Goal: Information Seeking & Learning: Learn about a topic

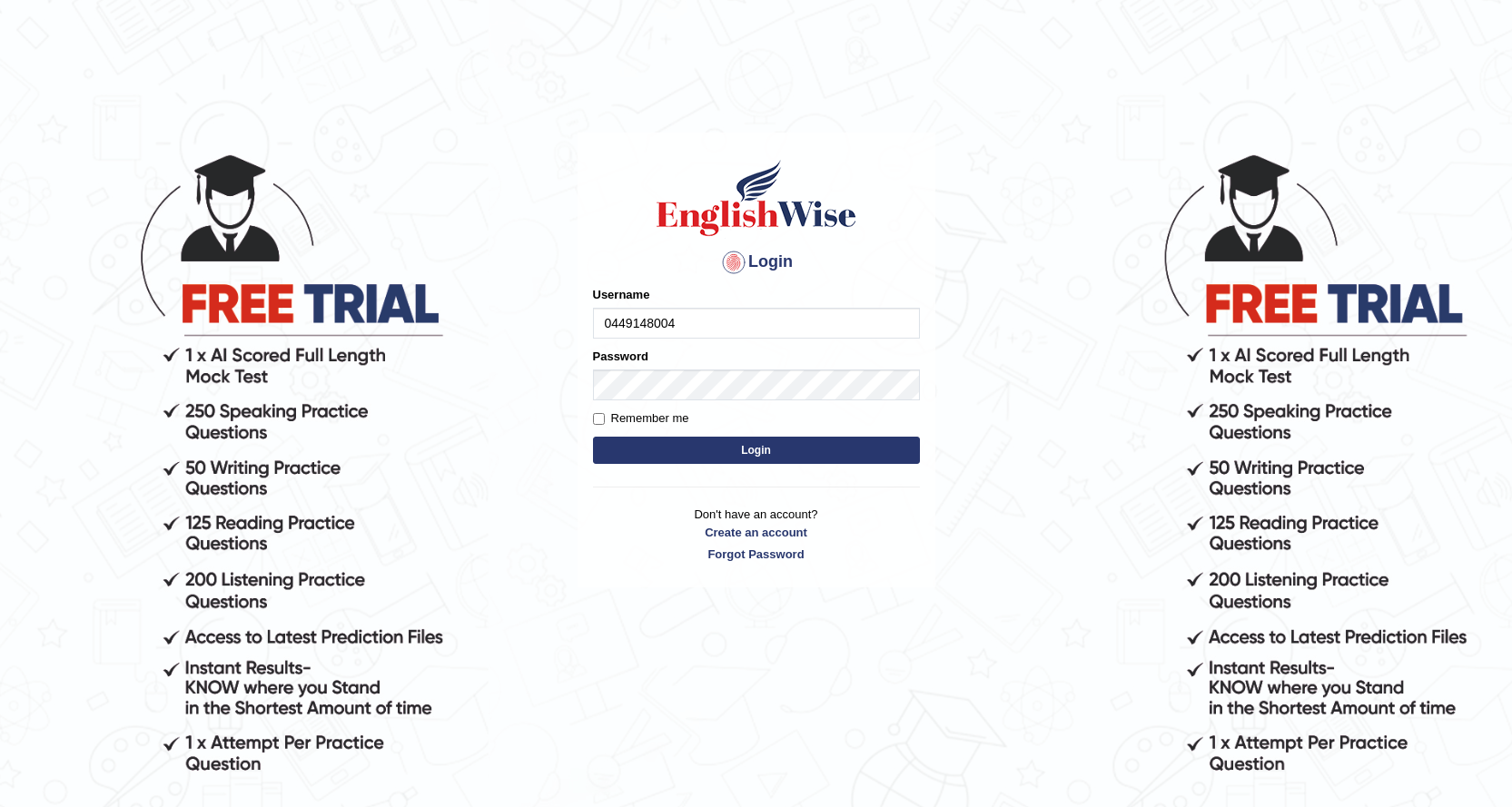
type input "0449148004"
drag, startPoint x: 676, startPoint y: 444, endPoint x: 688, endPoint y: 446, distance: 12.2
click at [680, 445] on button "Login" at bounding box center [756, 450] width 327 height 27
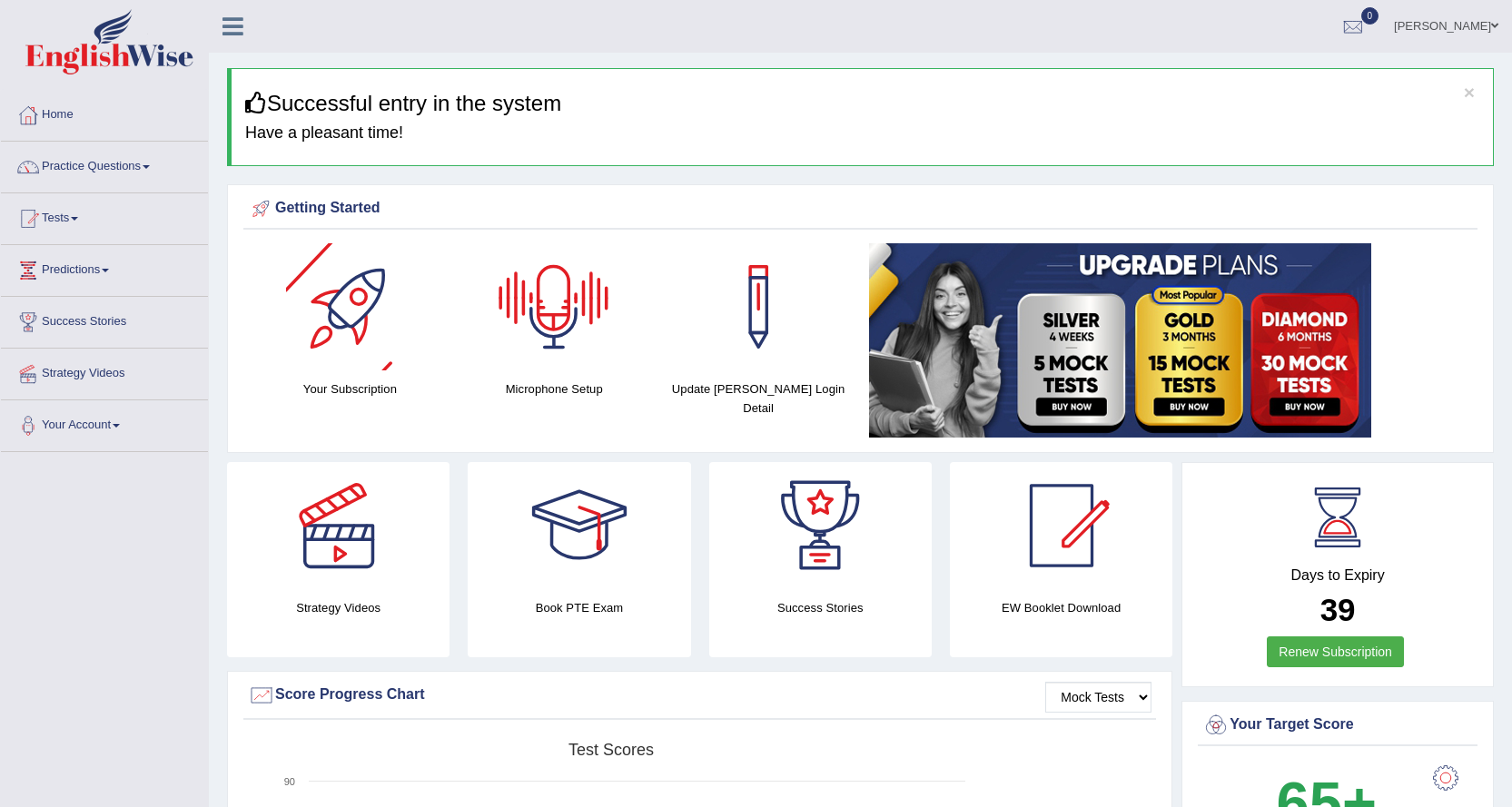
click at [564, 294] on div at bounding box center [553, 307] width 127 height 127
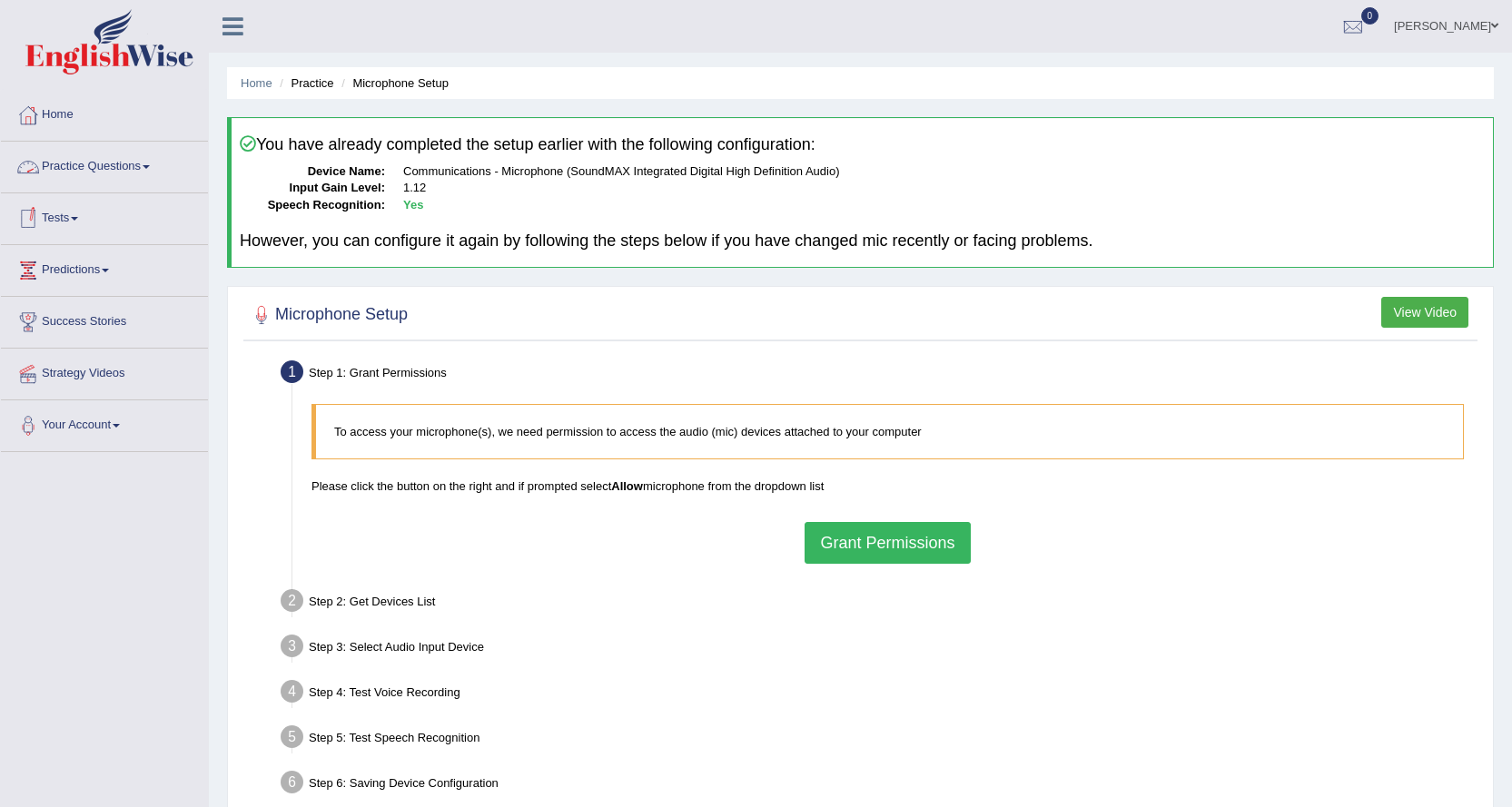
click at [144, 167] on link "Practice Questions" at bounding box center [104, 164] width 207 height 46
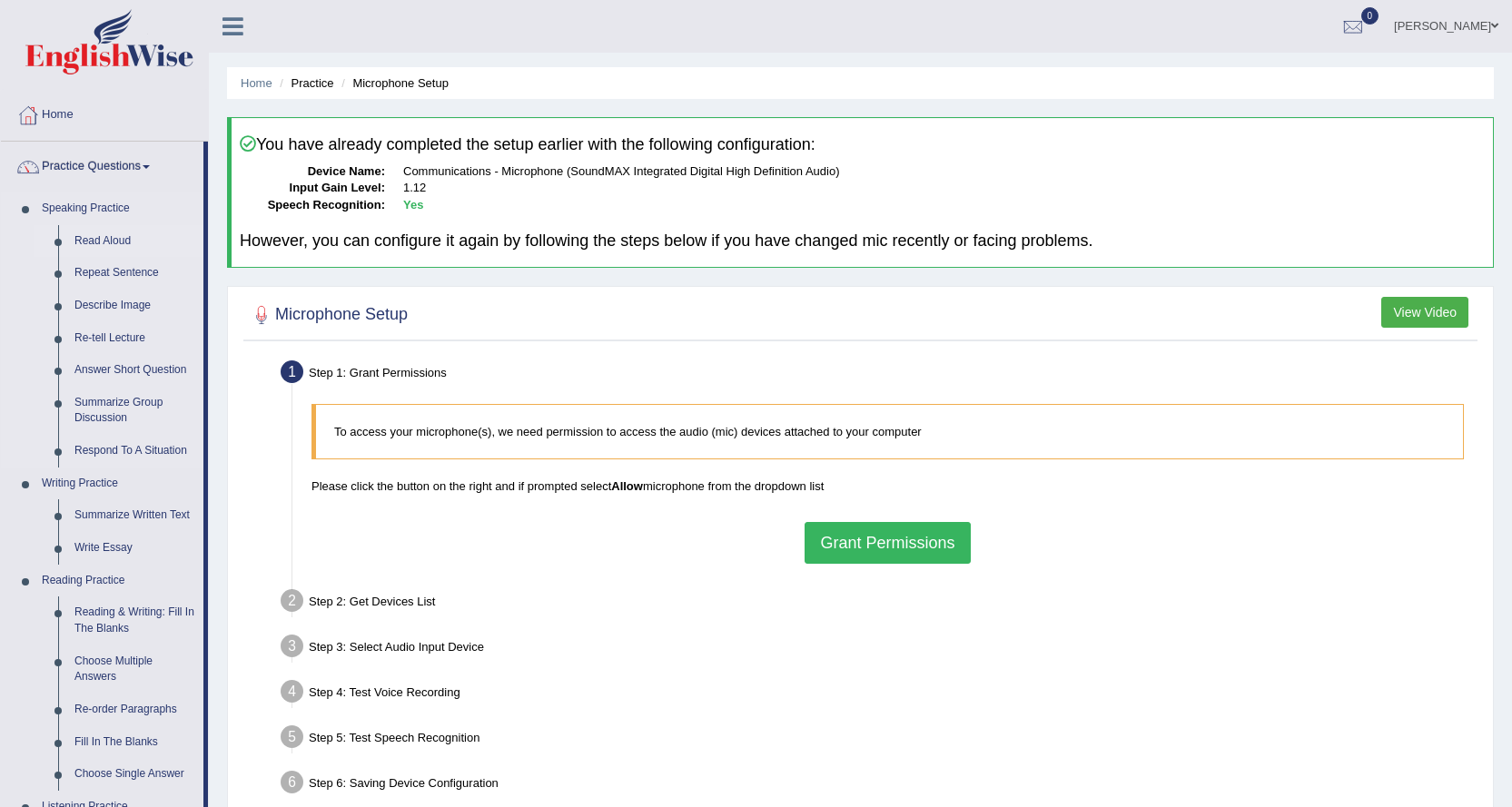
click at [121, 239] on link "Read Aloud" at bounding box center [134, 241] width 137 height 33
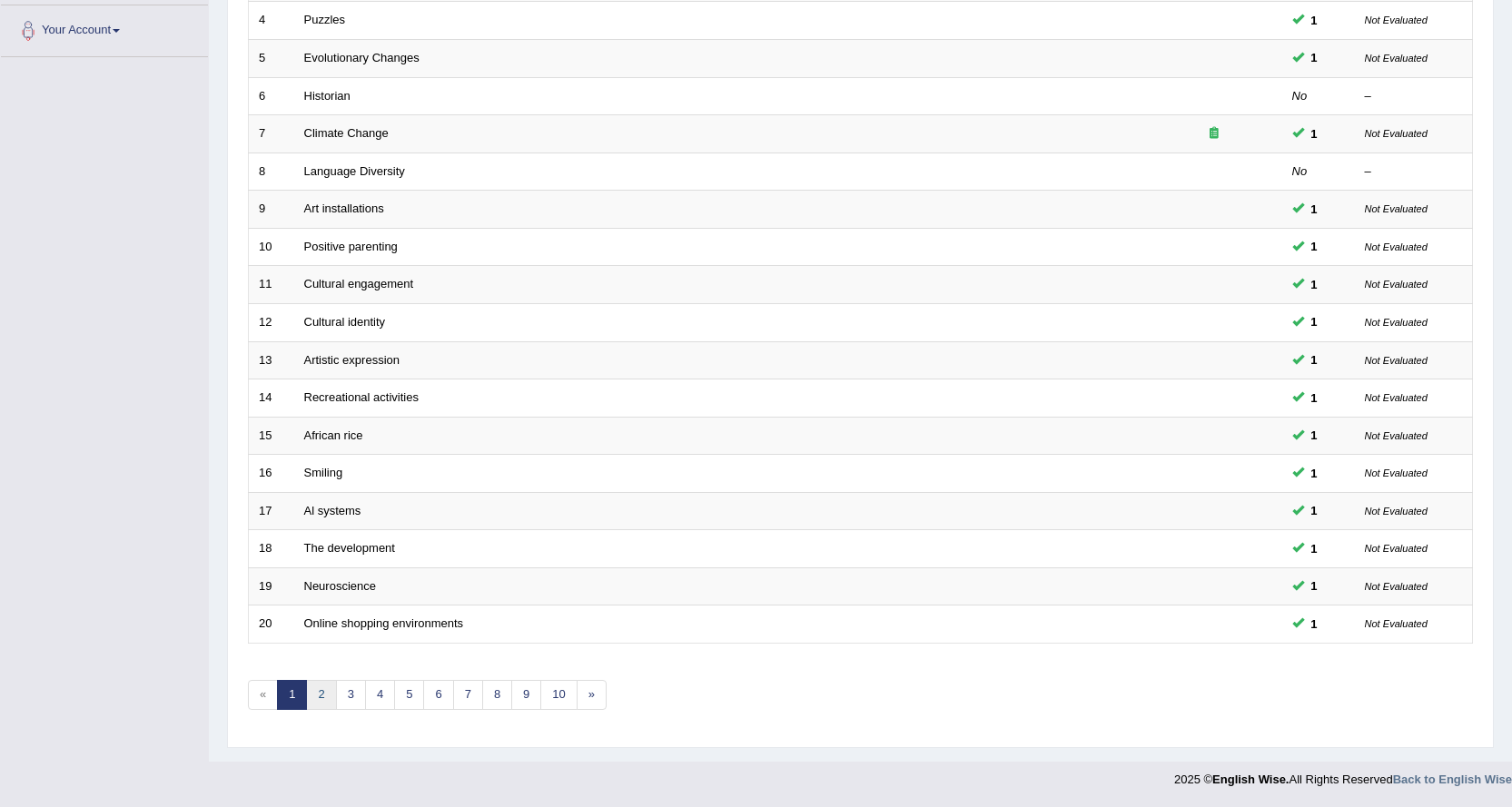
click at [315, 696] on link "2" at bounding box center [320, 695] width 30 height 30
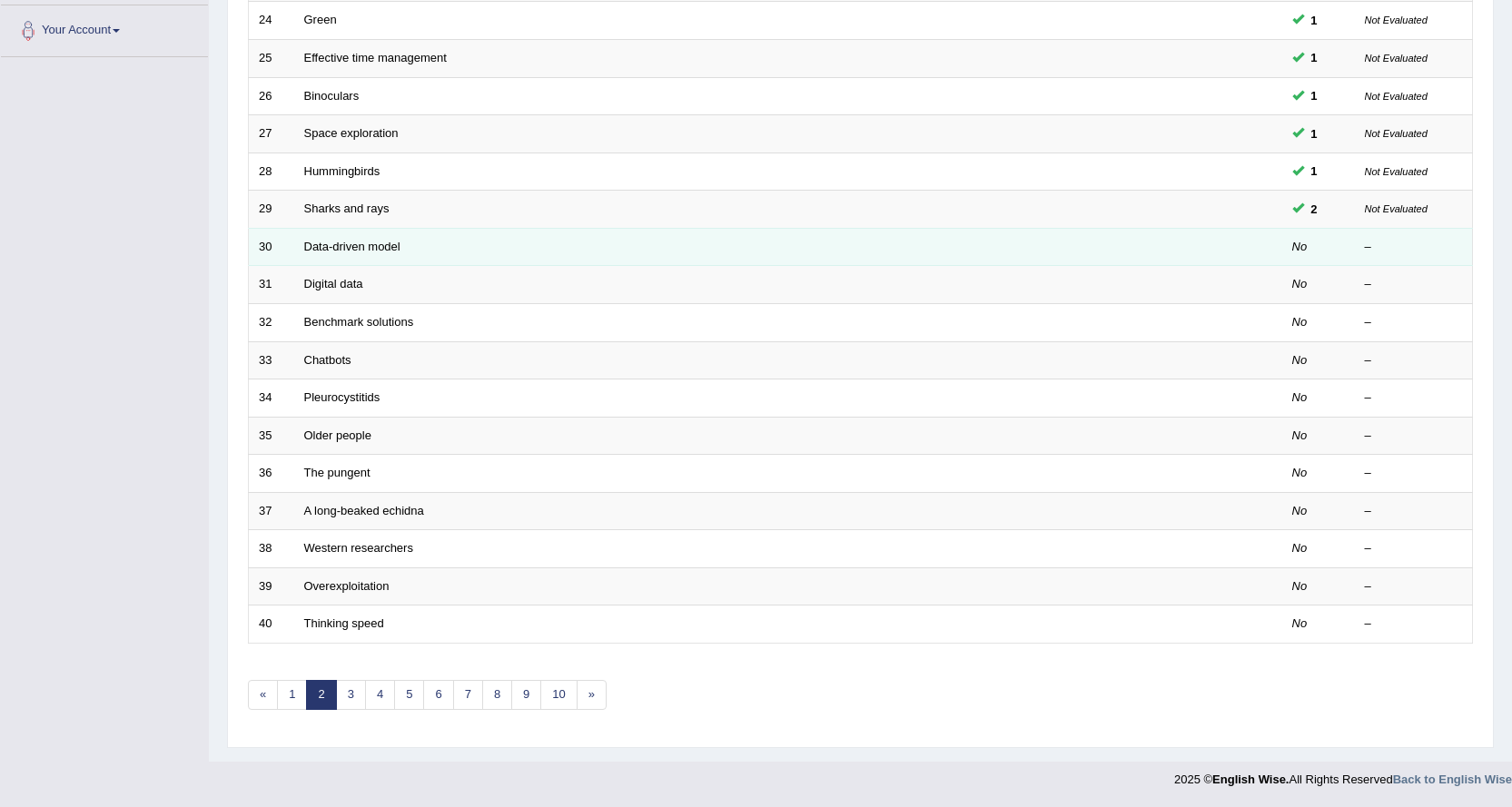
scroll to position [395, 0]
click at [386, 239] on link "Data-driven model" at bounding box center [351, 246] width 96 height 14
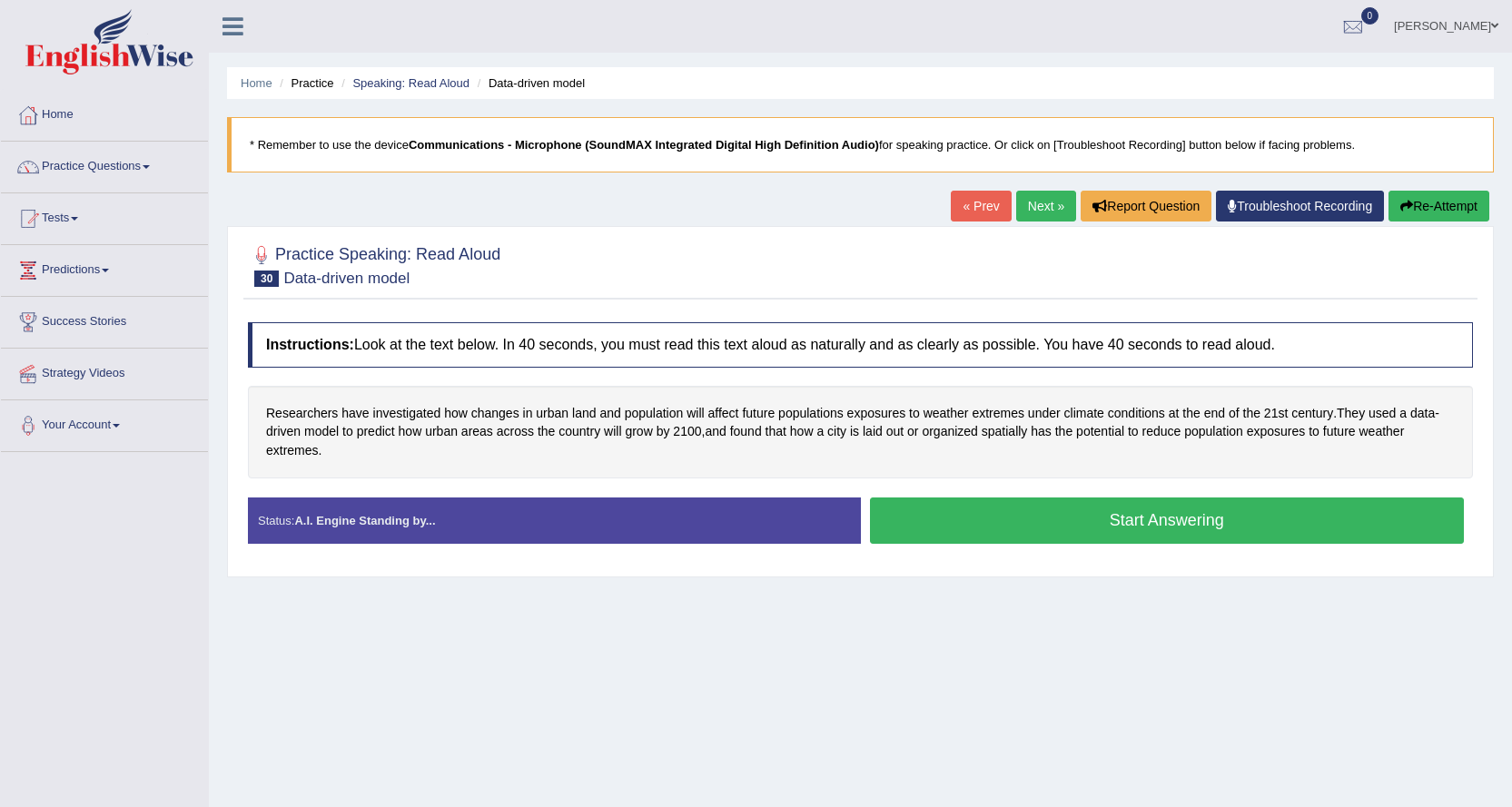
click at [934, 513] on button "Start Answering" at bounding box center [1167, 521] width 594 height 47
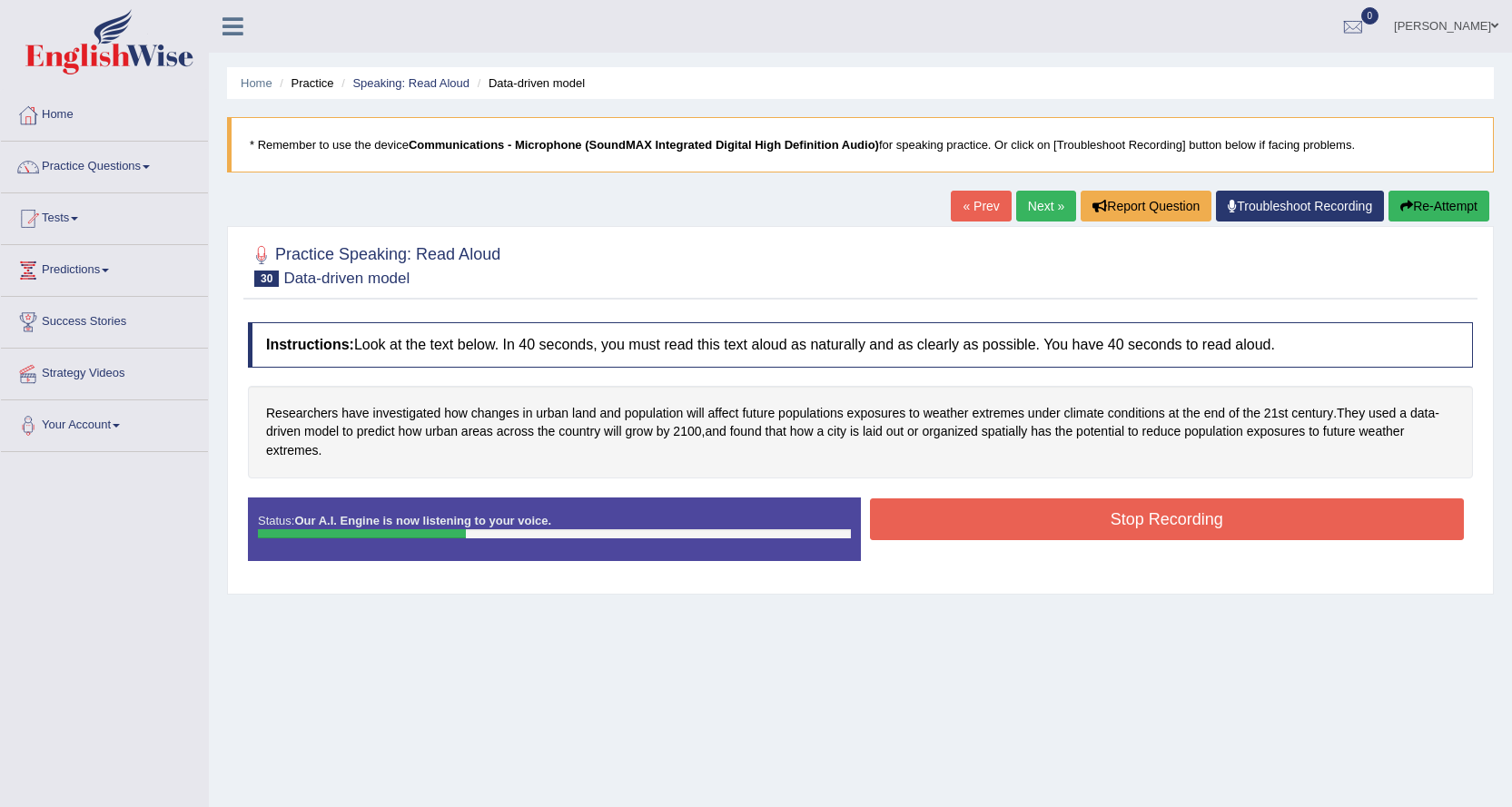
click at [997, 510] on button "Stop Recording" at bounding box center [1167, 519] width 594 height 42
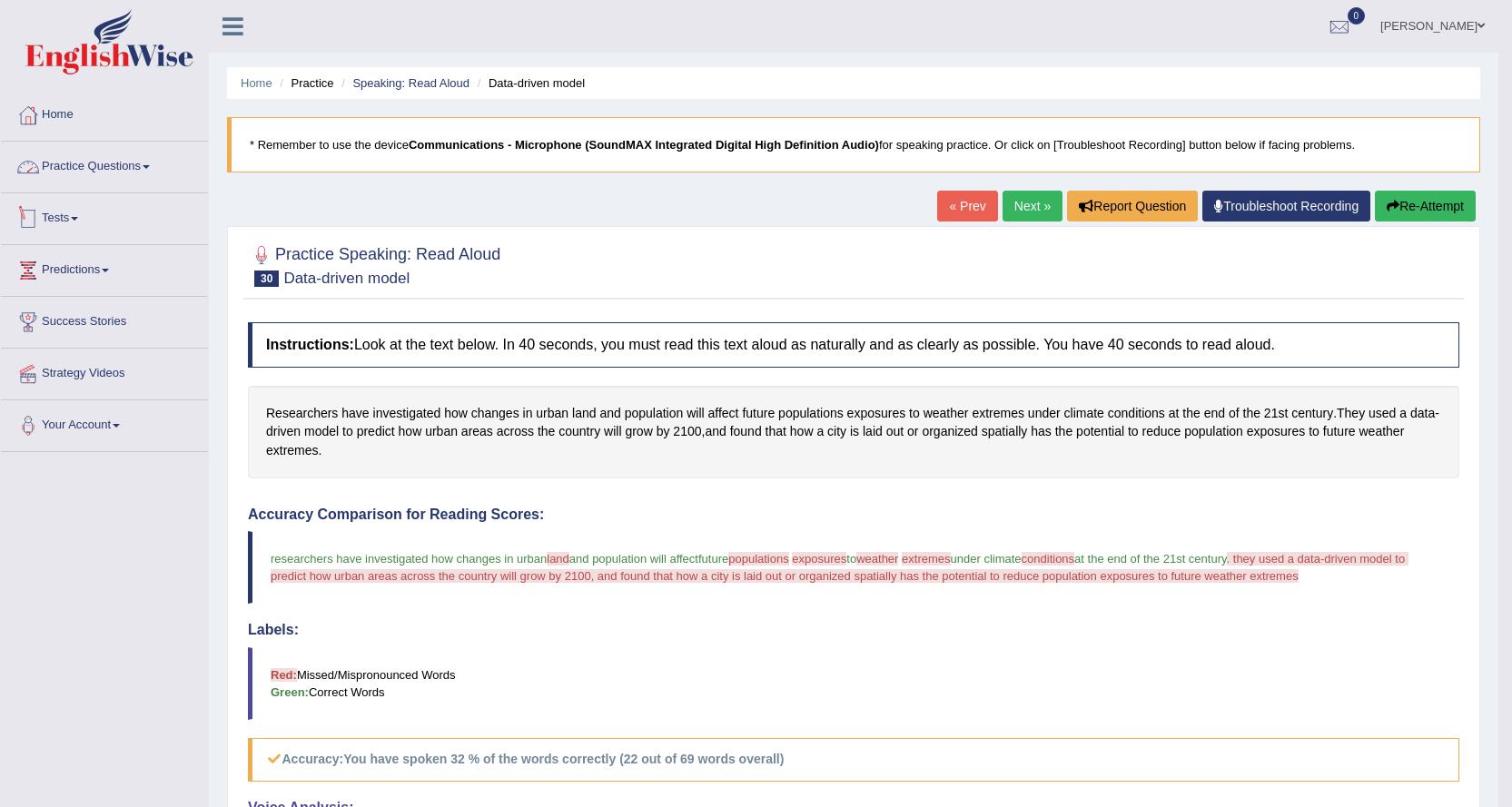
click at [136, 163] on link "Practice Questions" at bounding box center [104, 164] width 207 height 46
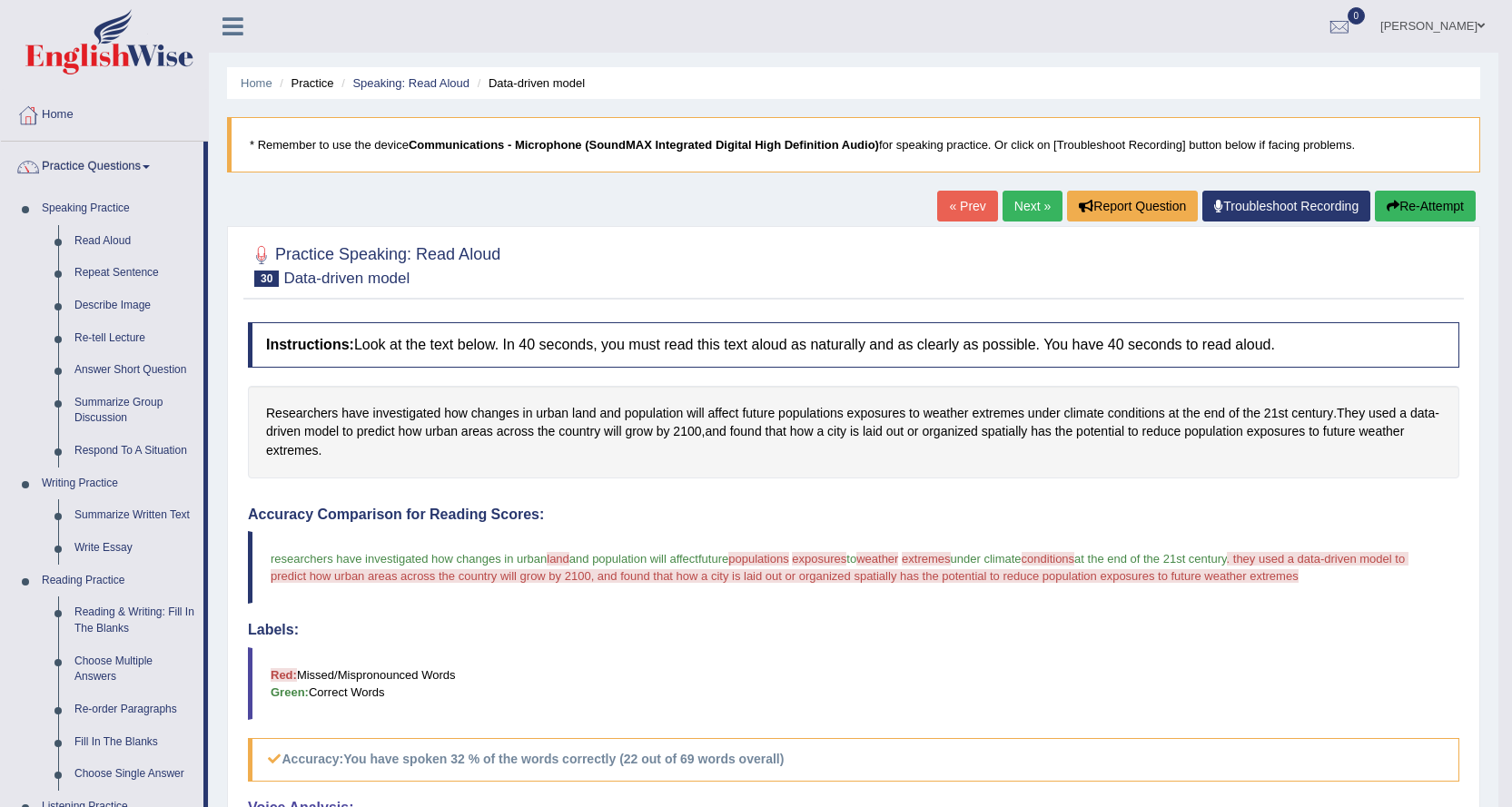
click at [1016, 209] on link "Next »" at bounding box center [1032, 206] width 60 height 31
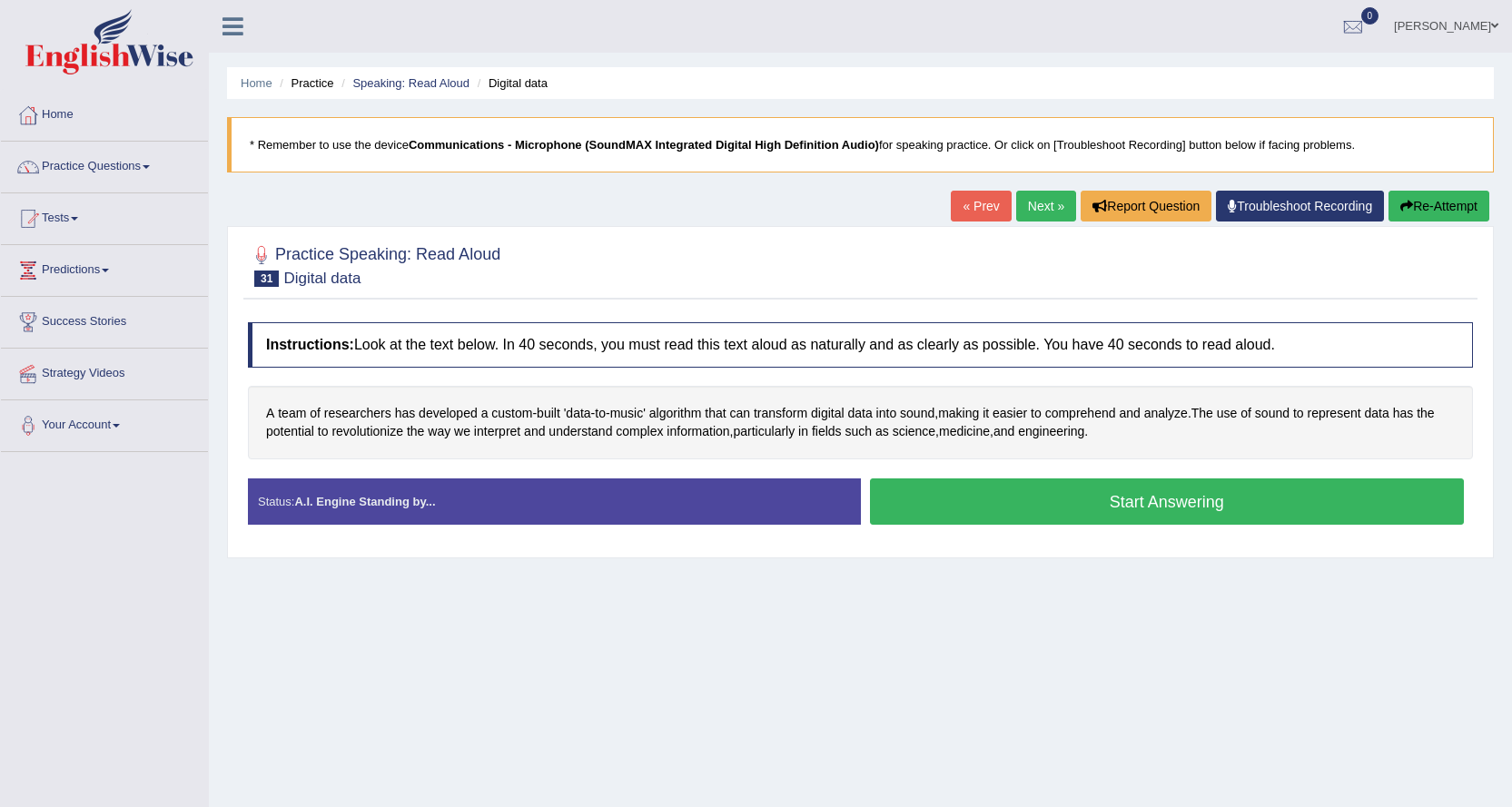
click at [918, 497] on button "Start Answering" at bounding box center [1167, 502] width 594 height 47
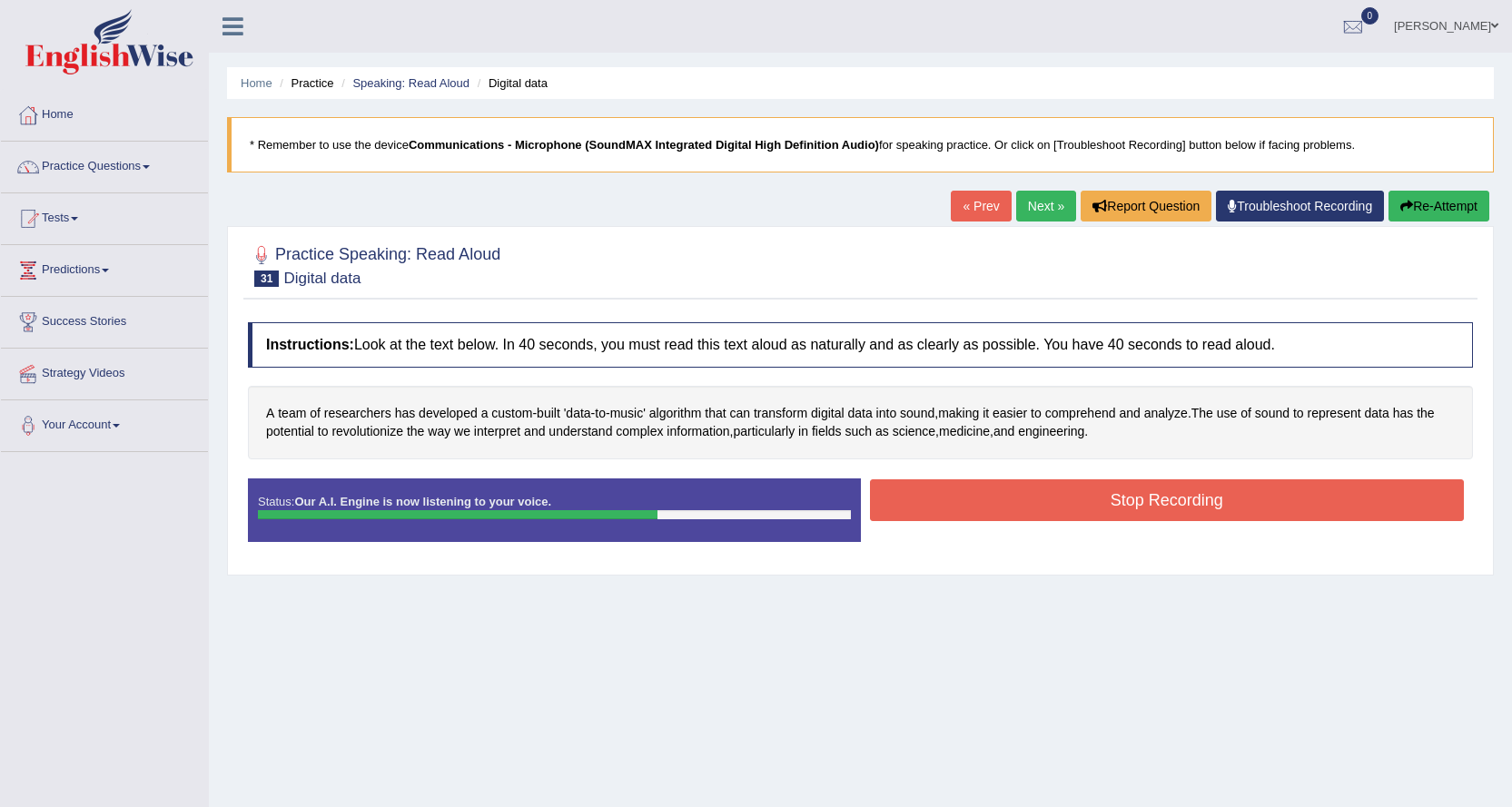
click at [928, 497] on button "Stop Recording" at bounding box center [1167, 500] width 594 height 42
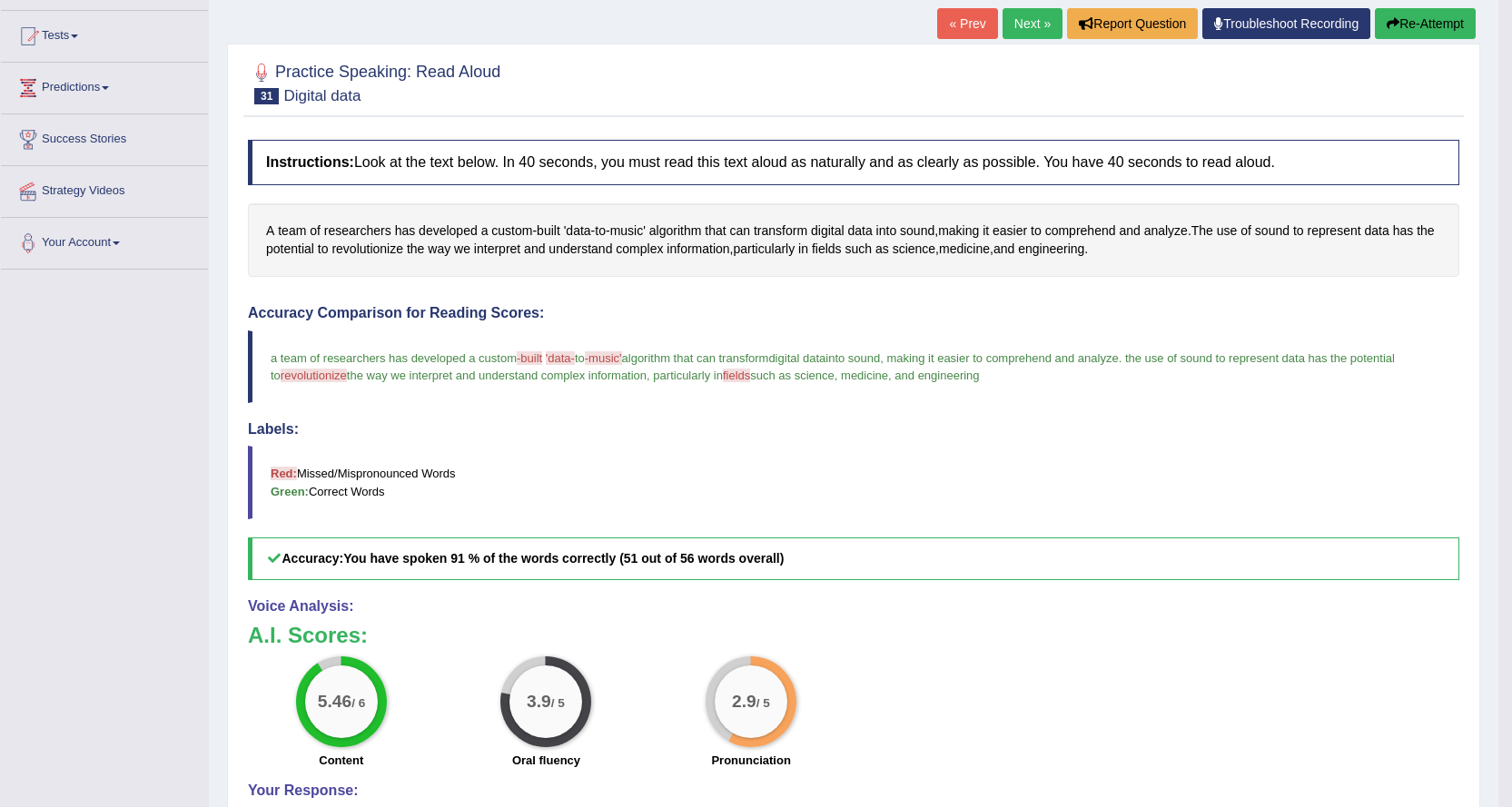
scroll to position [182, 0]
click at [1030, 25] on link "Next »" at bounding box center [1032, 24] width 60 height 31
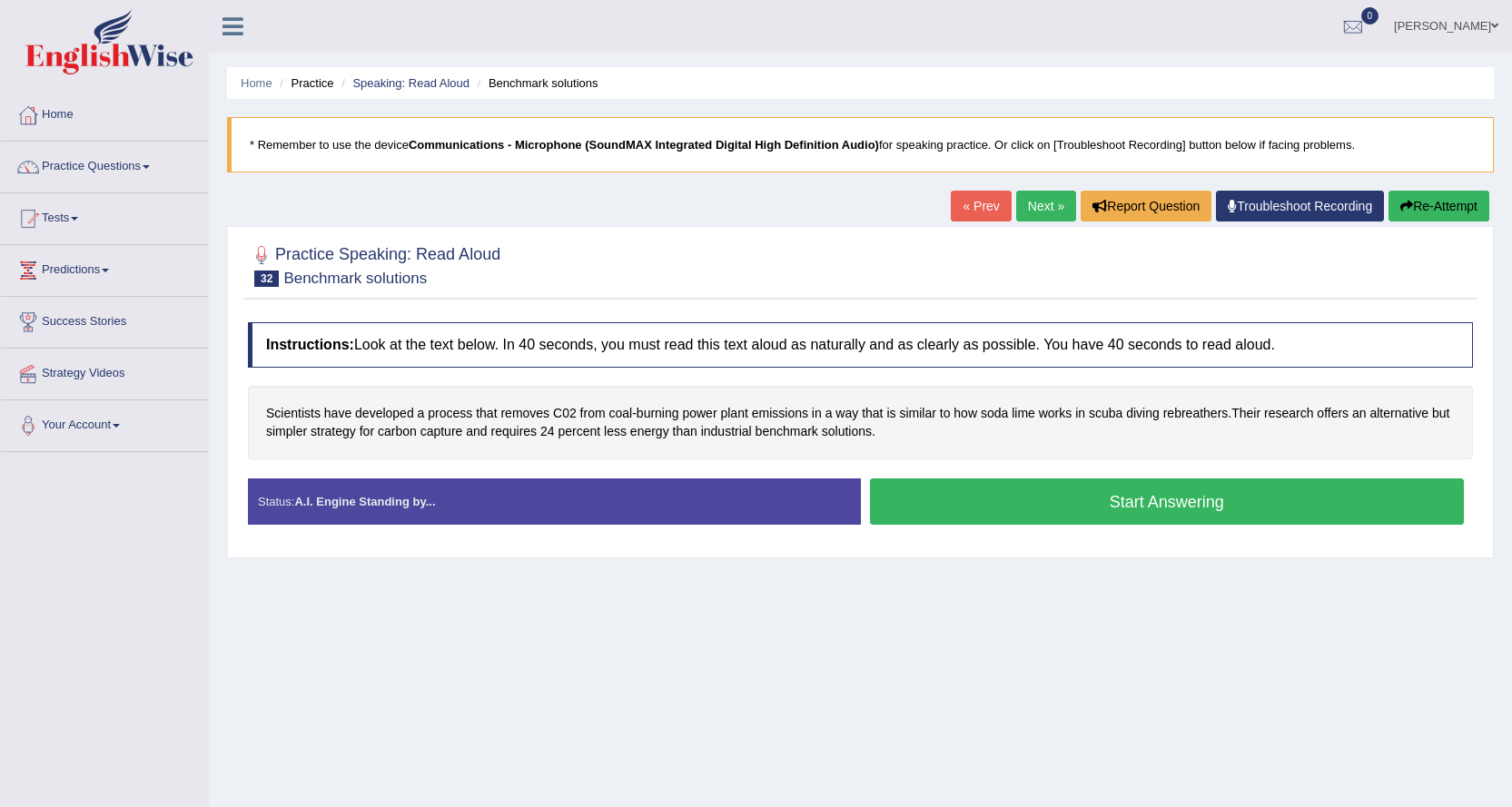
click at [919, 491] on button "Start Answering" at bounding box center [1167, 502] width 594 height 47
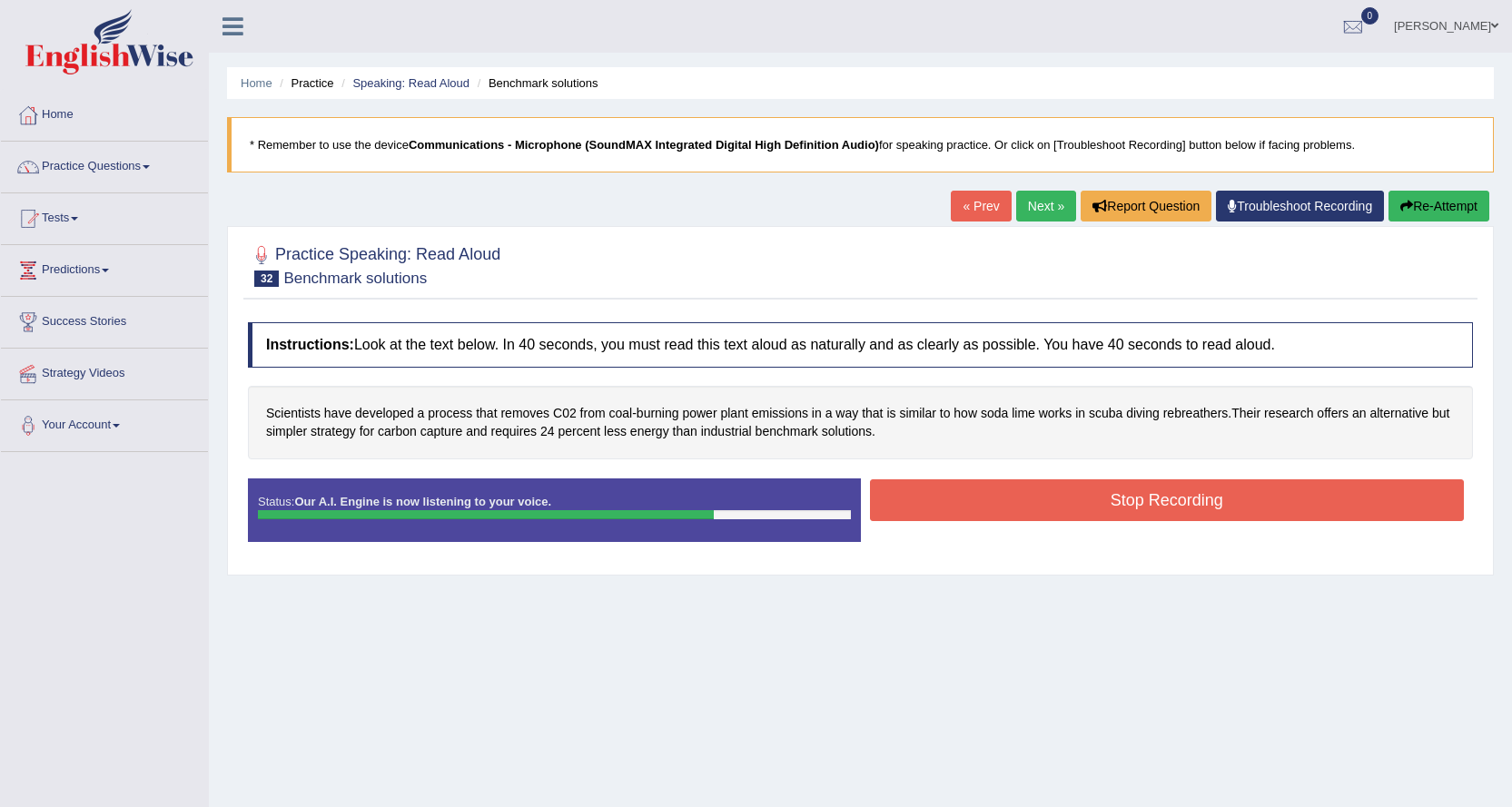
click at [950, 491] on button "Stop Recording" at bounding box center [1167, 500] width 594 height 42
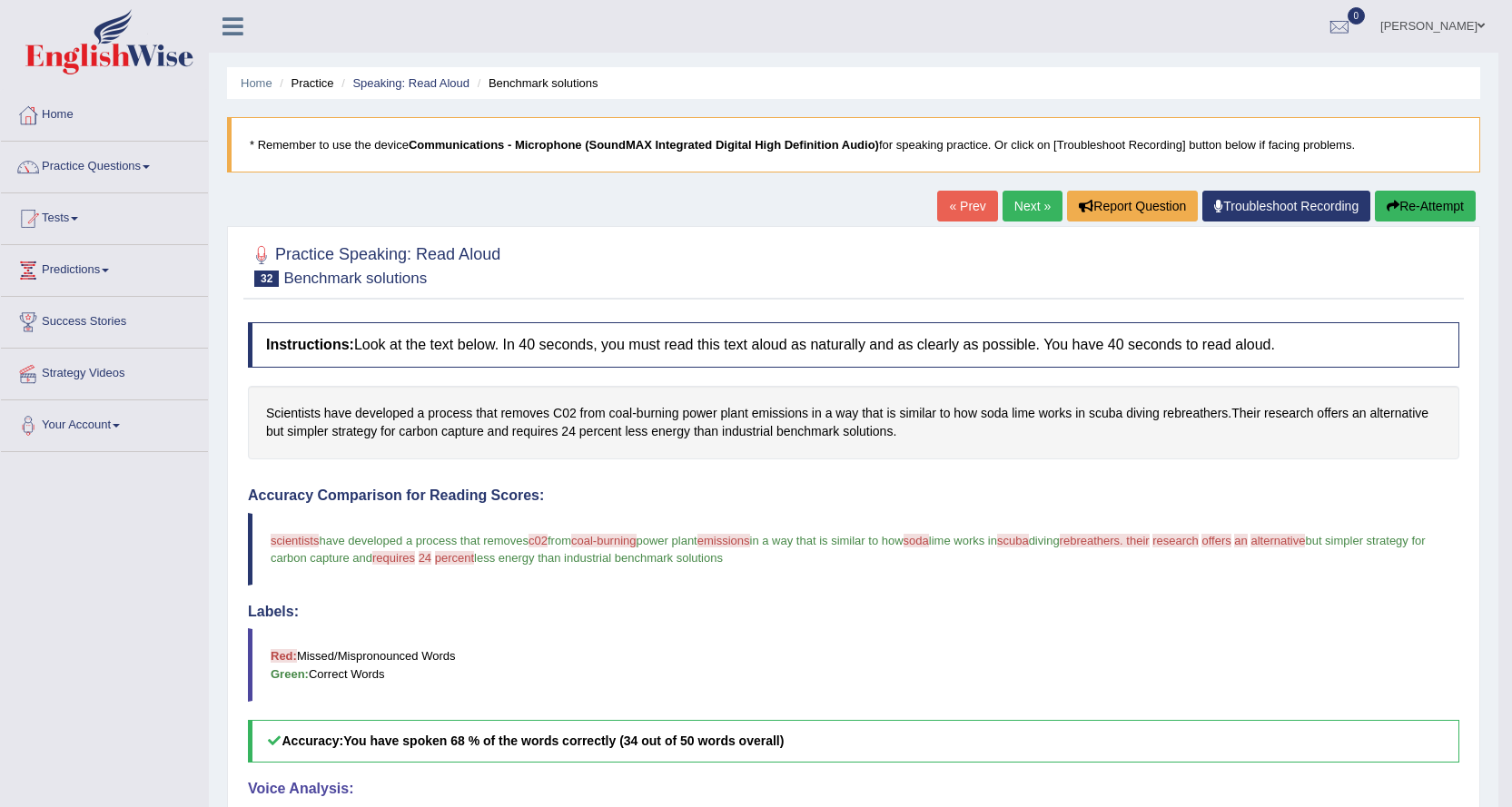
click at [1024, 206] on link "Next »" at bounding box center [1032, 206] width 60 height 31
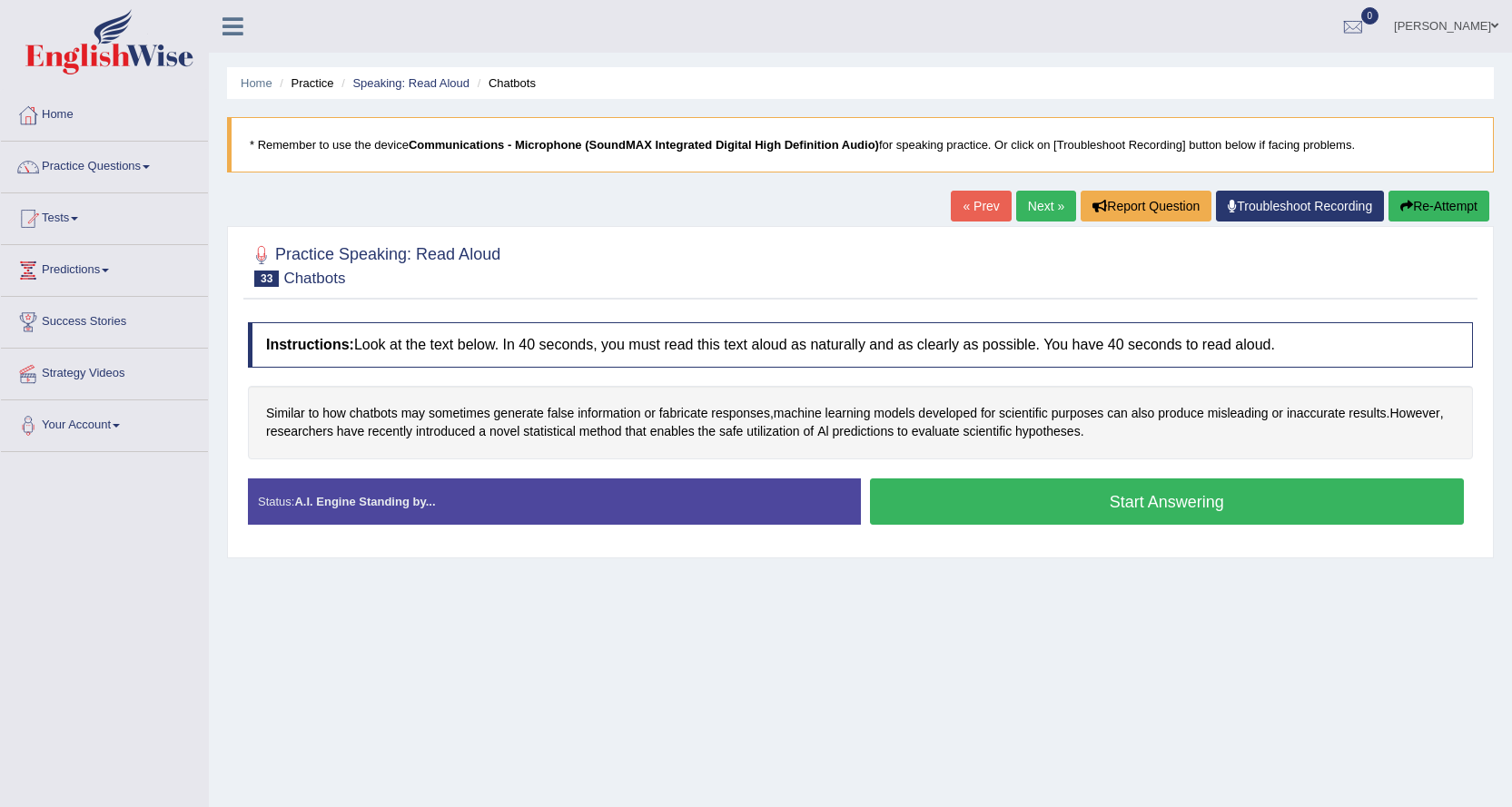
click at [1124, 499] on button "Start Answering" at bounding box center [1167, 502] width 594 height 47
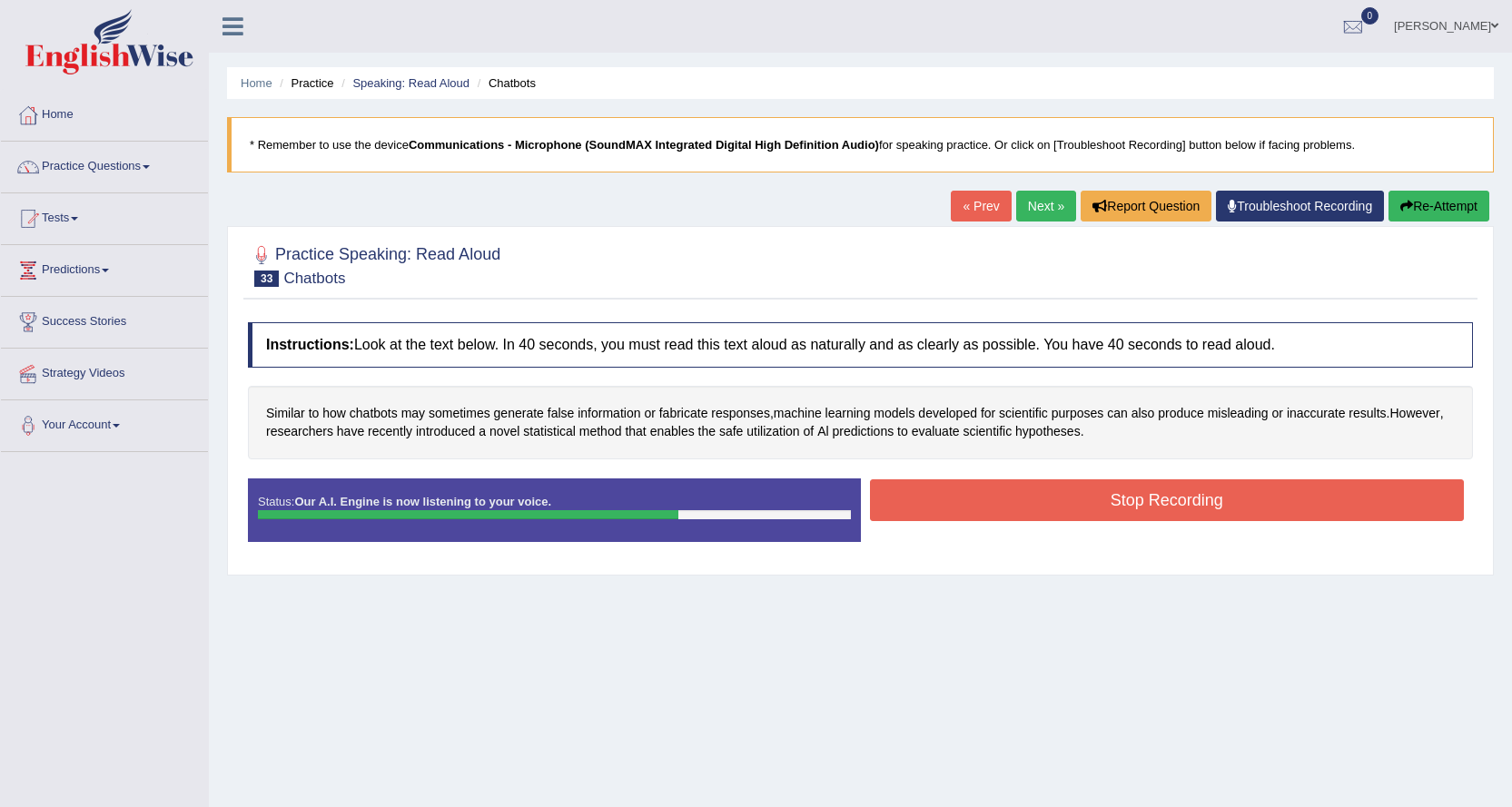
click at [1127, 492] on button "Stop Recording" at bounding box center [1167, 500] width 594 height 42
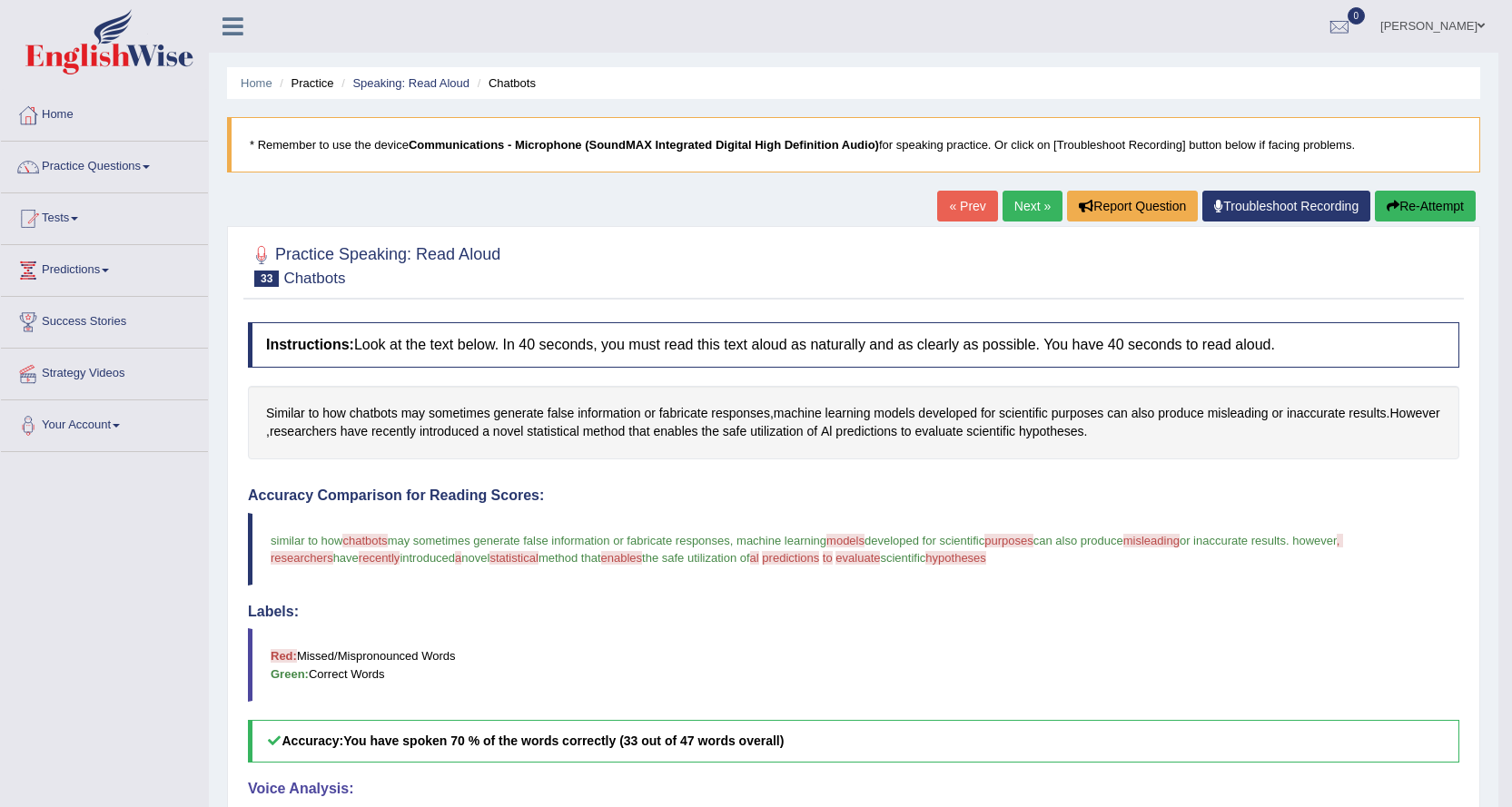
click at [1026, 201] on link "Next »" at bounding box center [1032, 206] width 60 height 31
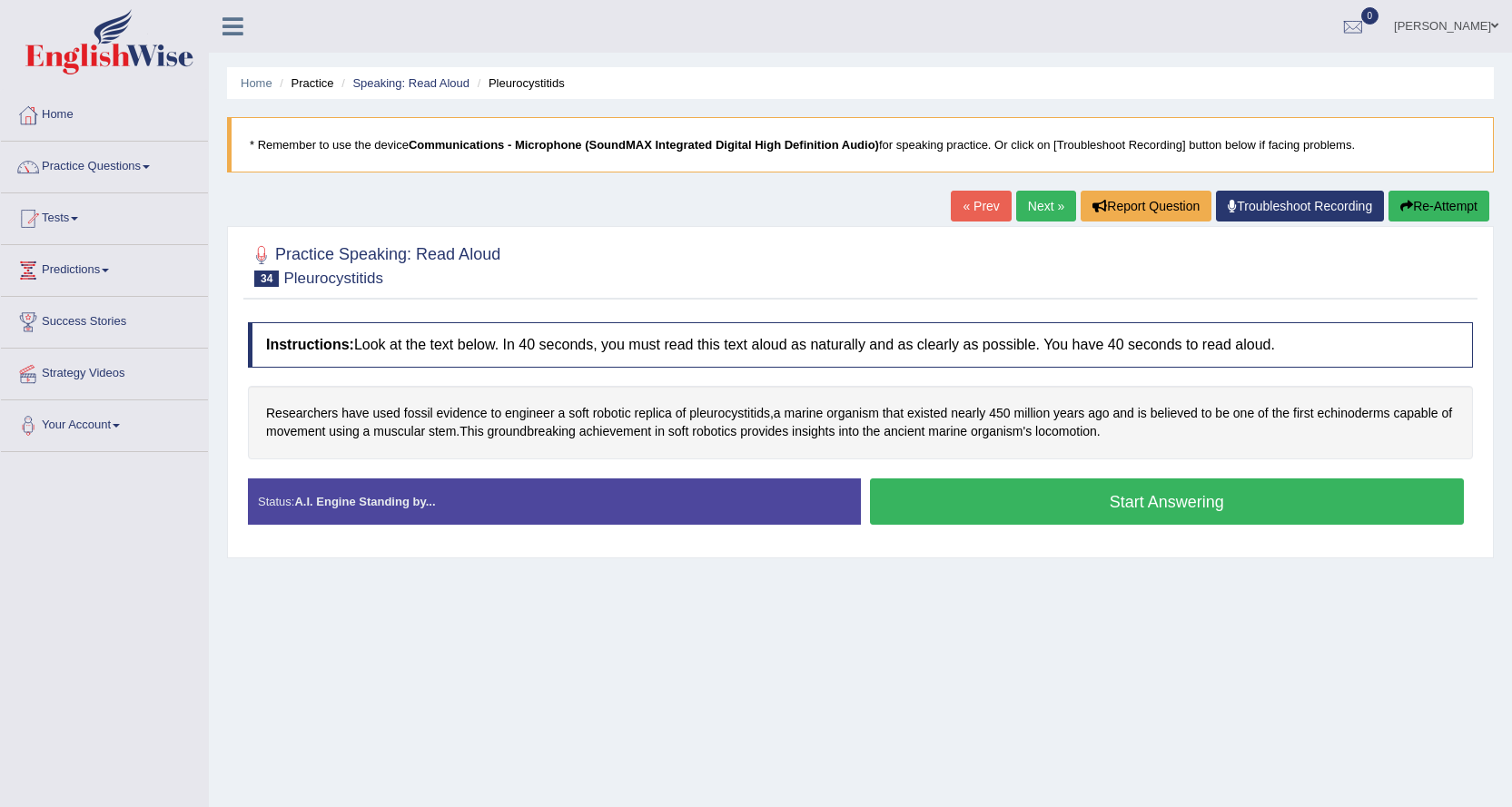
click at [965, 497] on button "Start Answering" at bounding box center [1167, 502] width 594 height 47
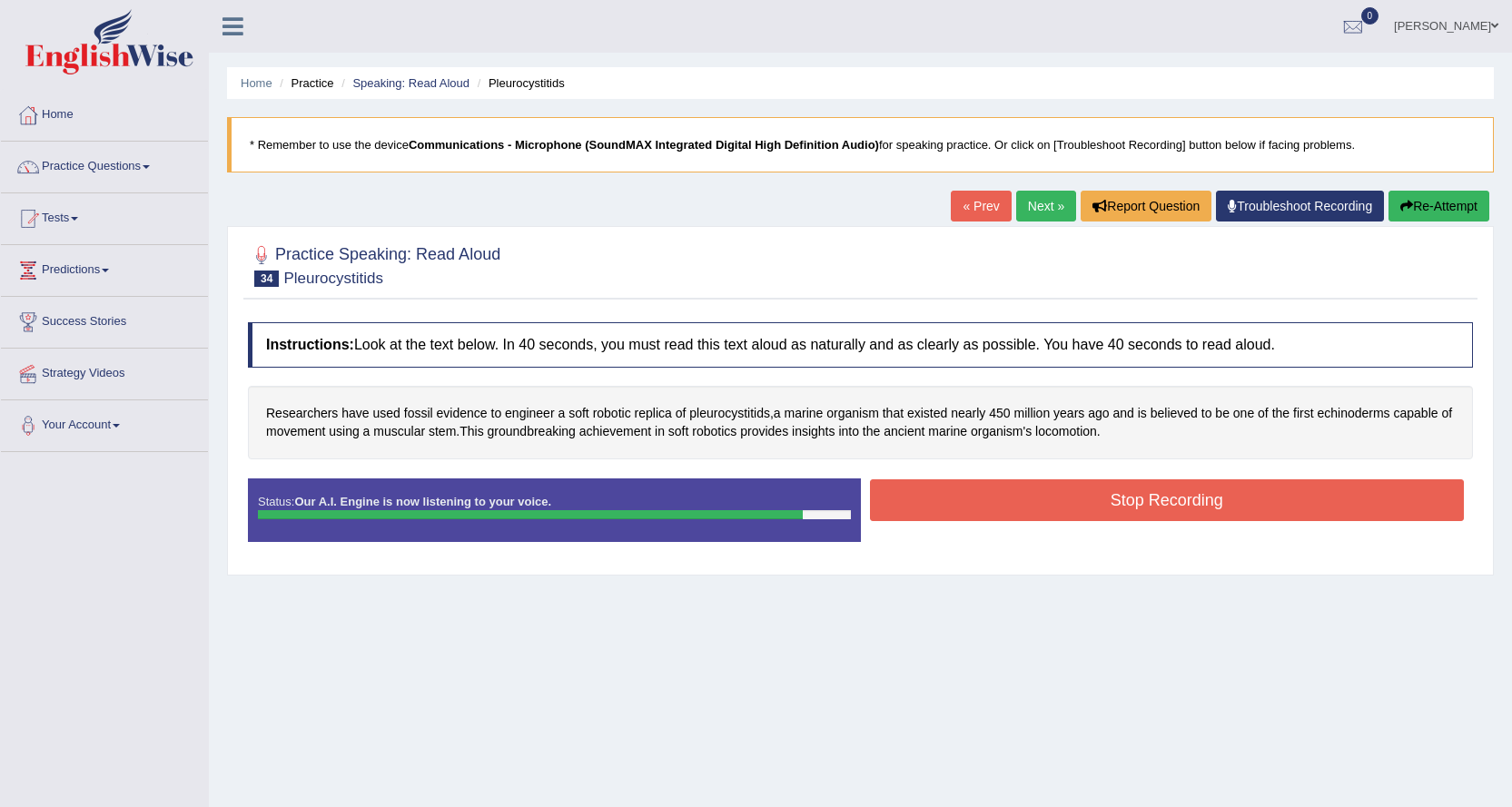
click at [951, 489] on button "Stop Recording" at bounding box center [1167, 500] width 594 height 42
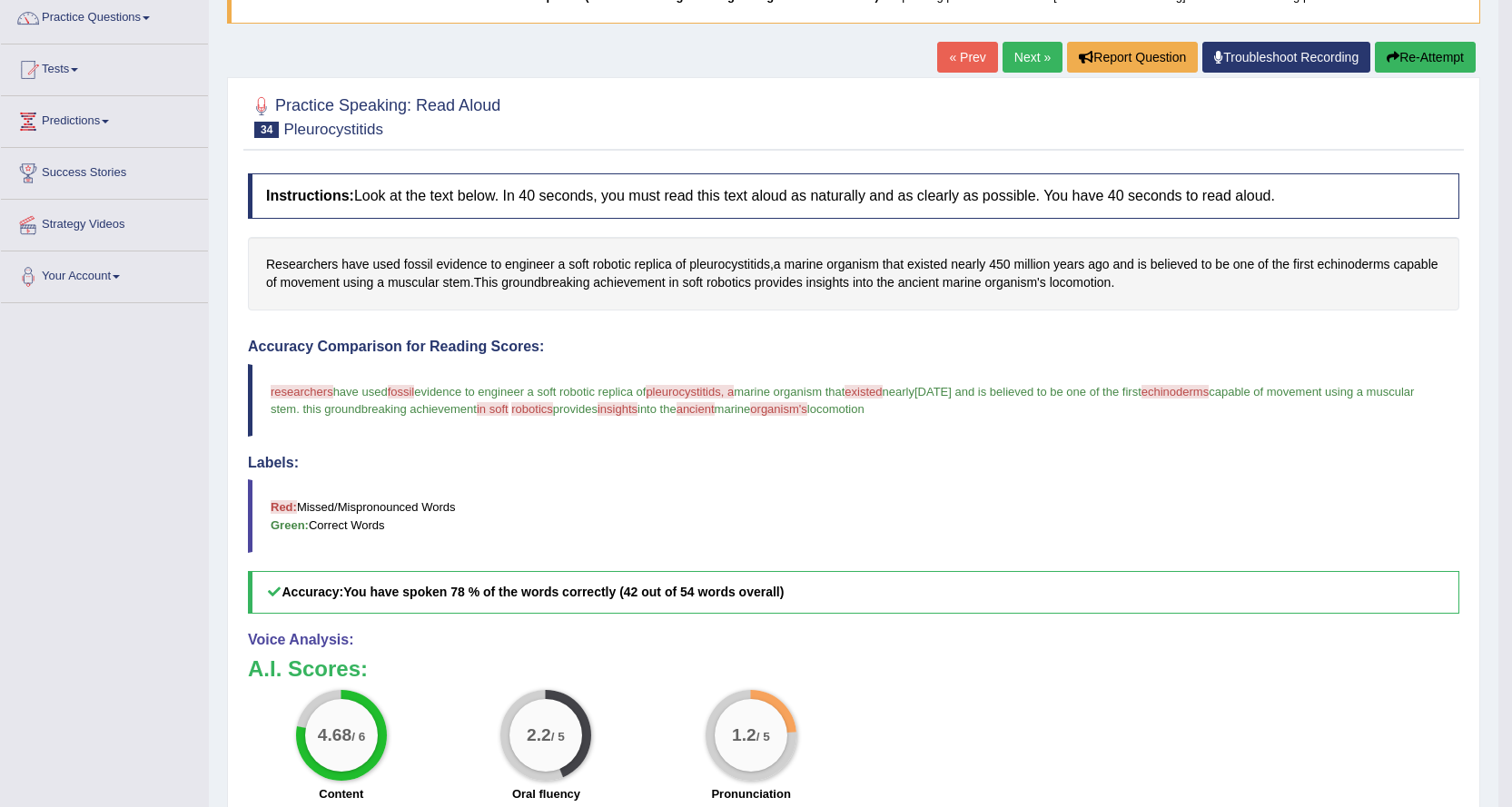
scroll to position [182, 0]
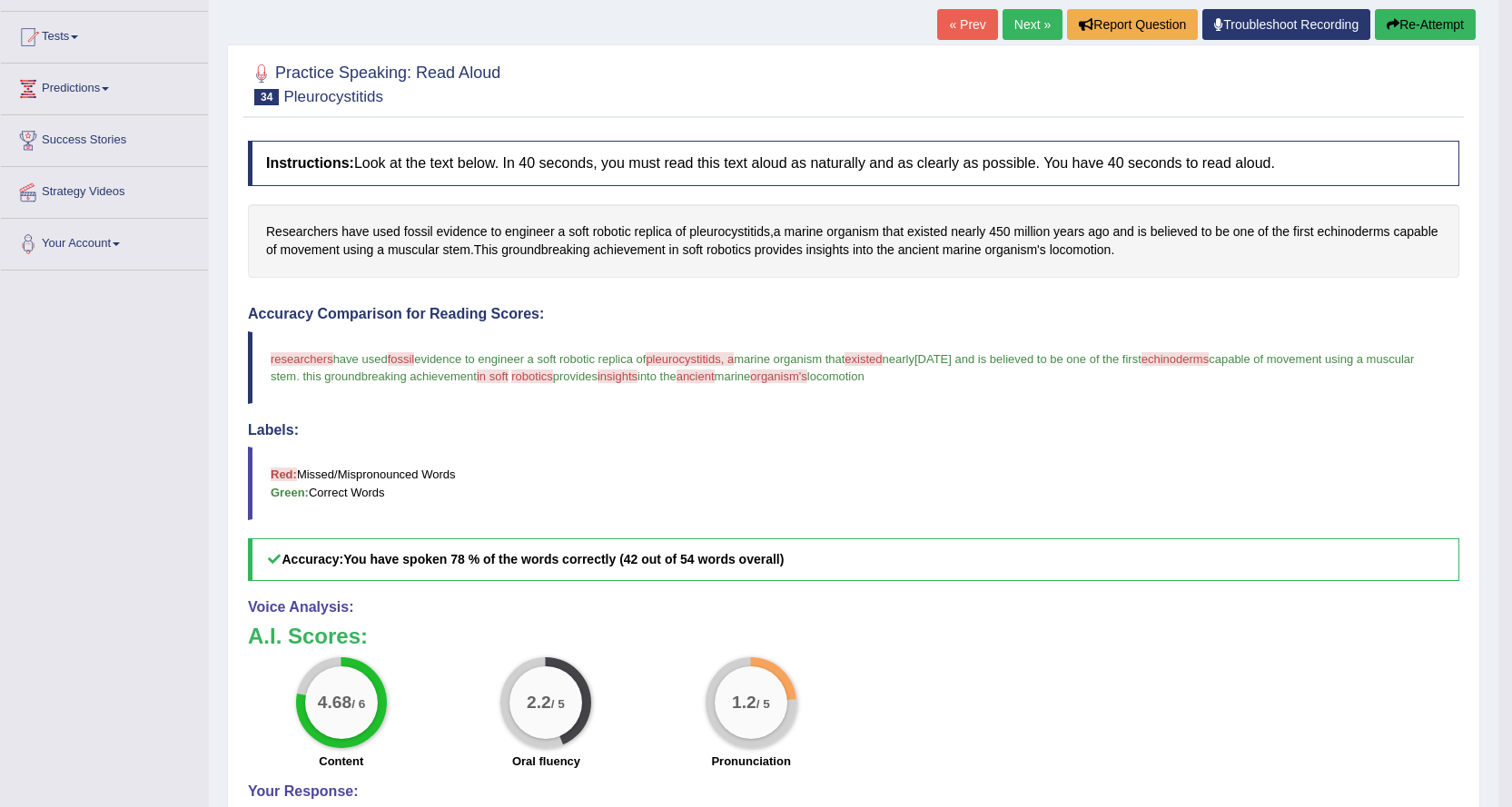
click at [1017, 27] on link "Next »" at bounding box center [1032, 24] width 60 height 31
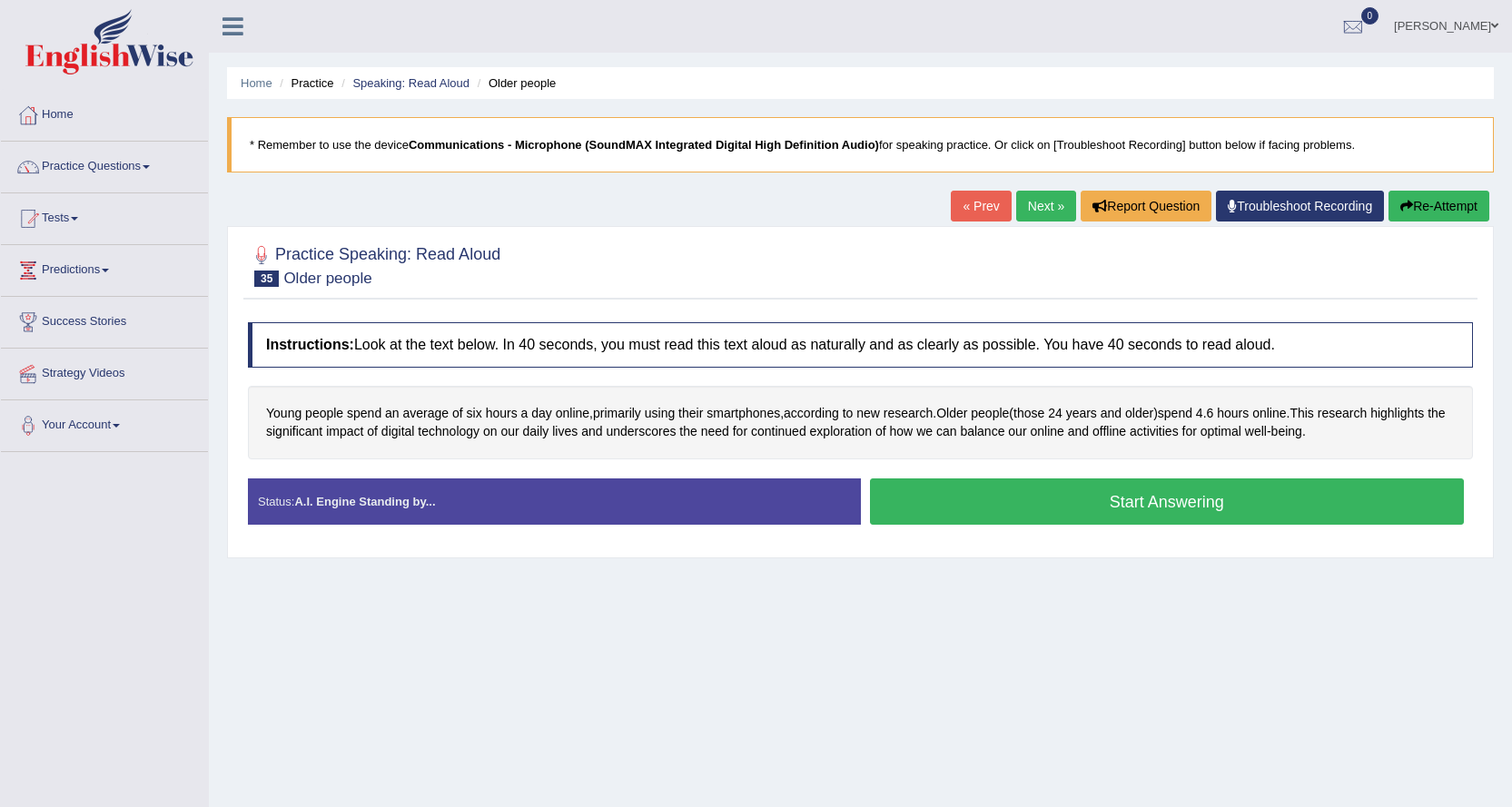
click at [1165, 507] on button "Start Answering" at bounding box center [1167, 502] width 594 height 47
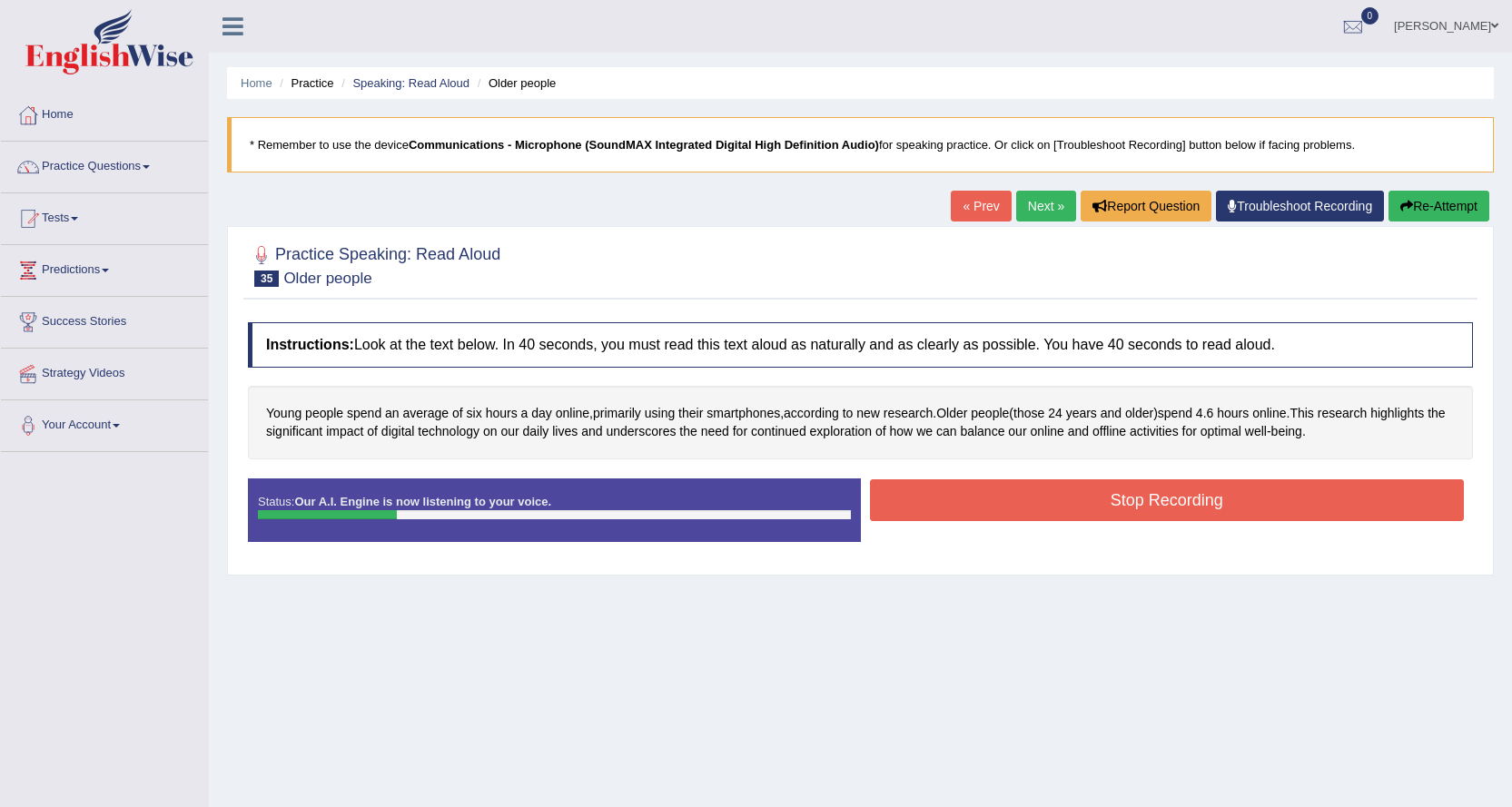
click at [1252, 496] on button "Stop Recording" at bounding box center [1167, 500] width 594 height 42
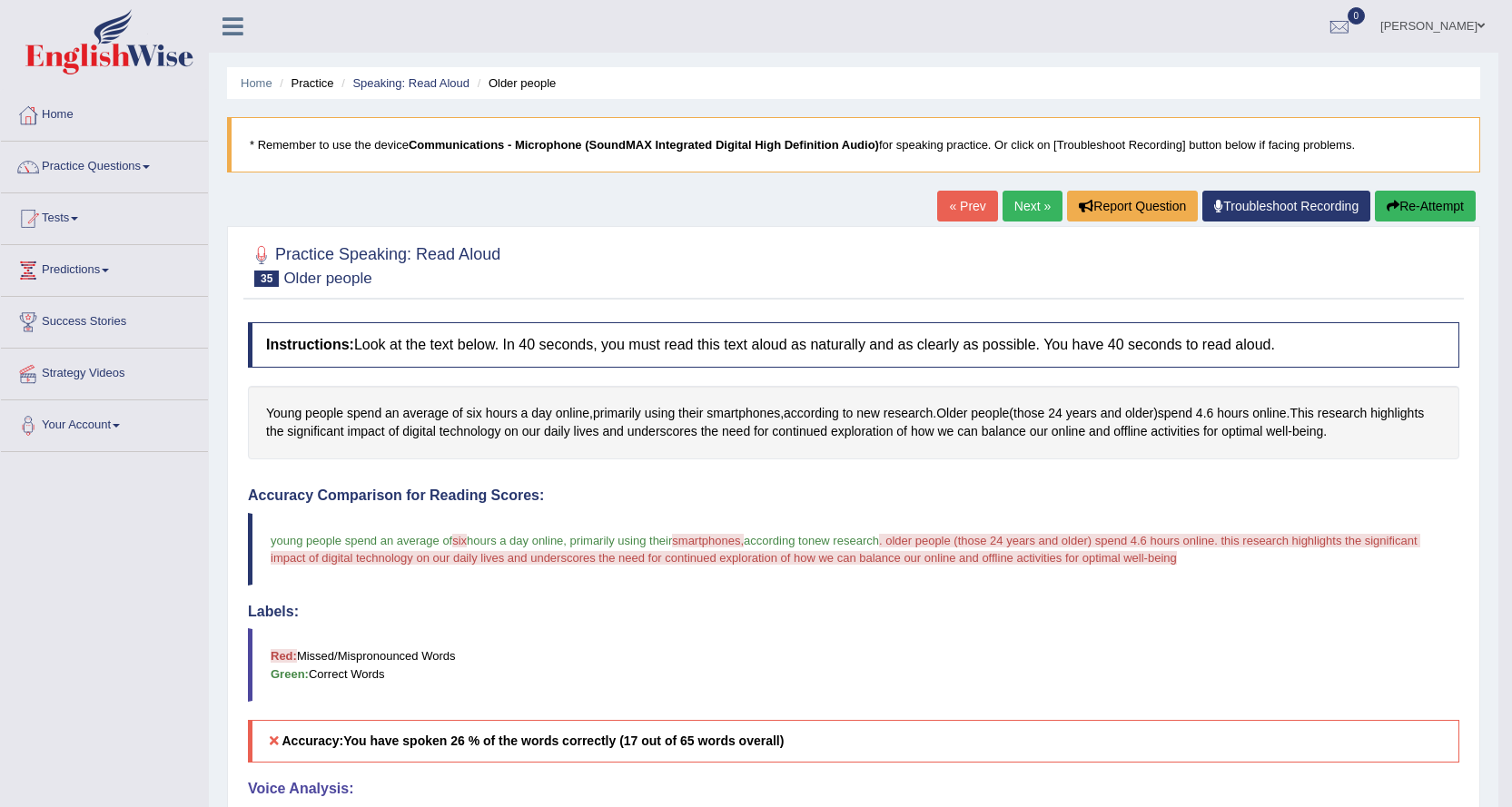
click at [1023, 205] on link "Next »" at bounding box center [1032, 206] width 60 height 31
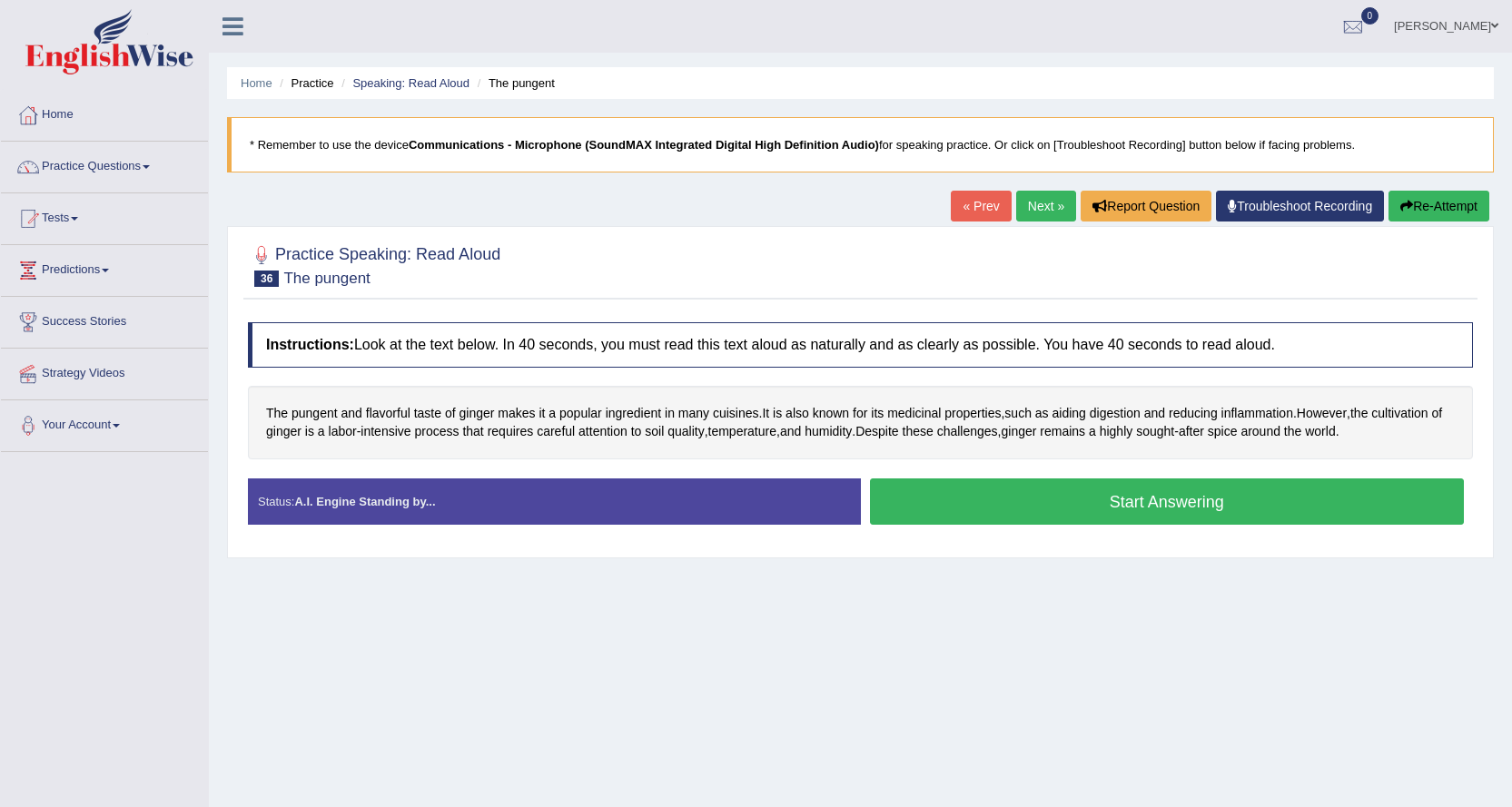
click at [1033, 491] on button "Start Answering" at bounding box center [1167, 502] width 594 height 47
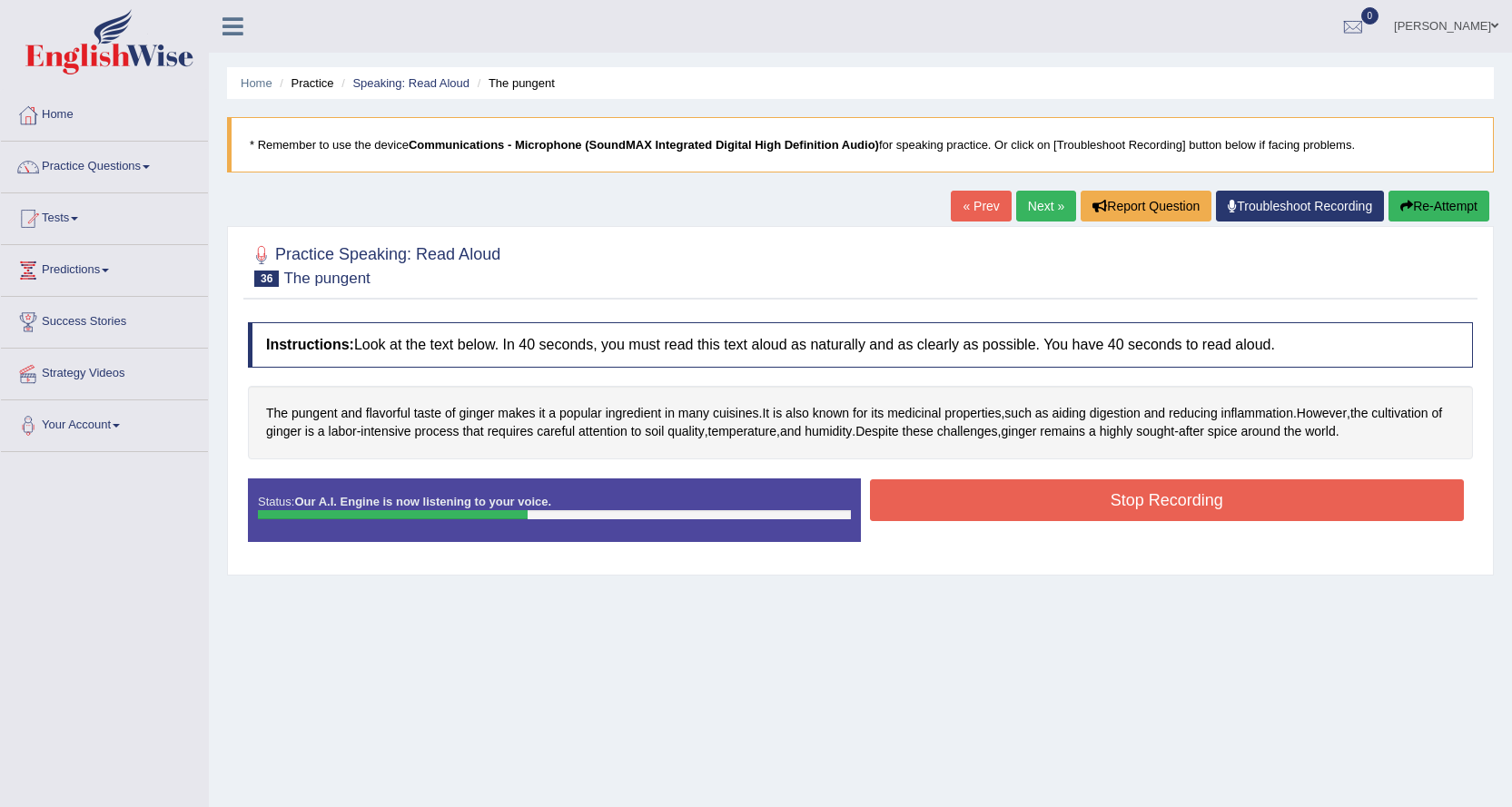
click at [1049, 491] on button "Stop Recording" at bounding box center [1167, 500] width 594 height 42
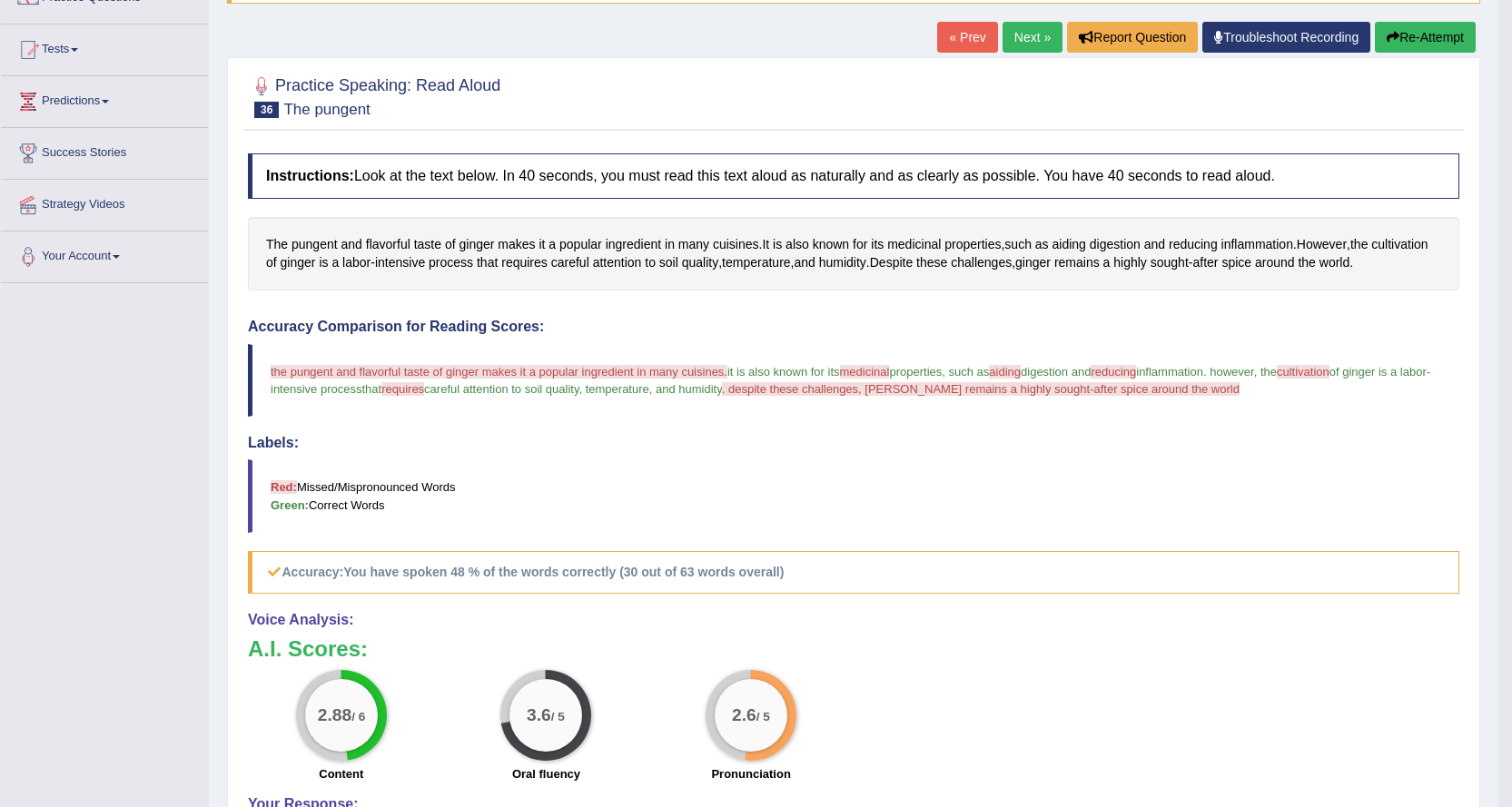
scroll to position [18, 0]
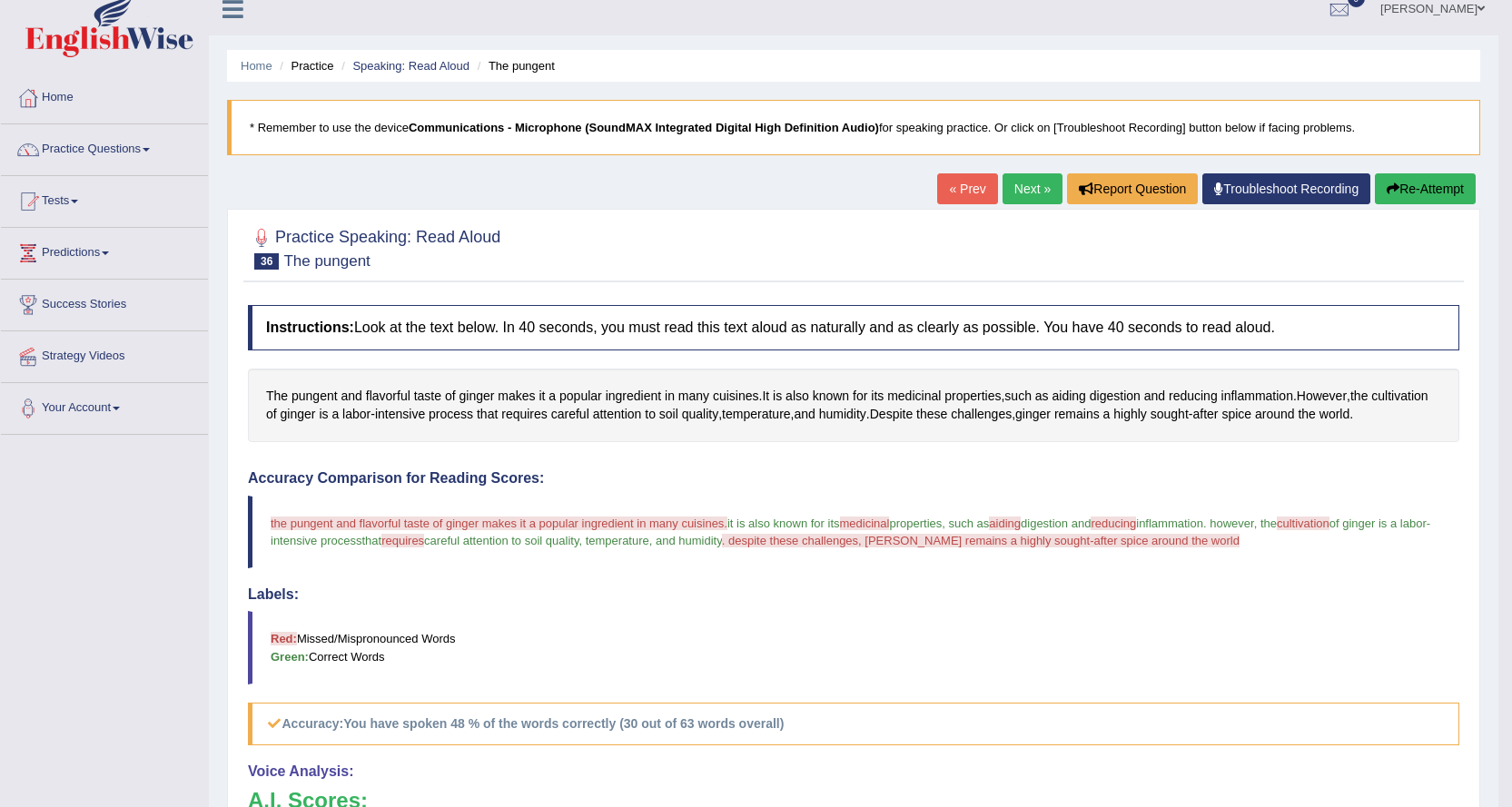
click at [1012, 185] on link "Next »" at bounding box center [1032, 188] width 60 height 31
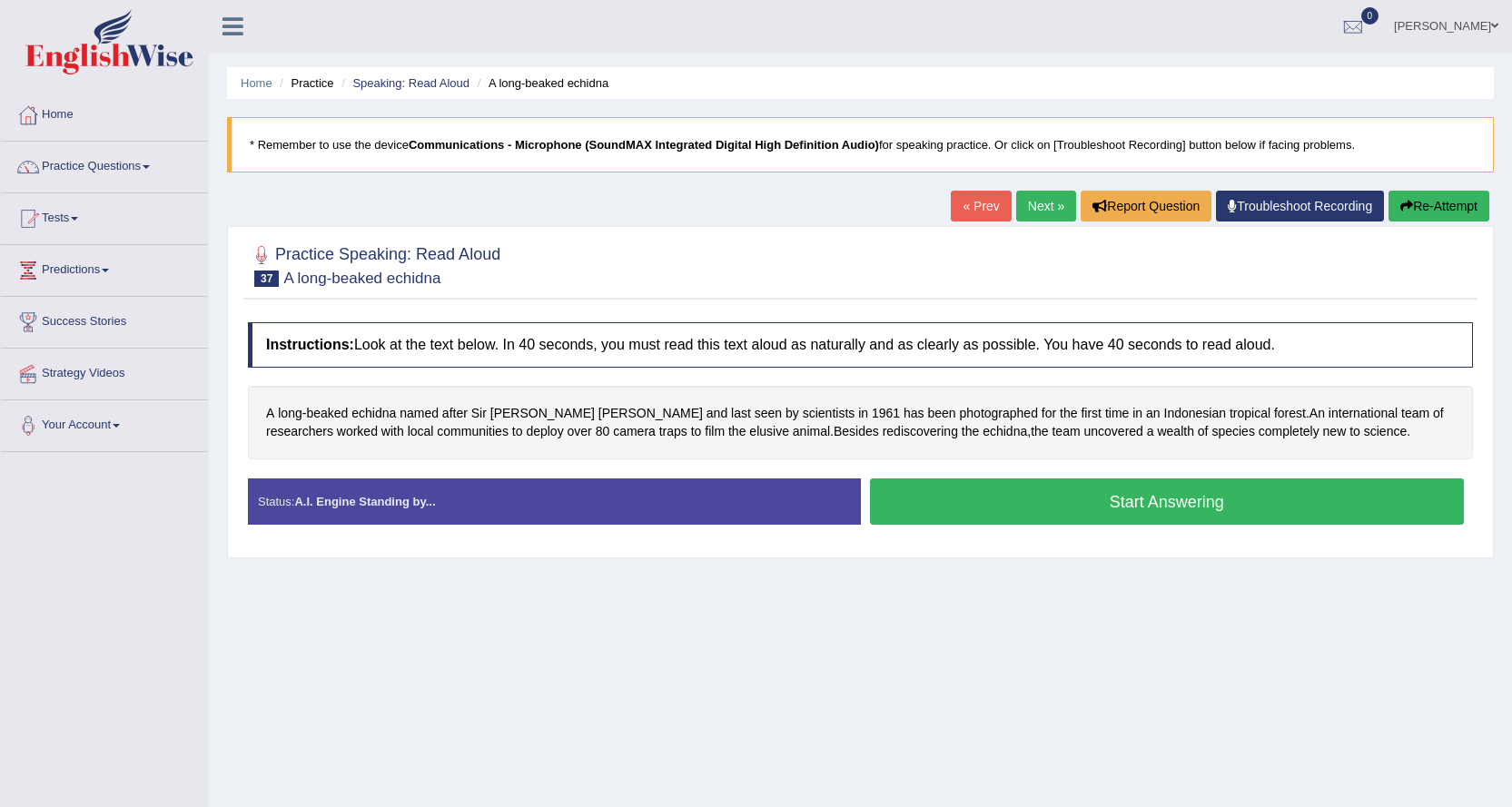
click at [1051, 510] on button "Start Answering" at bounding box center [1167, 502] width 594 height 47
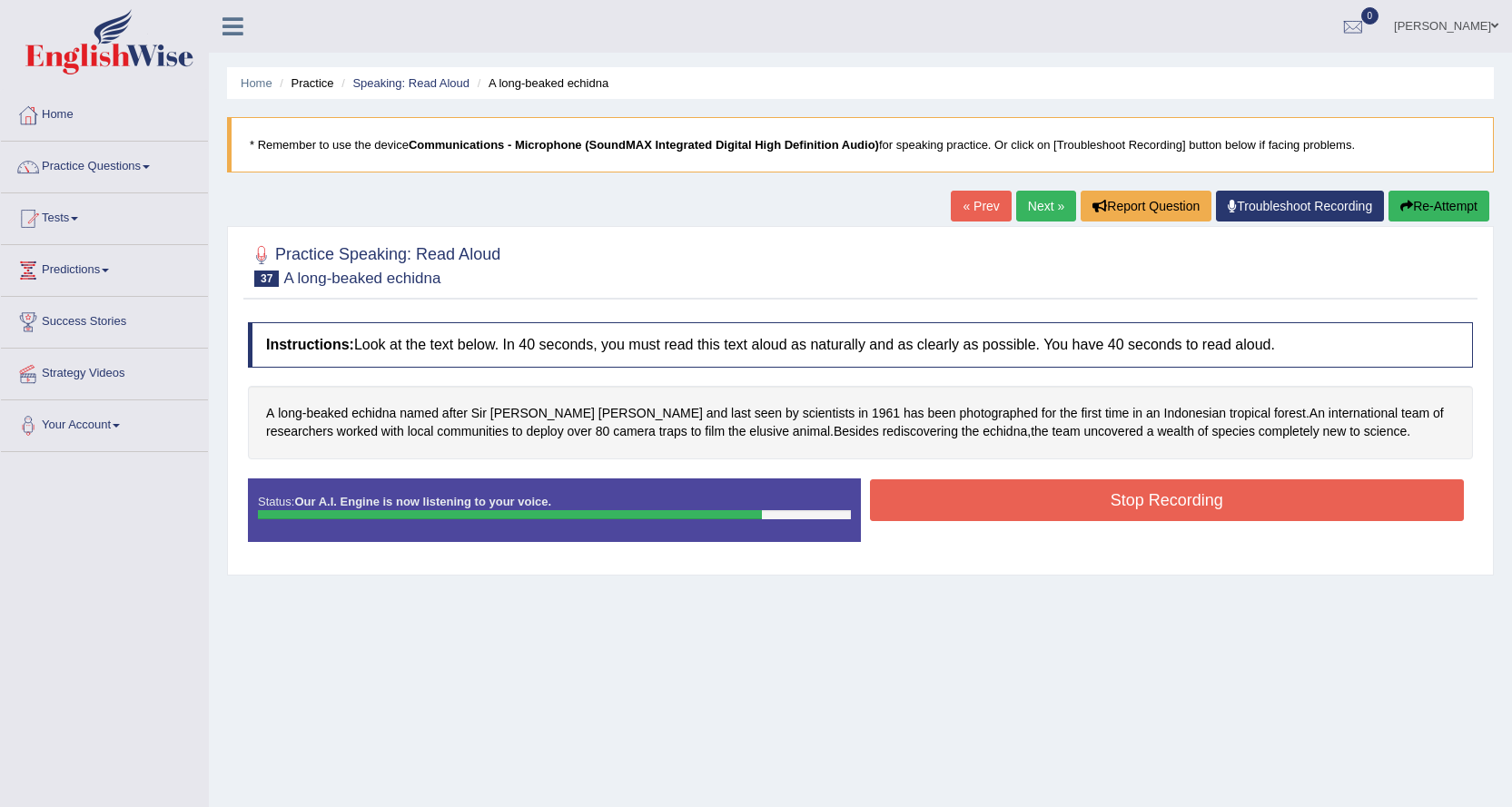
click at [1138, 495] on button "Stop Recording" at bounding box center [1167, 500] width 594 height 42
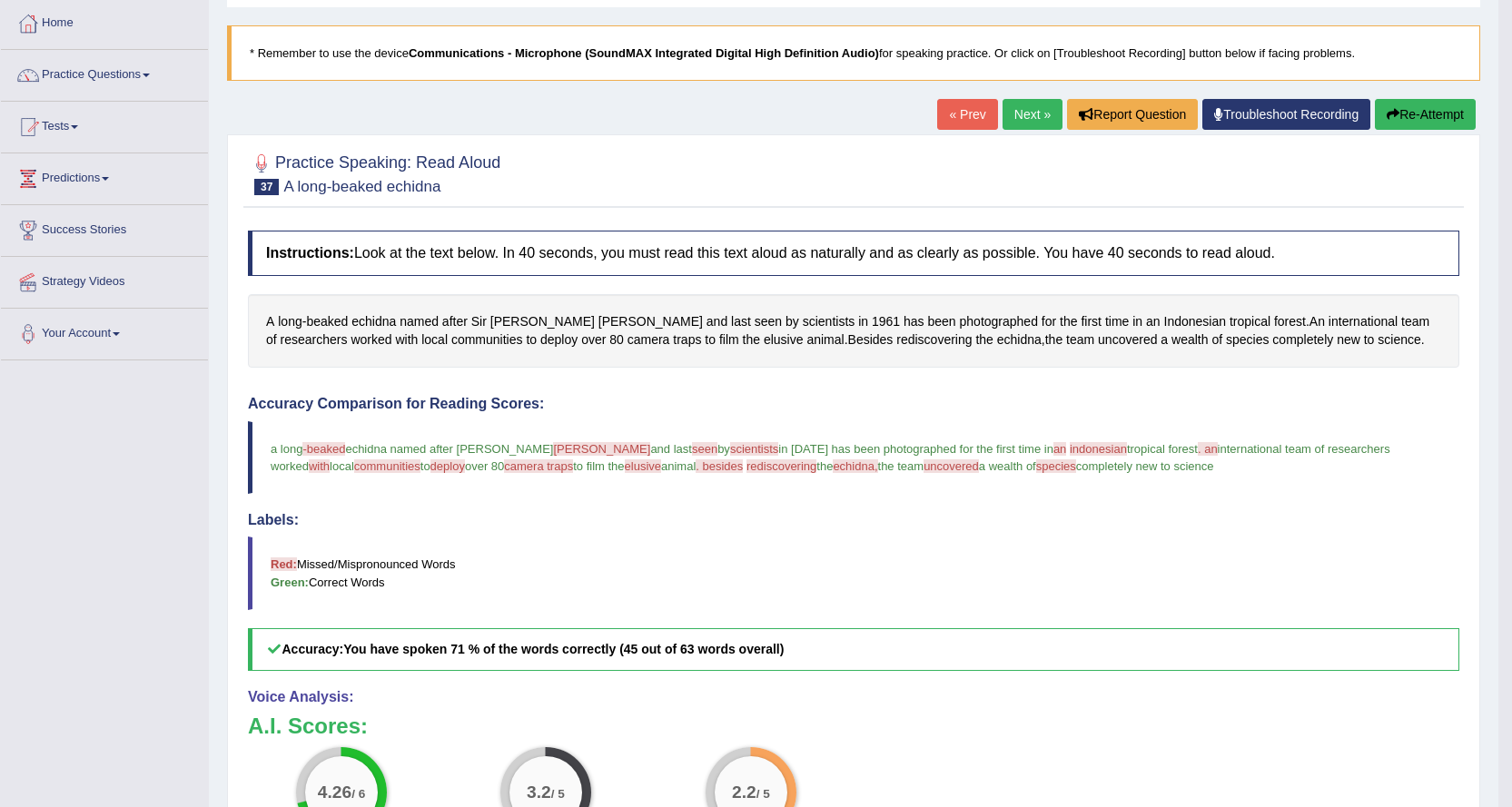
scroll to position [90, 0]
click at [1013, 113] on link "Next »" at bounding box center [1032, 115] width 60 height 31
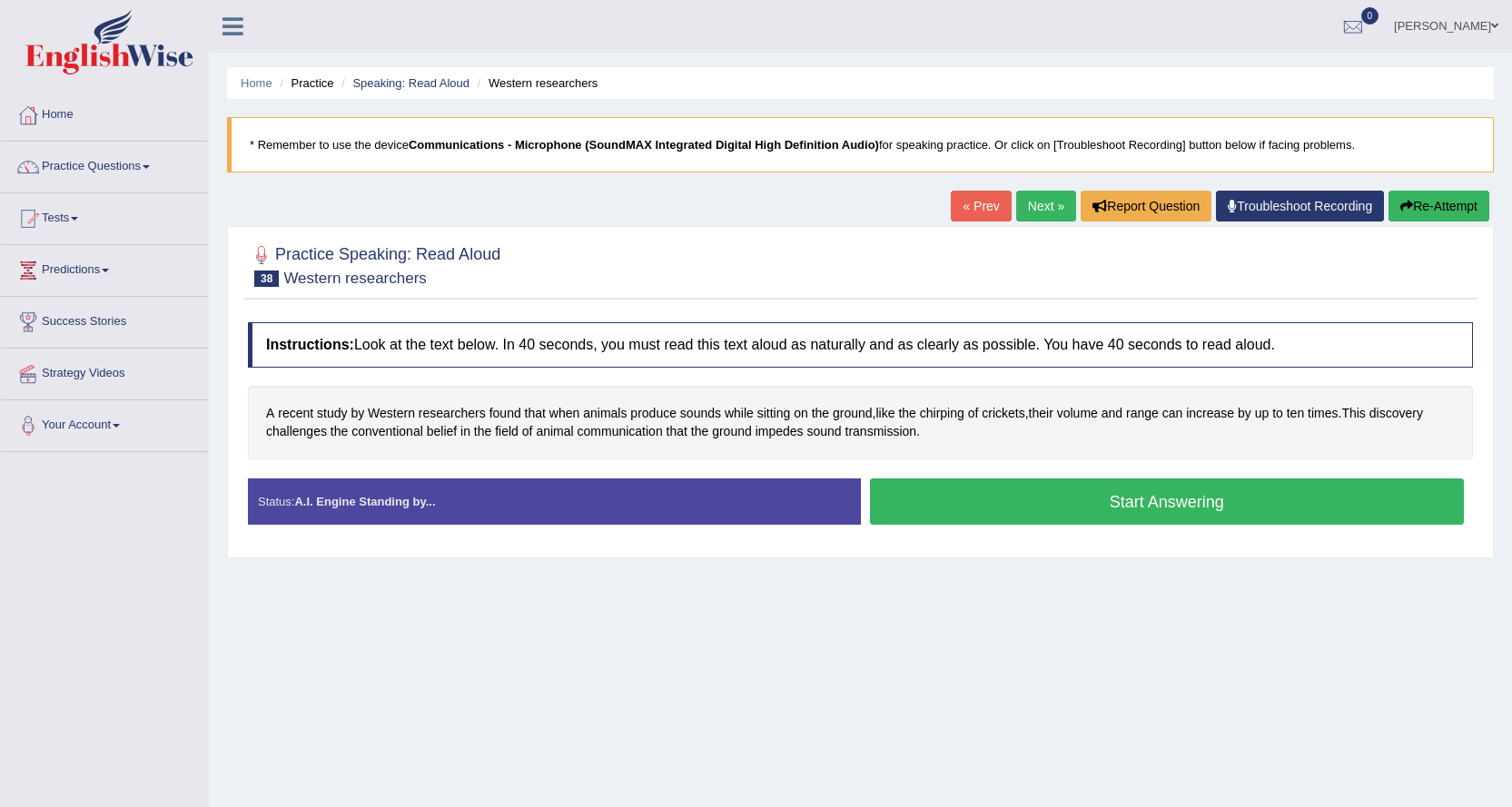
click at [1033, 503] on button "Start Answering" at bounding box center [1167, 502] width 594 height 47
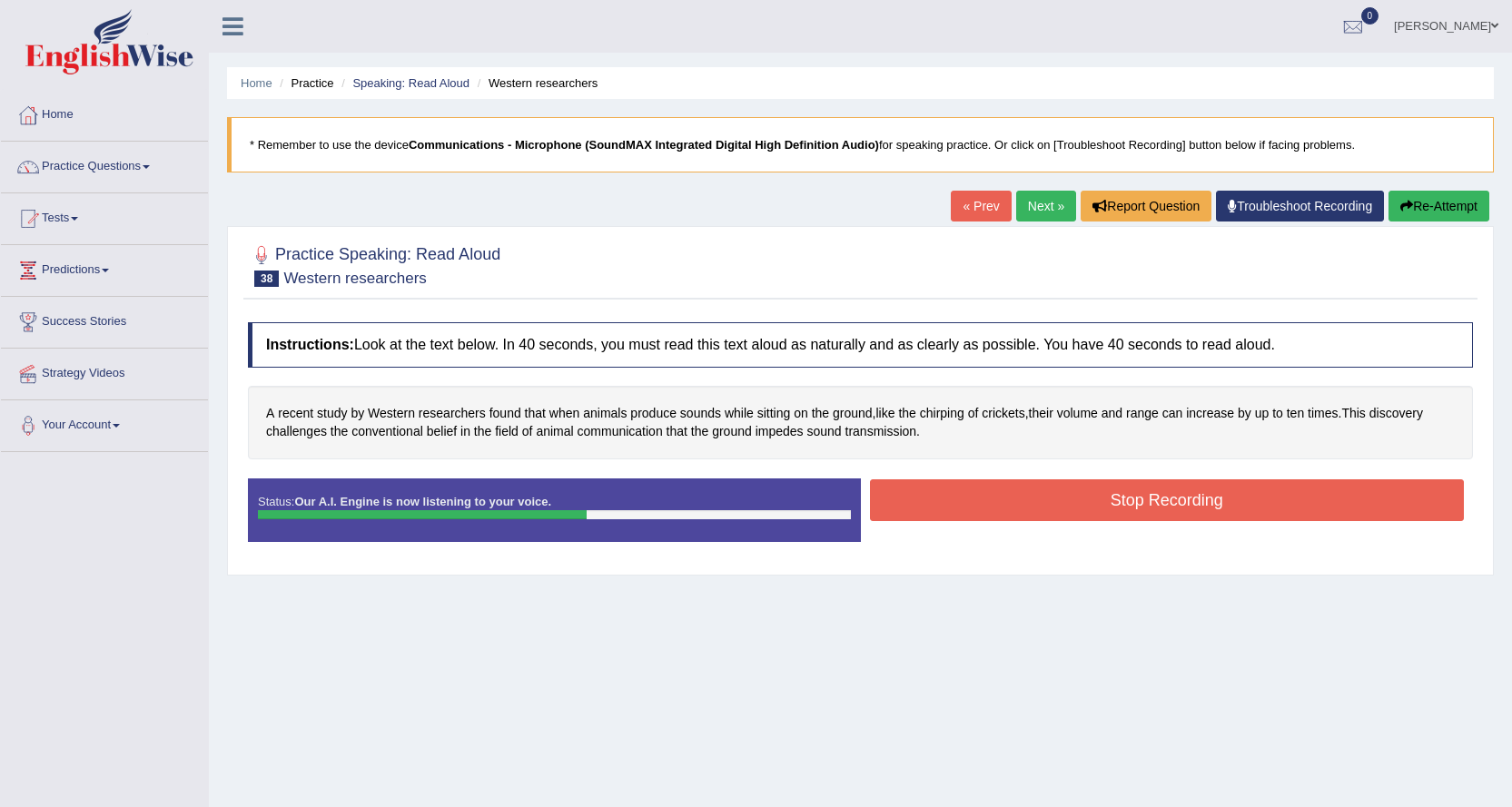
click at [1044, 499] on button "Stop Recording" at bounding box center [1167, 500] width 594 height 42
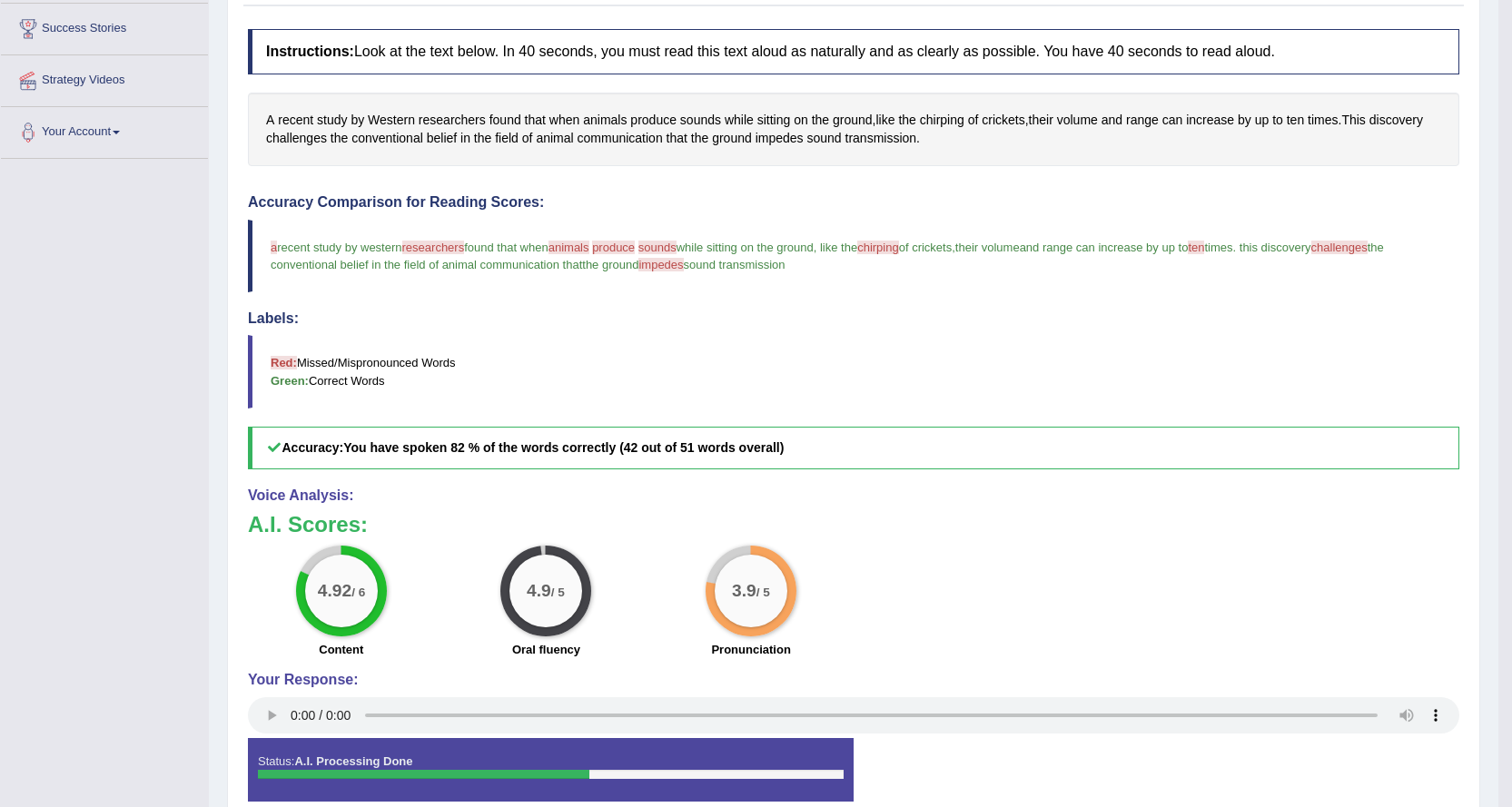
scroll to position [18, 0]
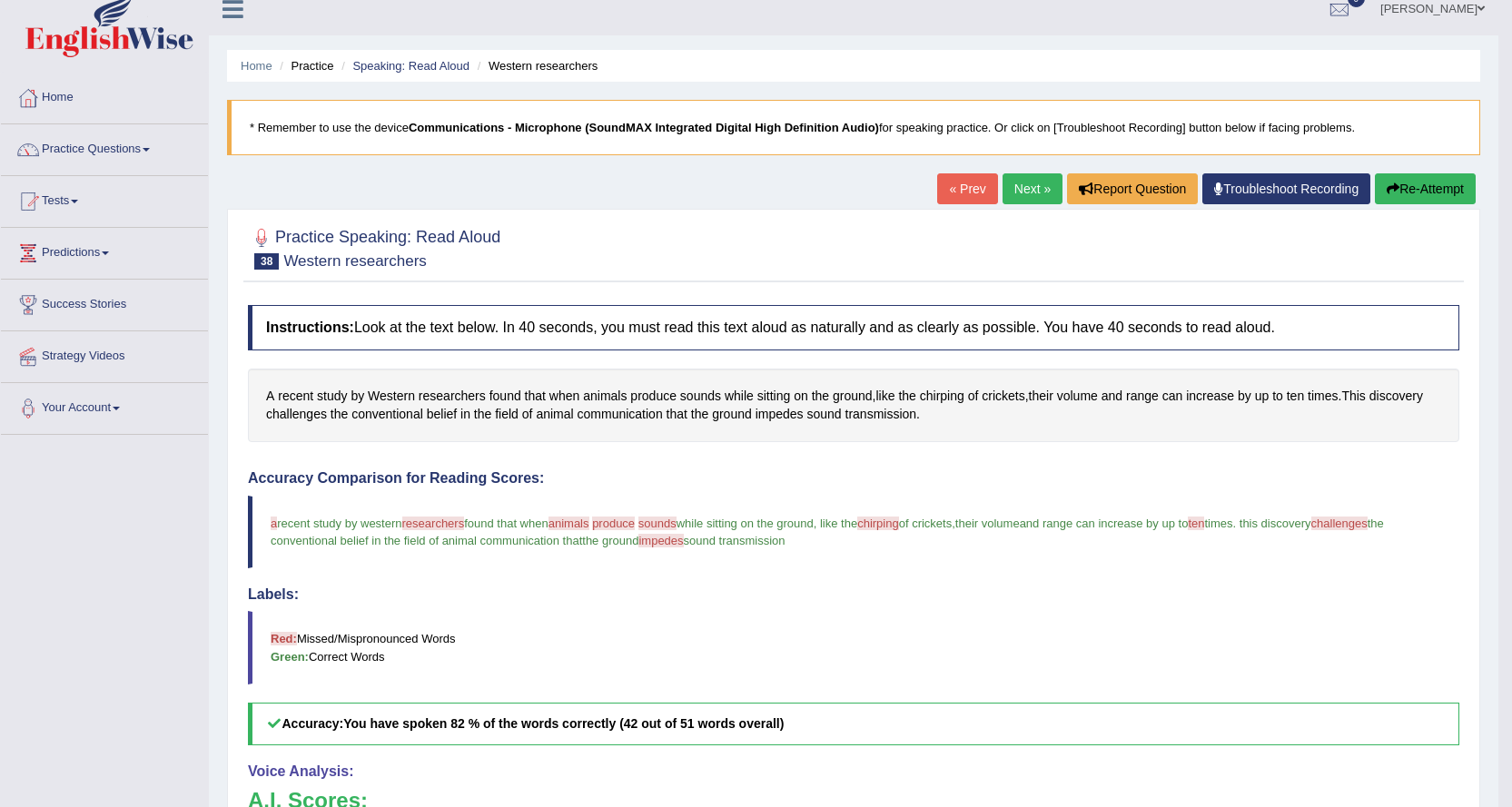
click at [1005, 186] on link "Next »" at bounding box center [1032, 188] width 60 height 31
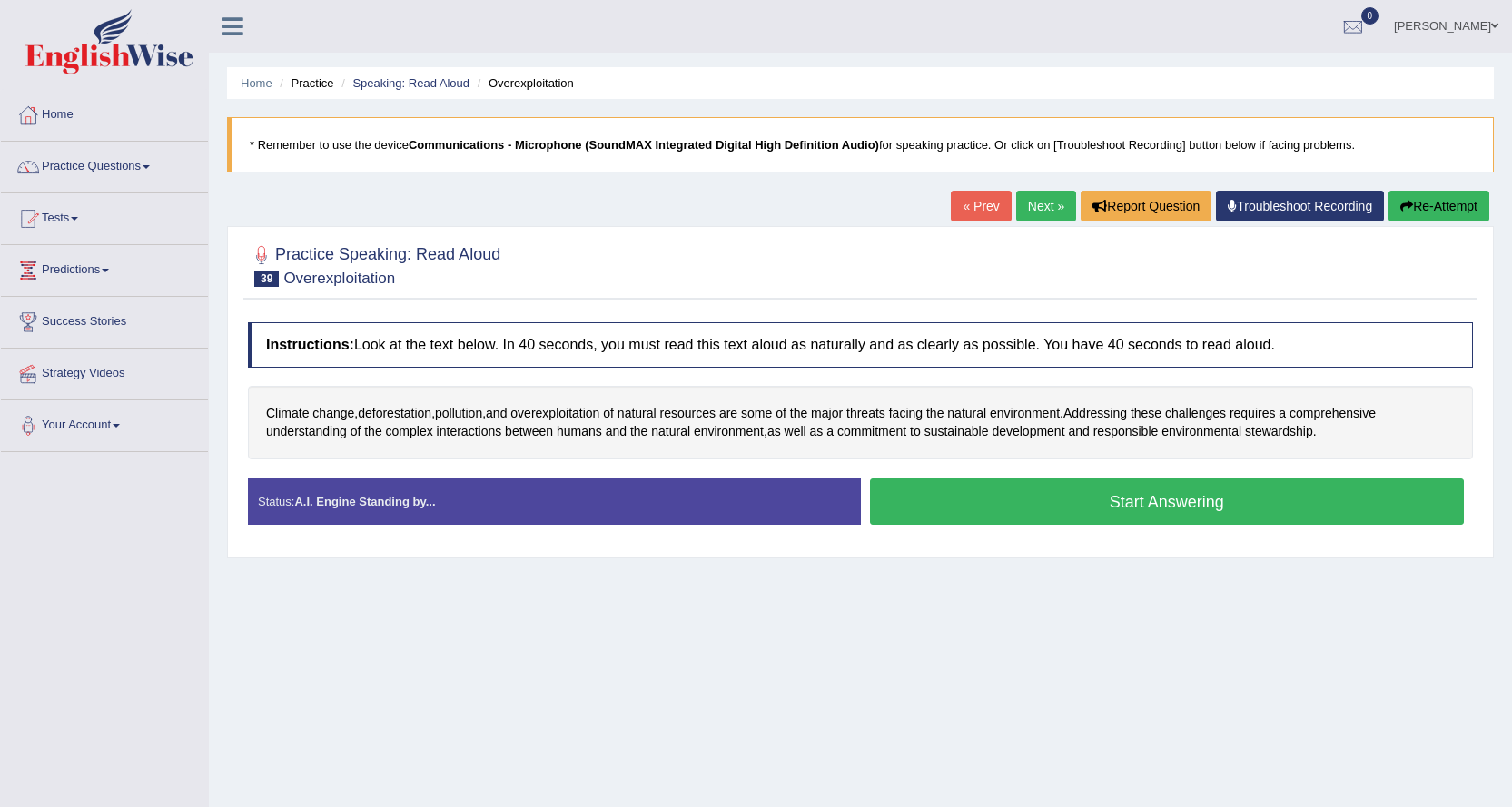
click at [987, 502] on button "Start Answering" at bounding box center [1167, 502] width 594 height 47
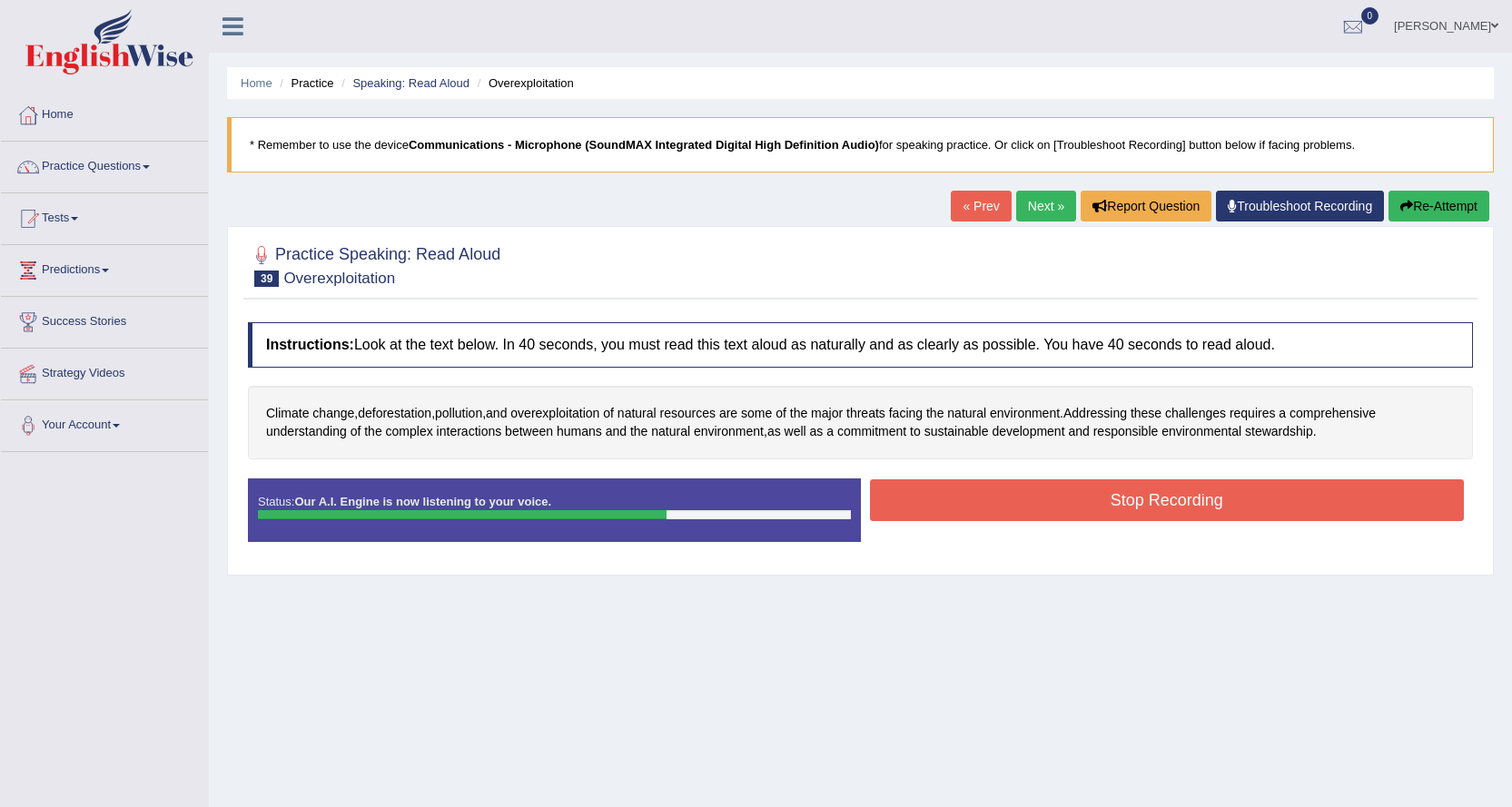
click at [1008, 499] on button "Stop Recording" at bounding box center [1167, 500] width 594 height 42
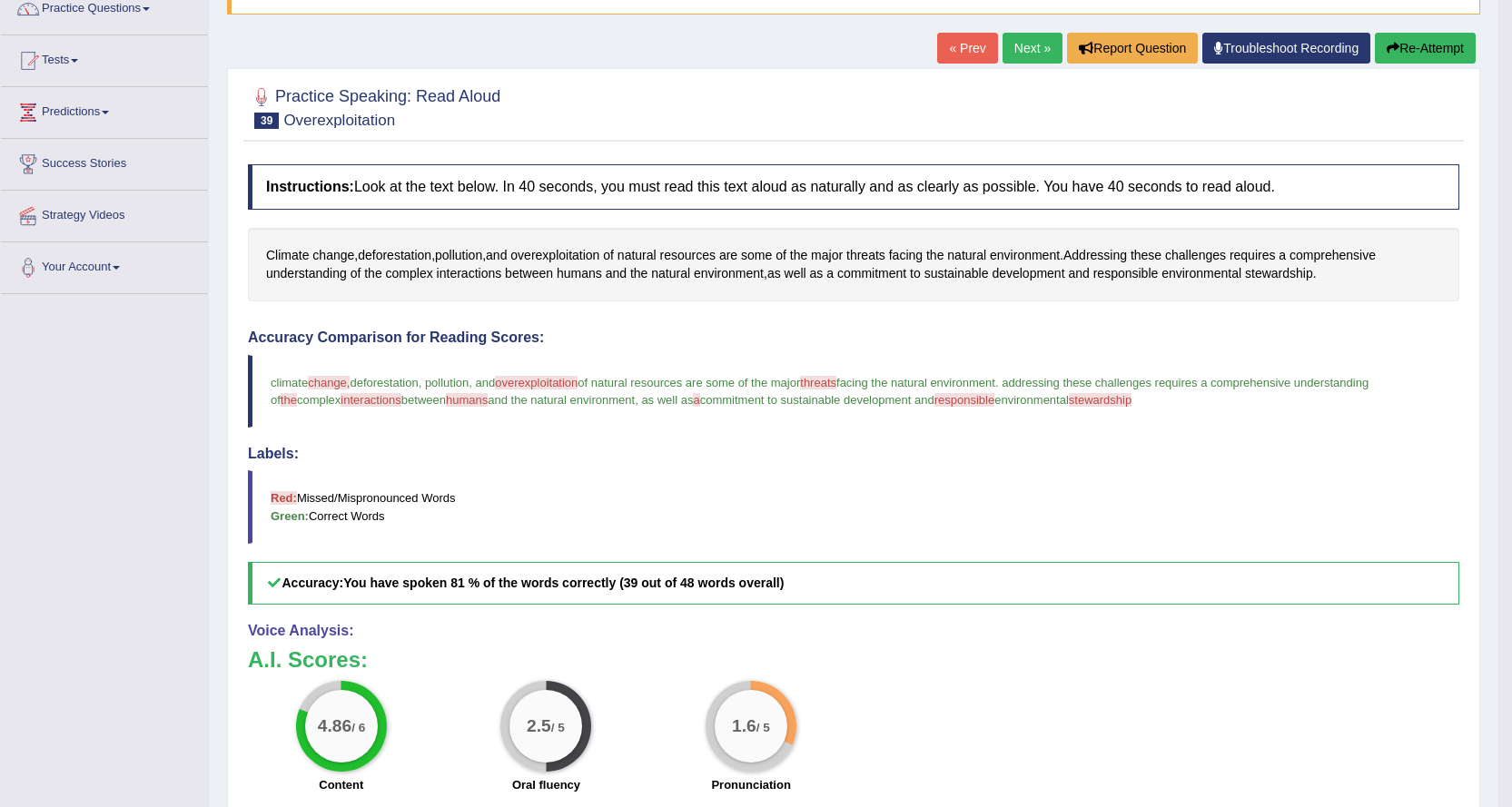
scroll to position [108, 0]
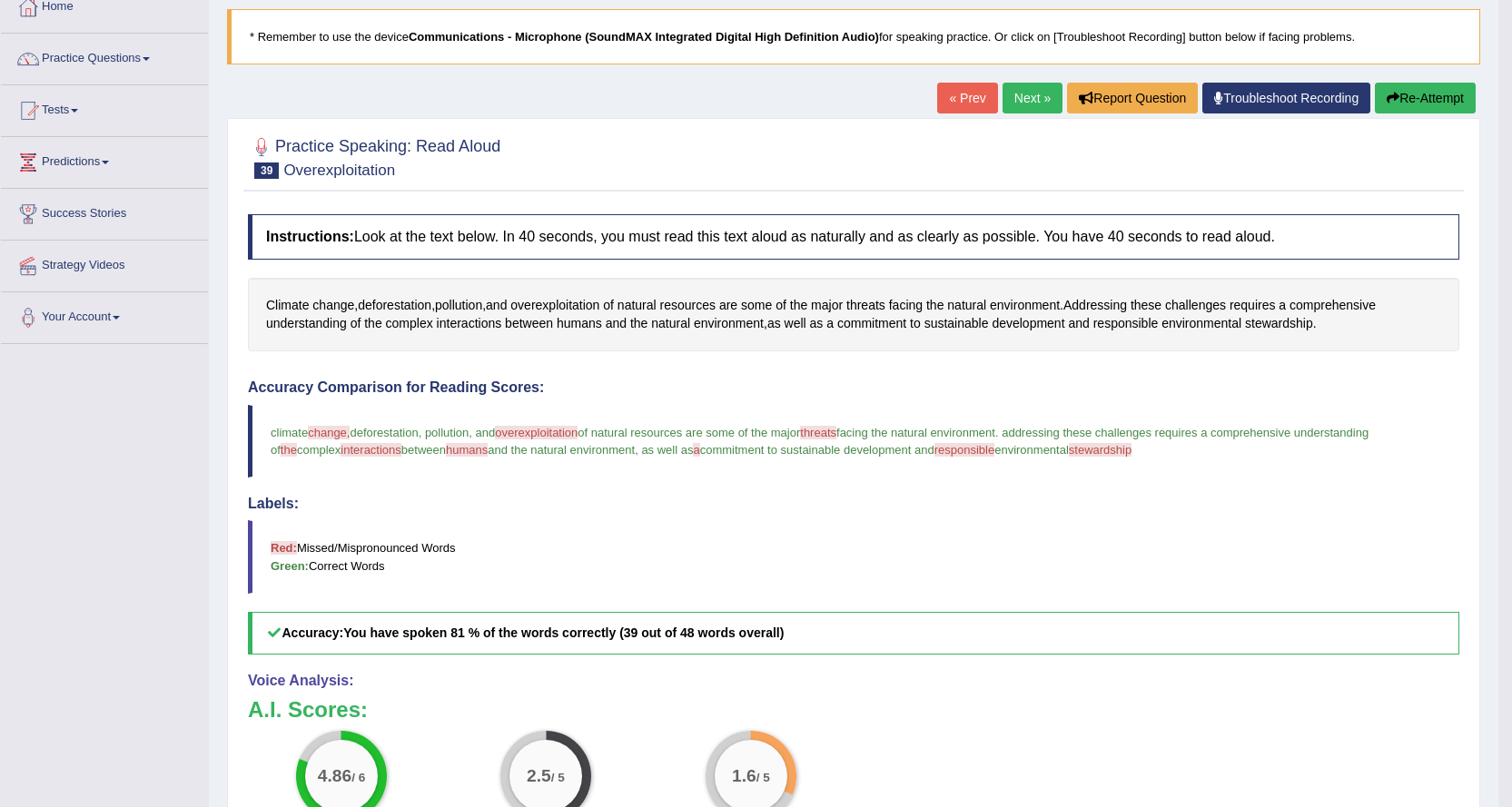
click at [1012, 92] on link "Next »" at bounding box center [1032, 98] width 60 height 31
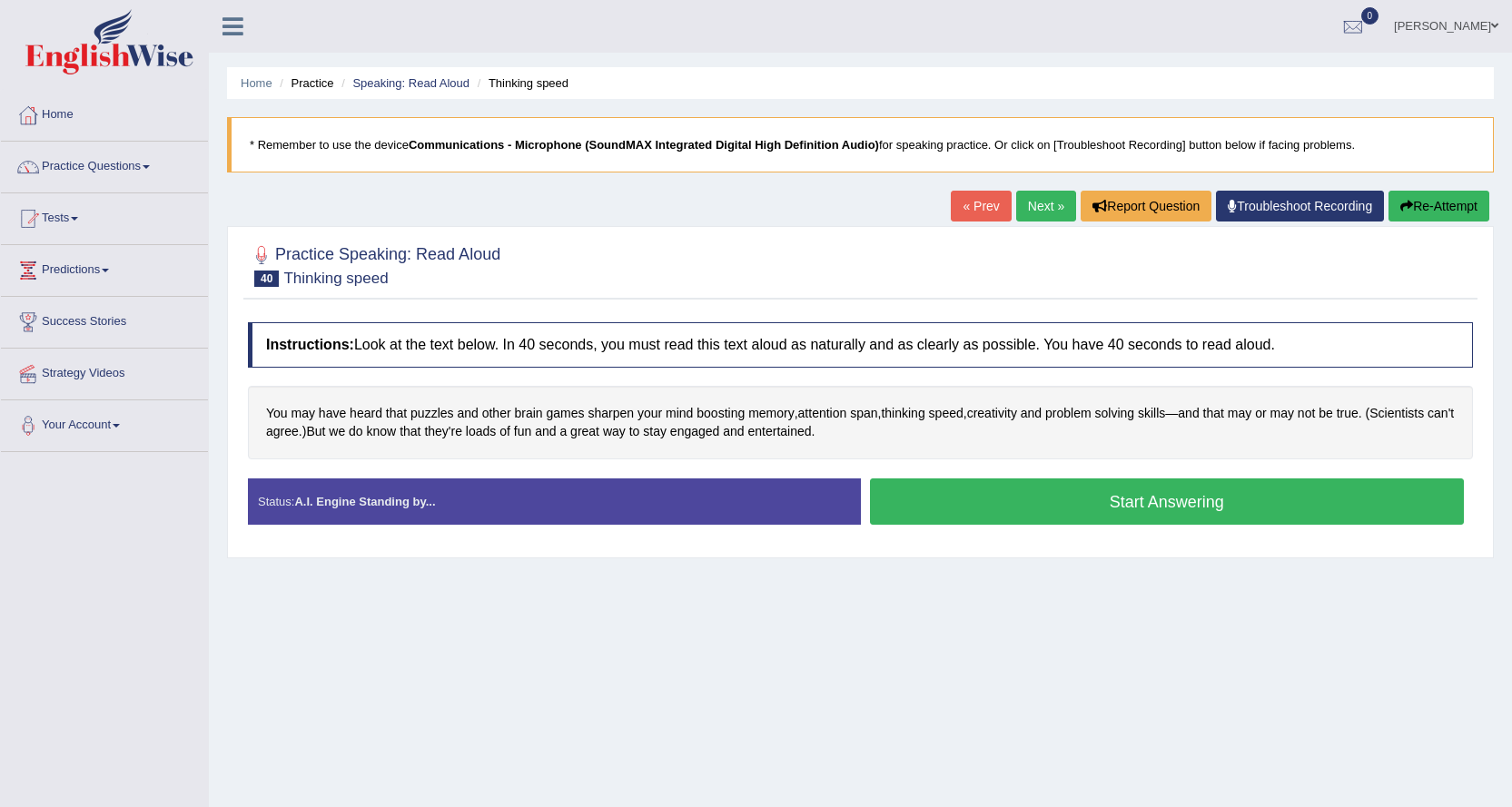
click at [981, 487] on button "Start Answering" at bounding box center [1167, 502] width 594 height 47
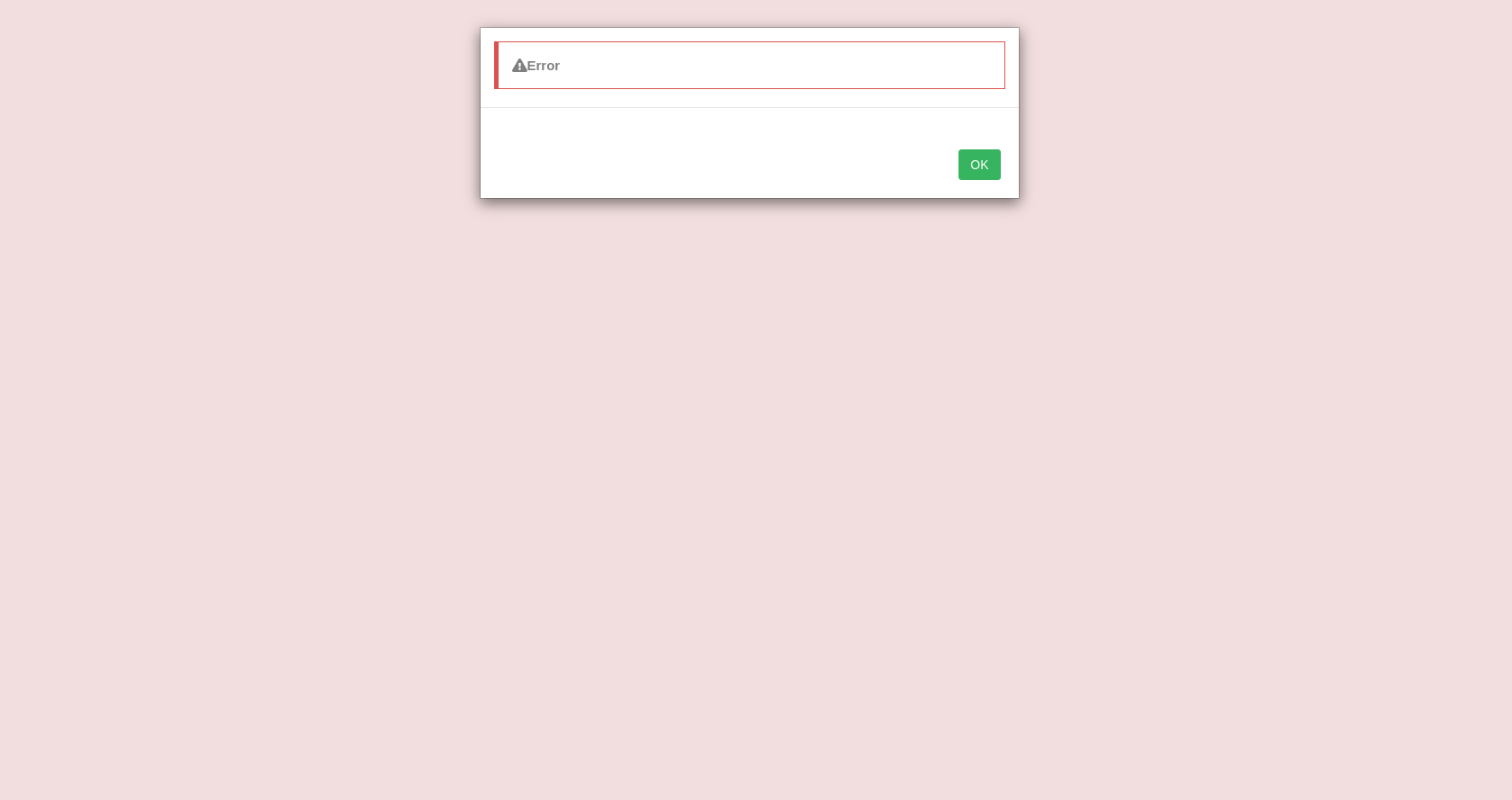
click at [982, 163] on button "OK" at bounding box center [979, 164] width 42 height 30
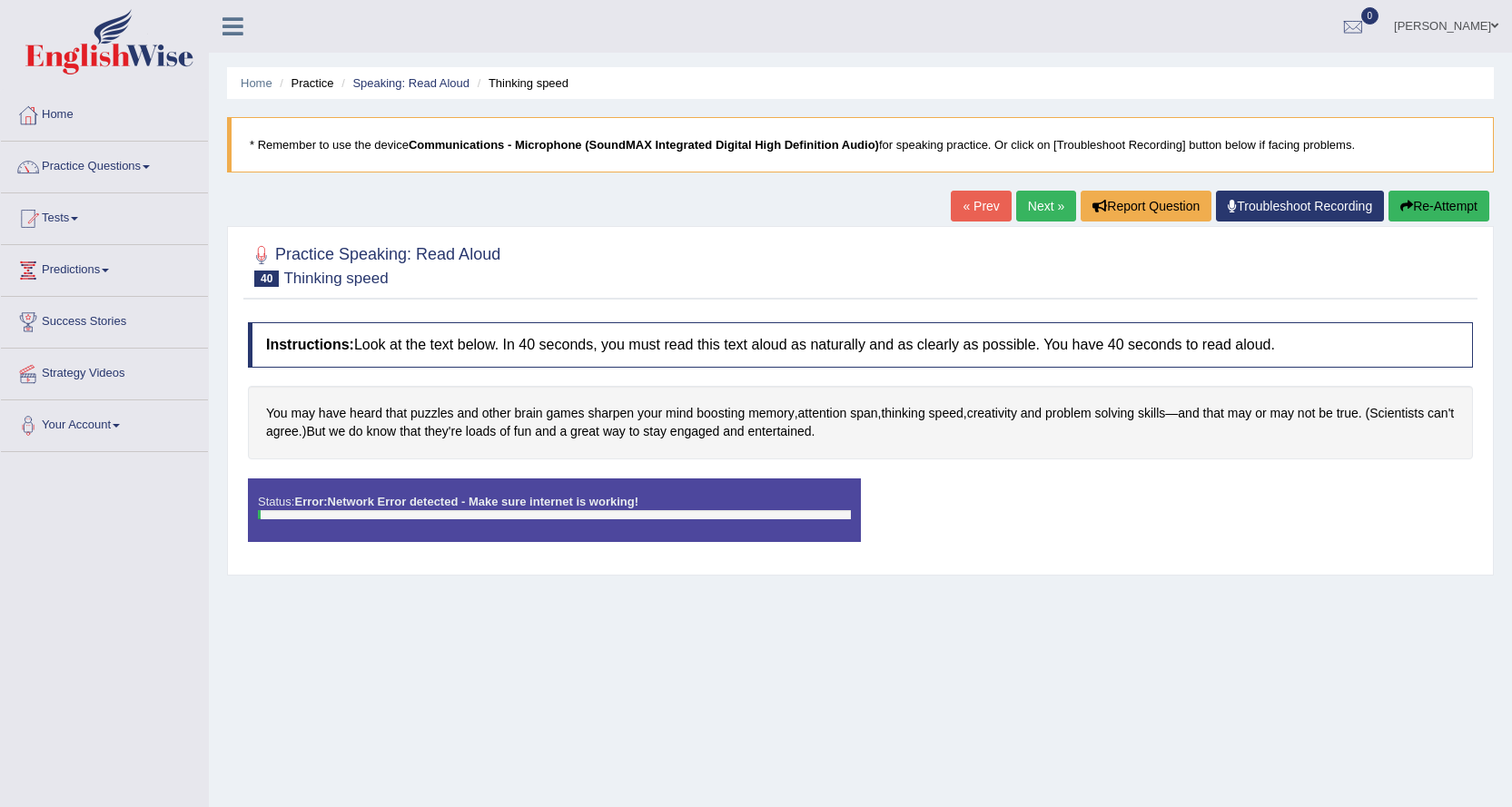
click at [972, 206] on link "« Prev" at bounding box center [980, 206] width 60 height 31
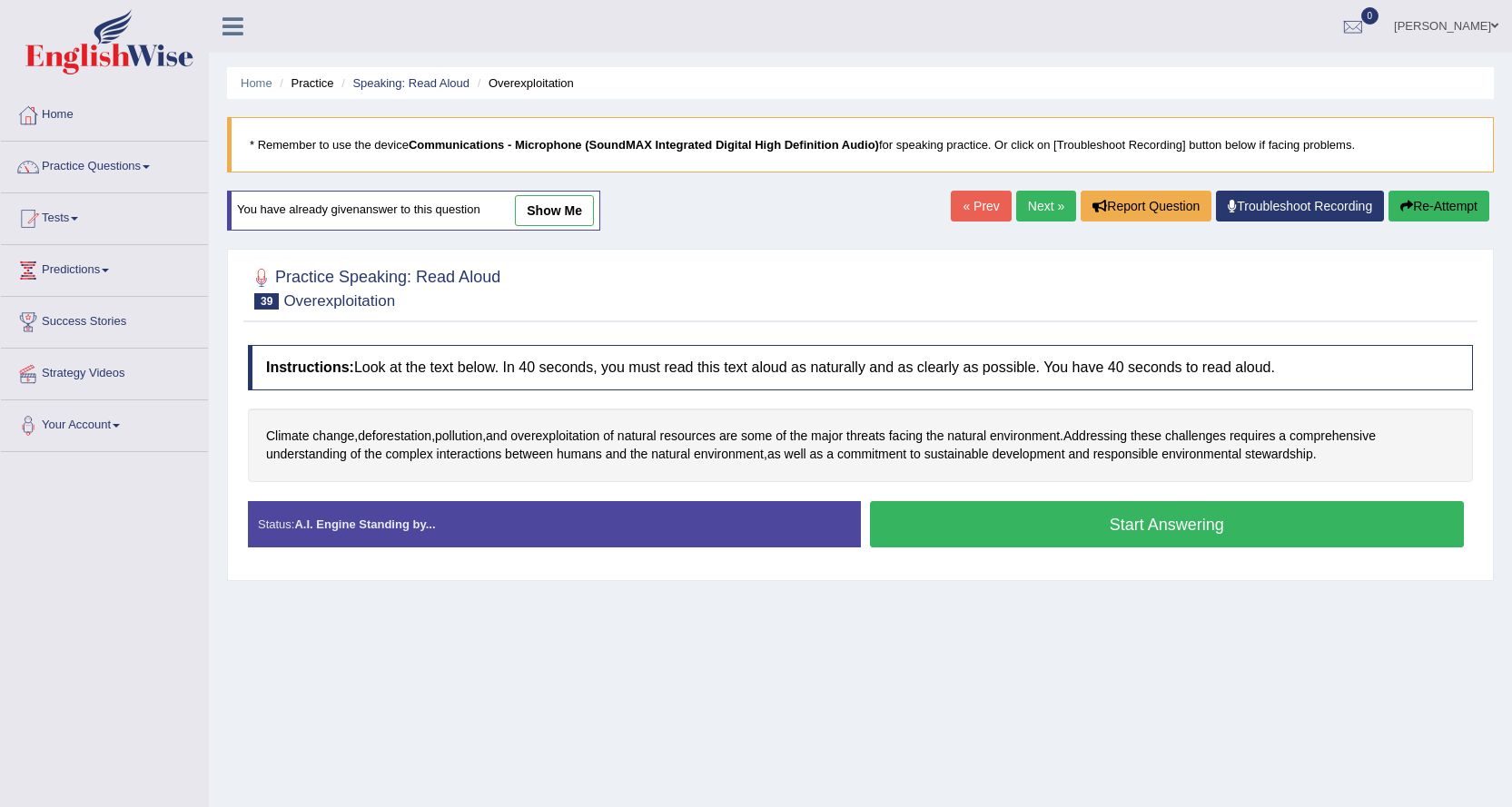
click at [992, 513] on button "Start Answering" at bounding box center [1167, 525] width 594 height 47
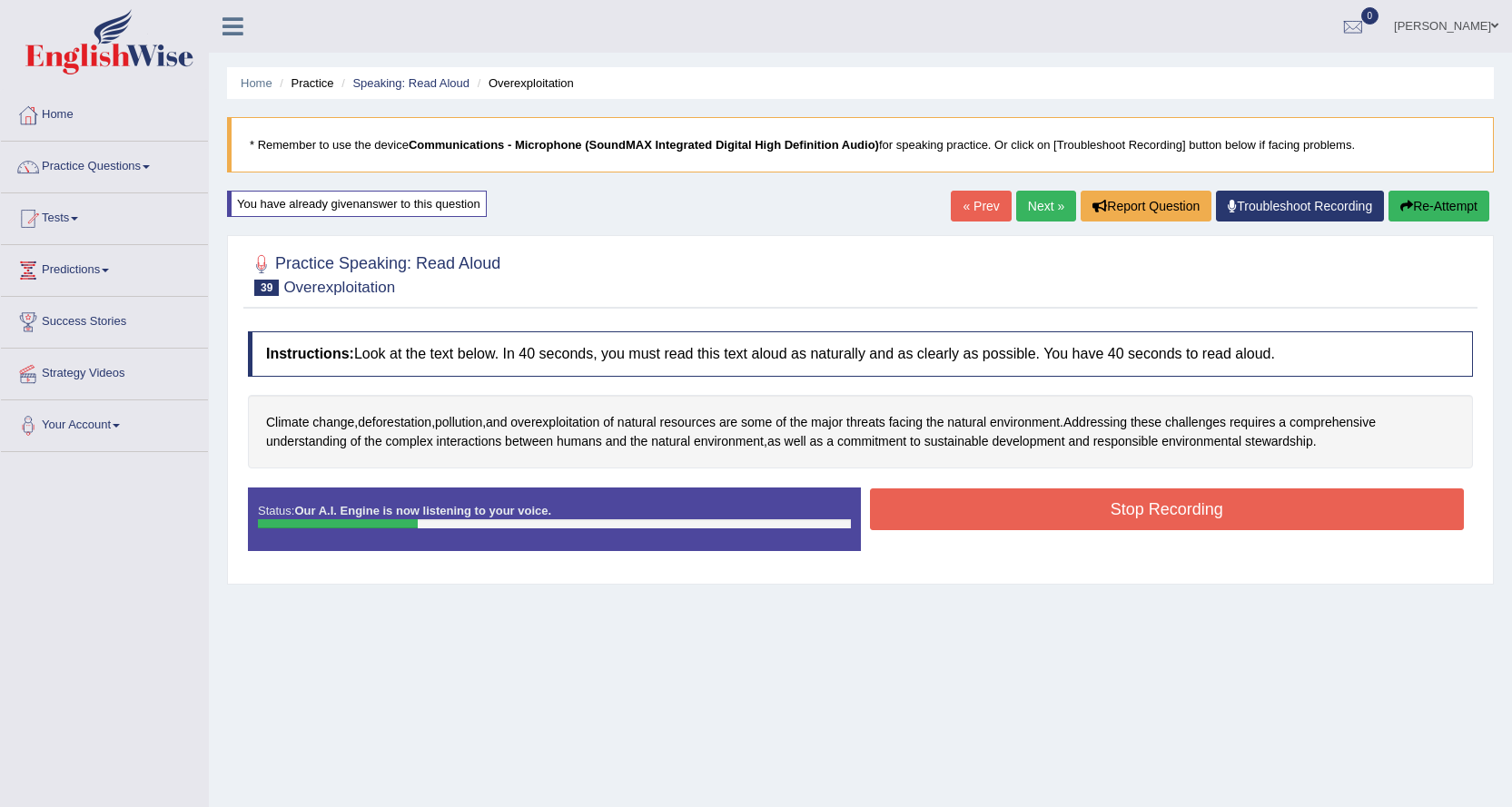
click at [1056, 499] on button "Stop Recording" at bounding box center [1167, 509] width 594 height 42
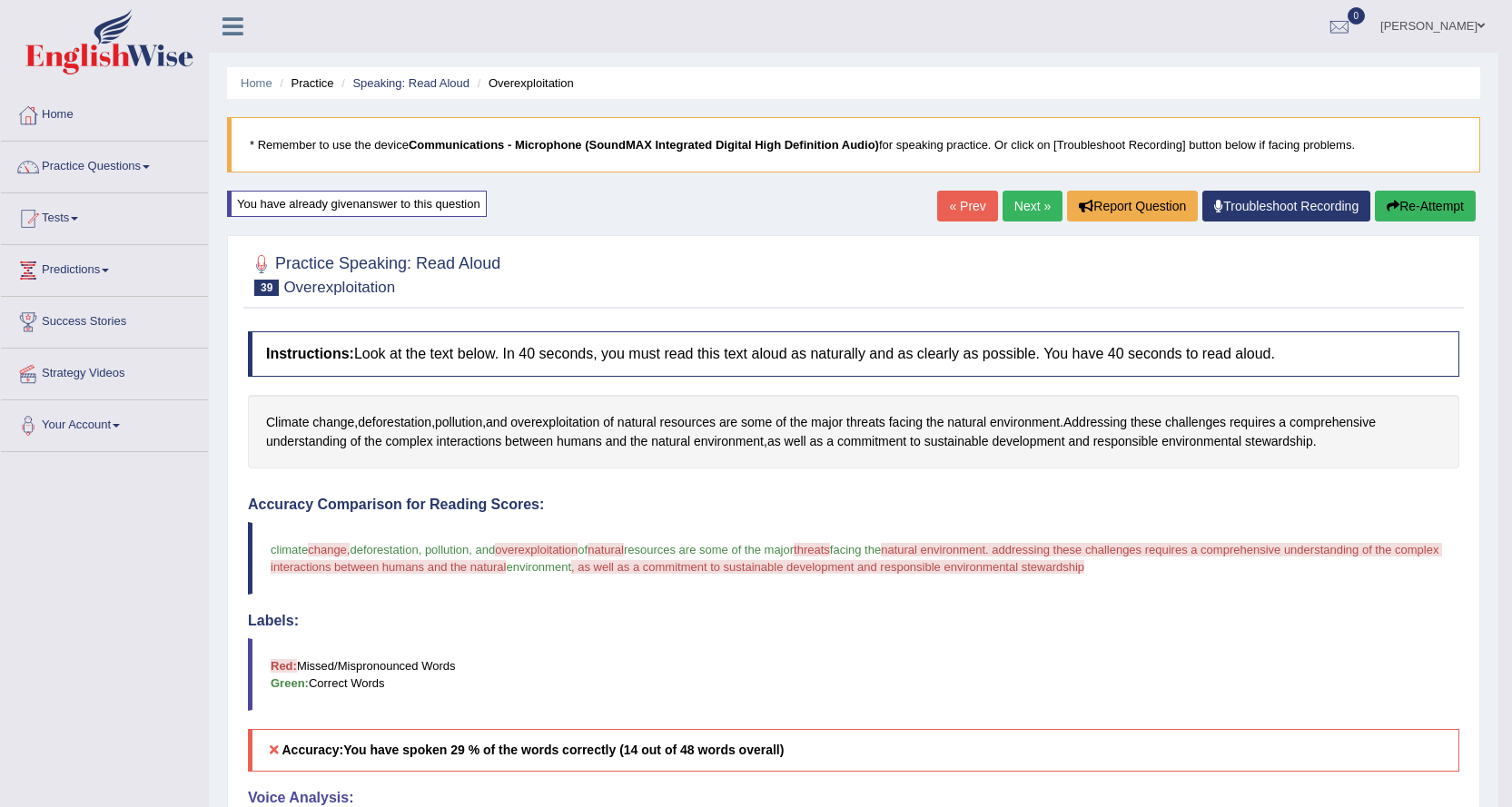
click at [1012, 207] on link "Next »" at bounding box center [1032, 206] width 60 height 31
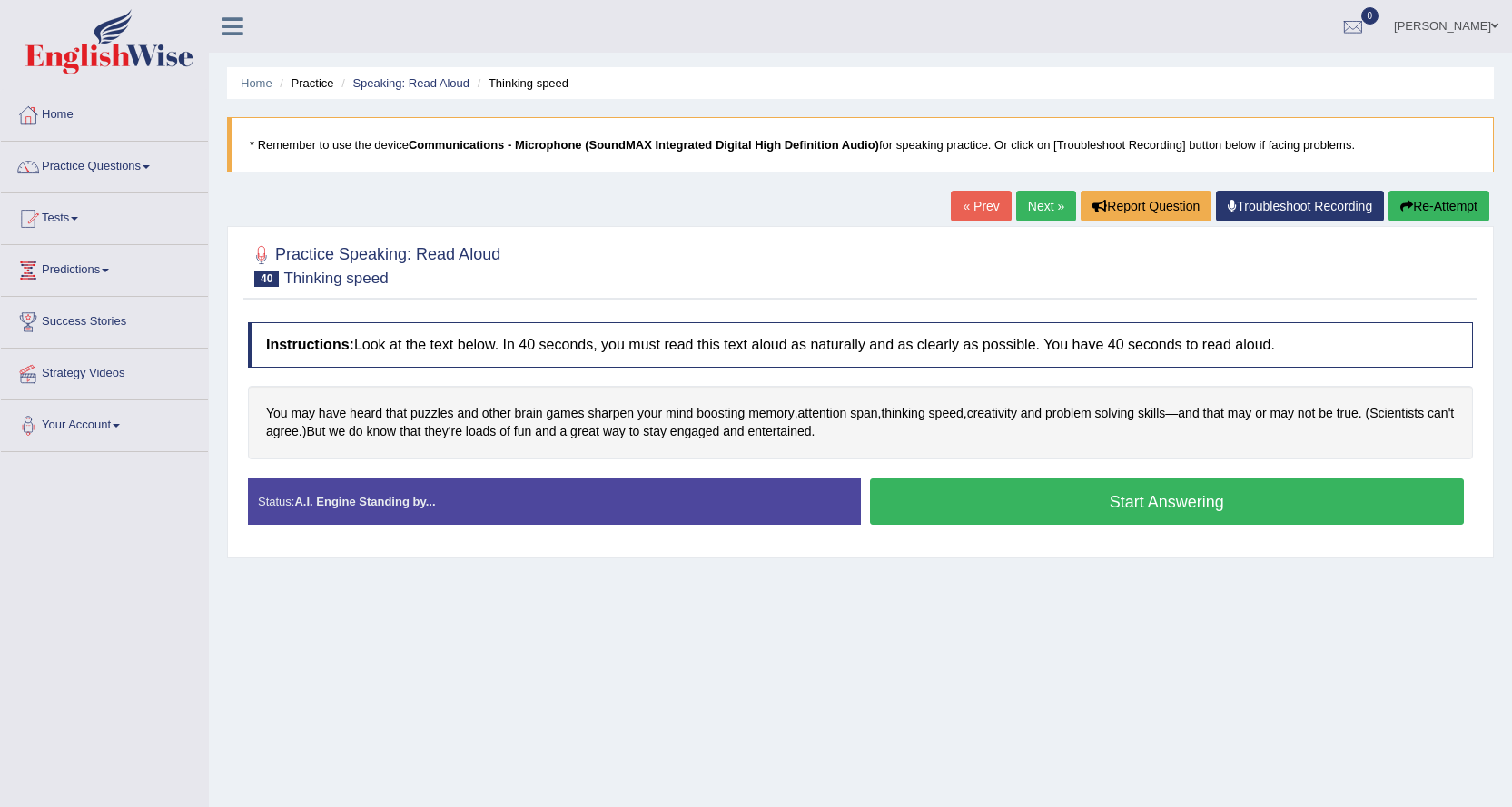
click at [1023, 494] on button "Start Answering" at bounding box center [1167, 502] width 594 height 47
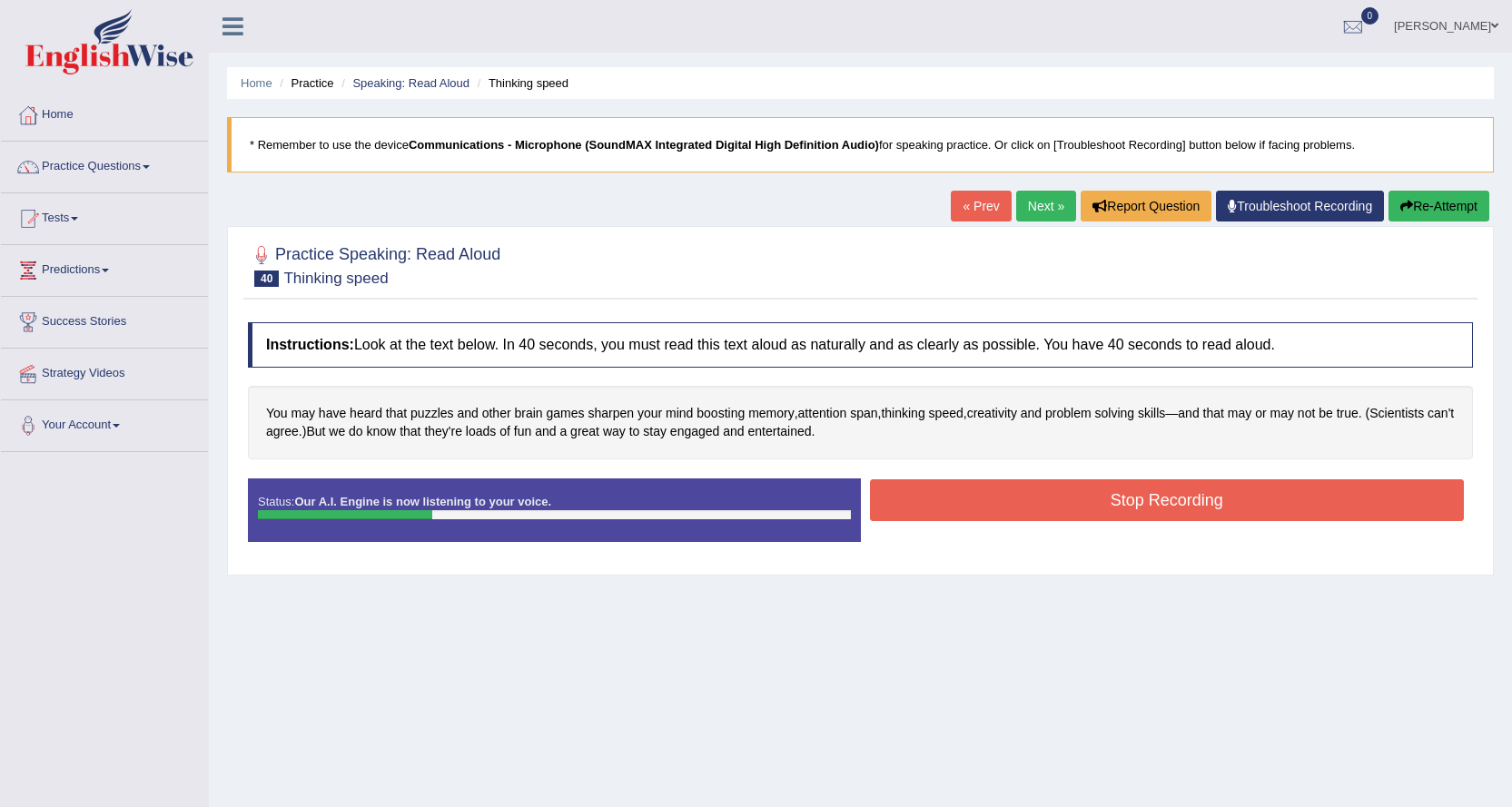
click at [1053, 494] on button "Stop Recording" at bounding box center [1167, 500] width 594 height 42
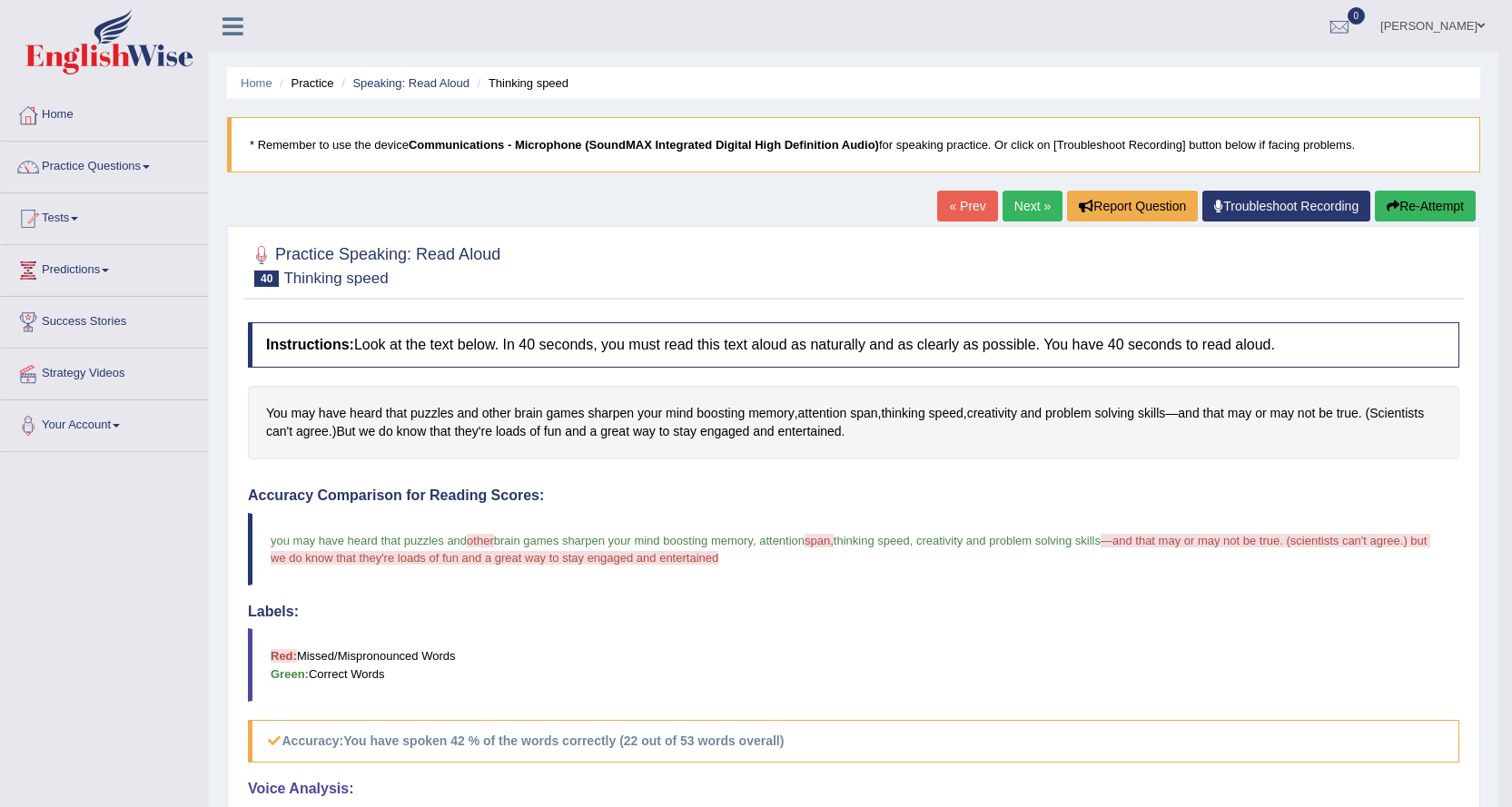
click at [1021, 213] on link "Next »" at bounding box center [1032, 206] width 60 height 31
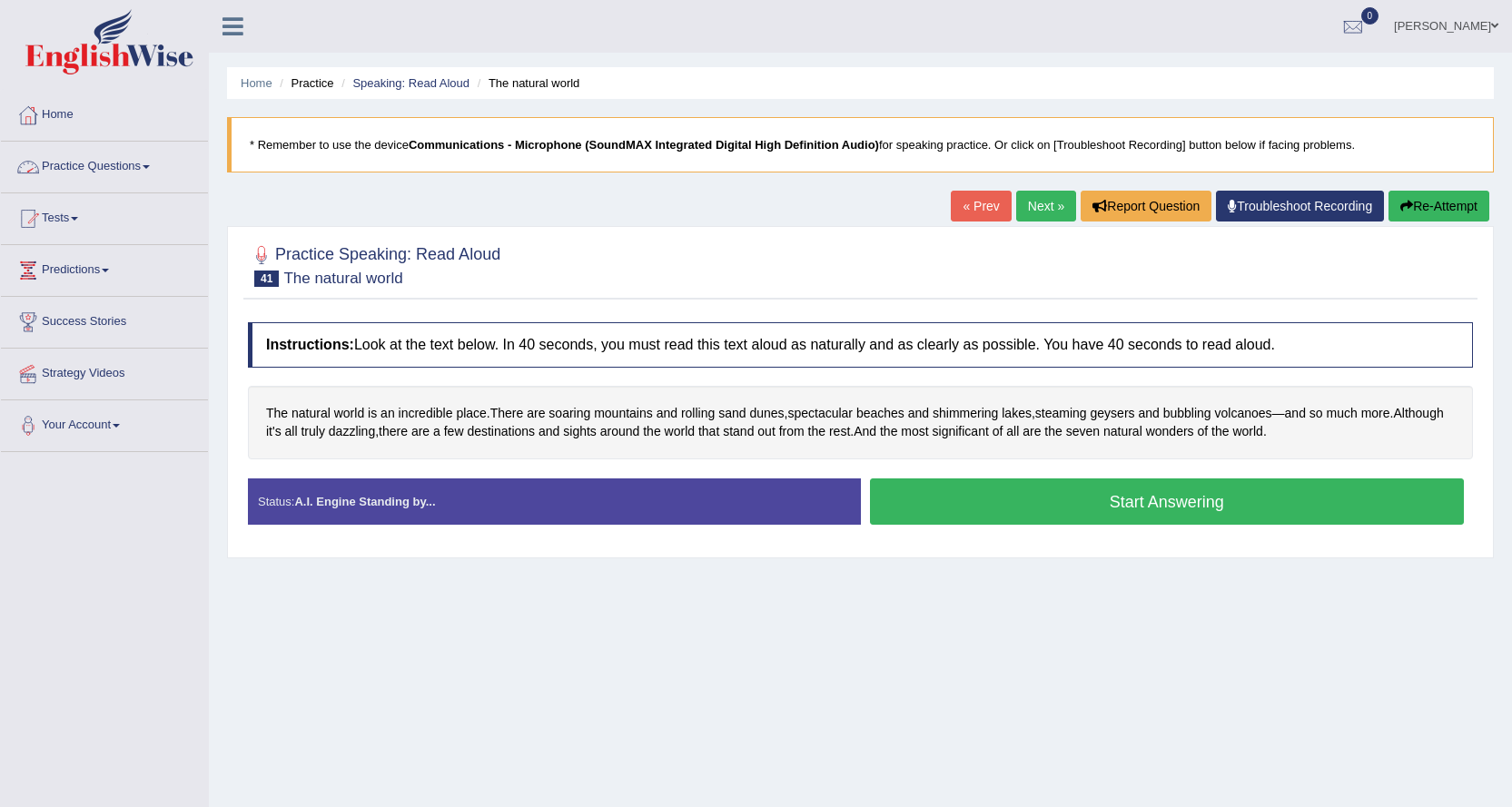
click at [140, 164] on link "Practice Questions" at bounding box center [104, 164] width 207 height 46
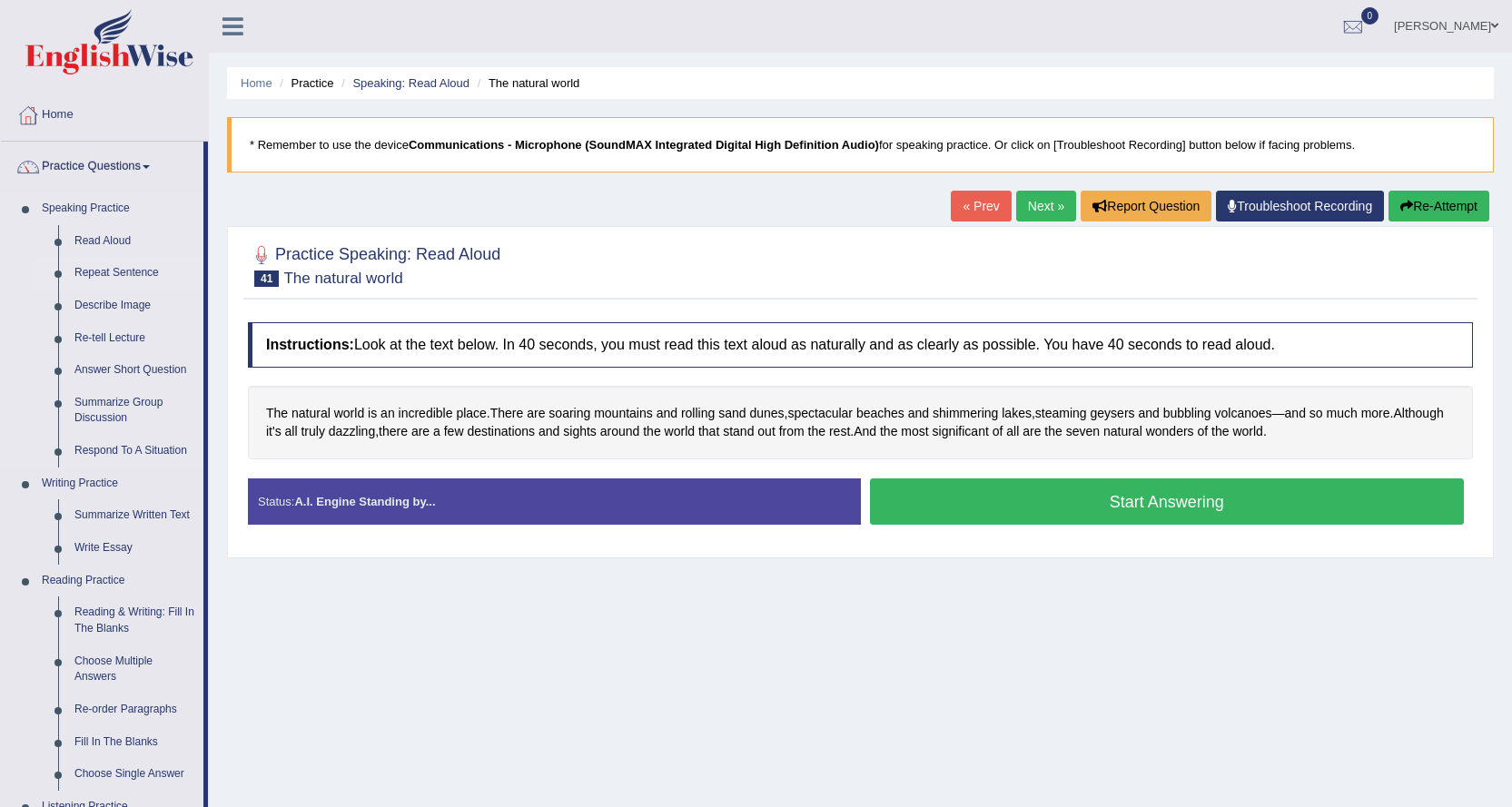
click at [111, 272] on link "Repeat Sentence" at bounding box center [134, 273] width 137 height 33
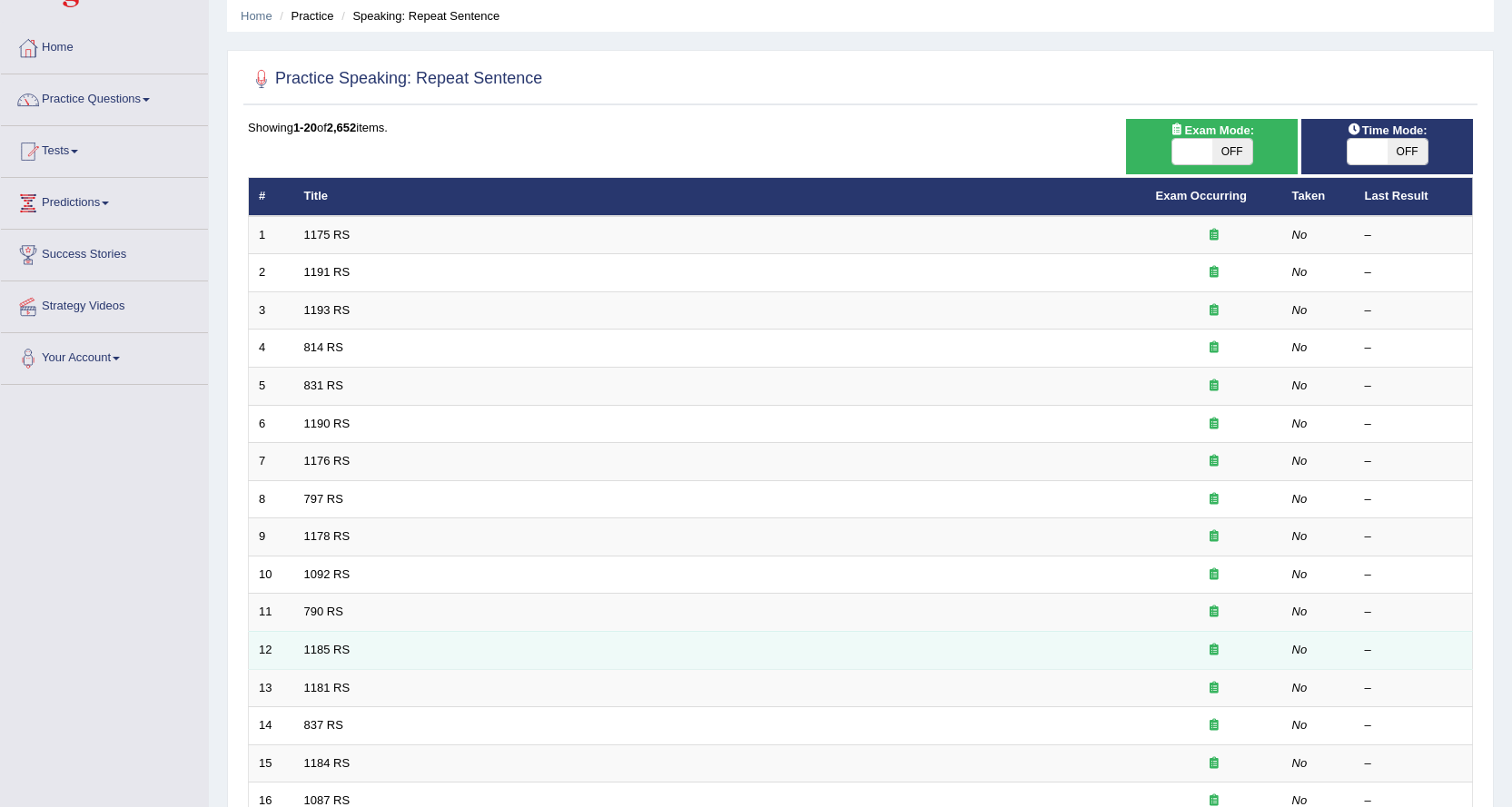
scroll to position [32, 0]
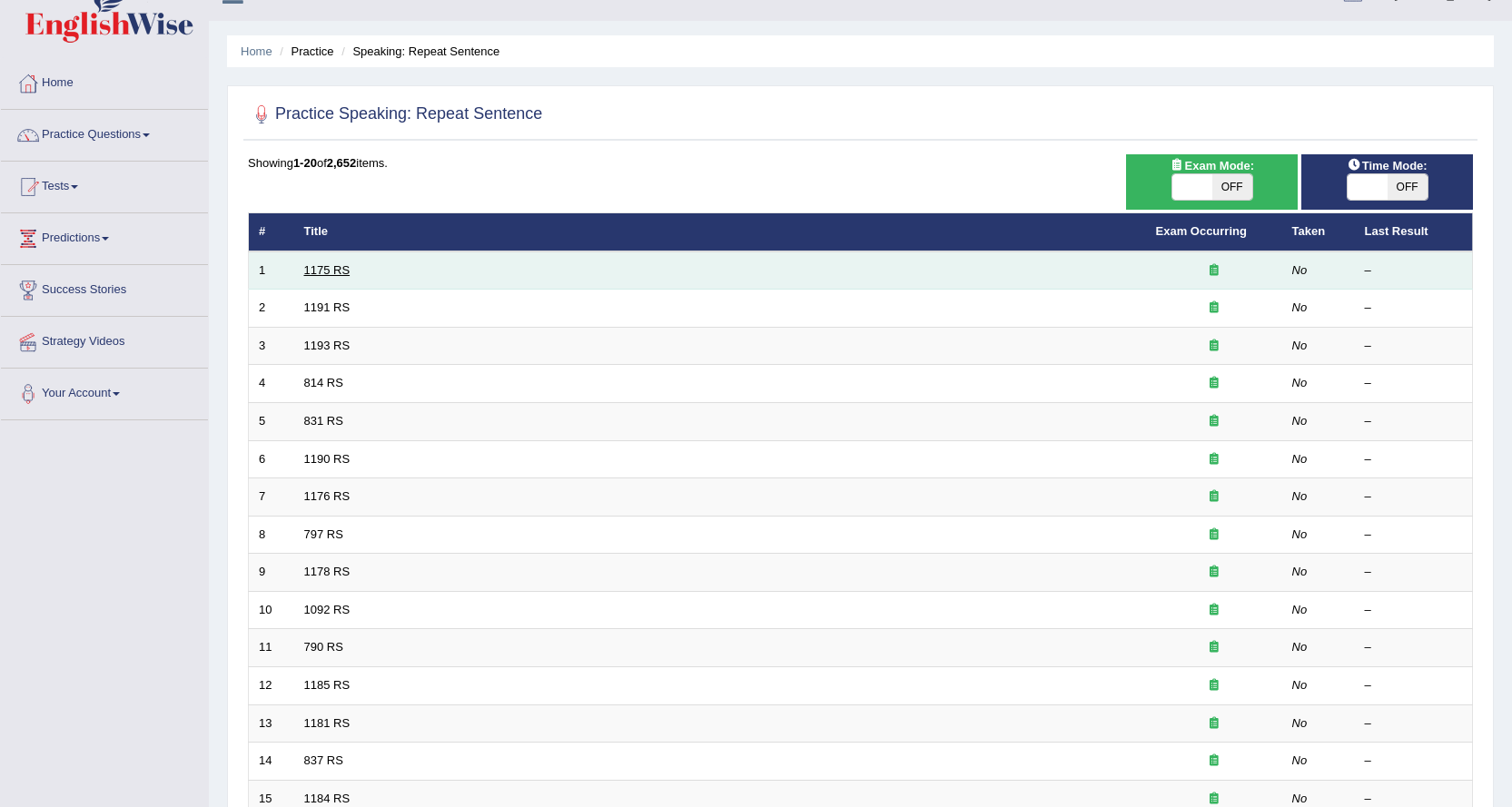
click at [313, 273] on link "1175 RS" at bounding box center [327, 270] width 47 height 14
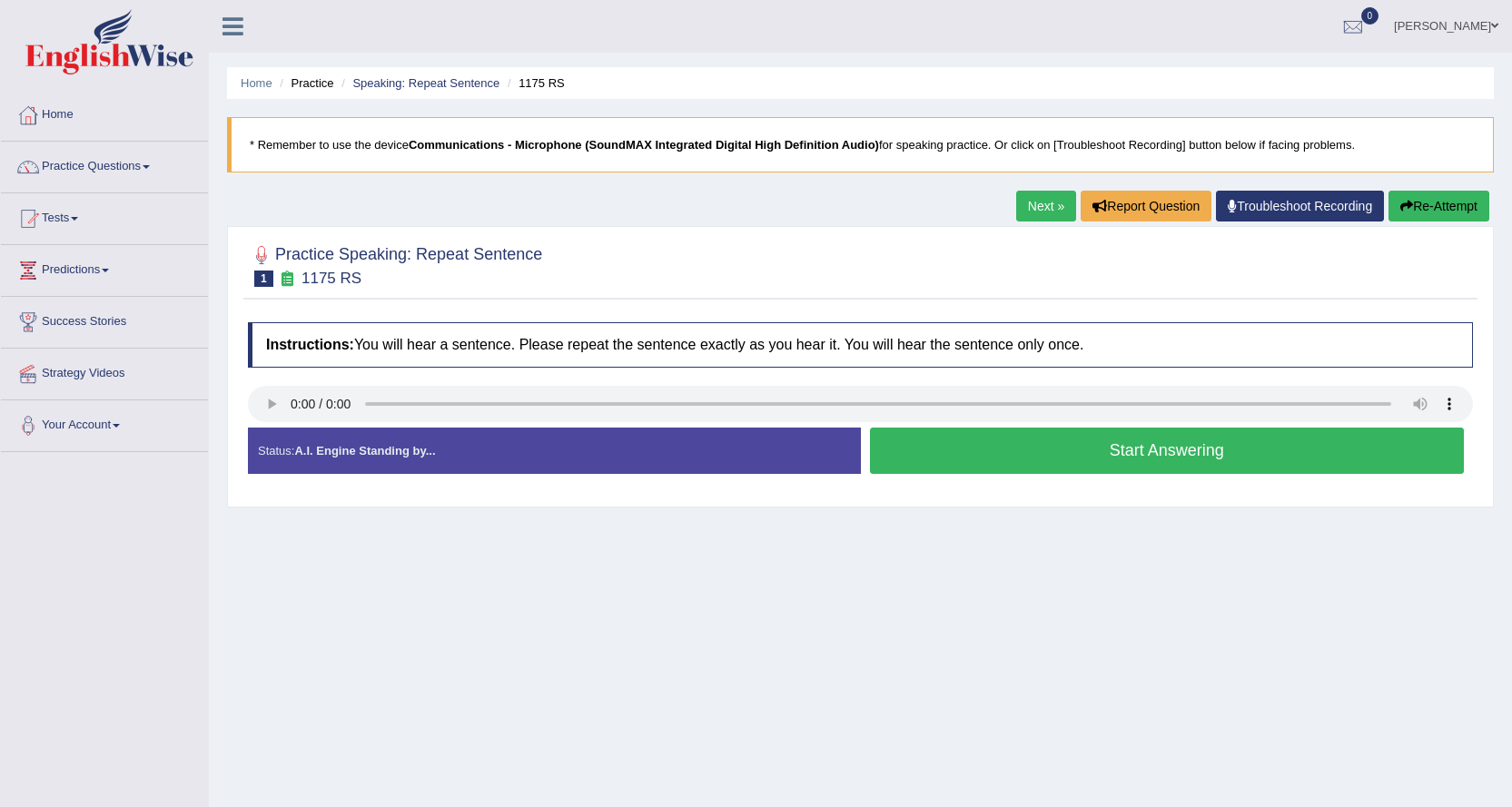
click at [896, 455] on button "Start Answering" at bounding box center [1167, 451] width 594 height 47
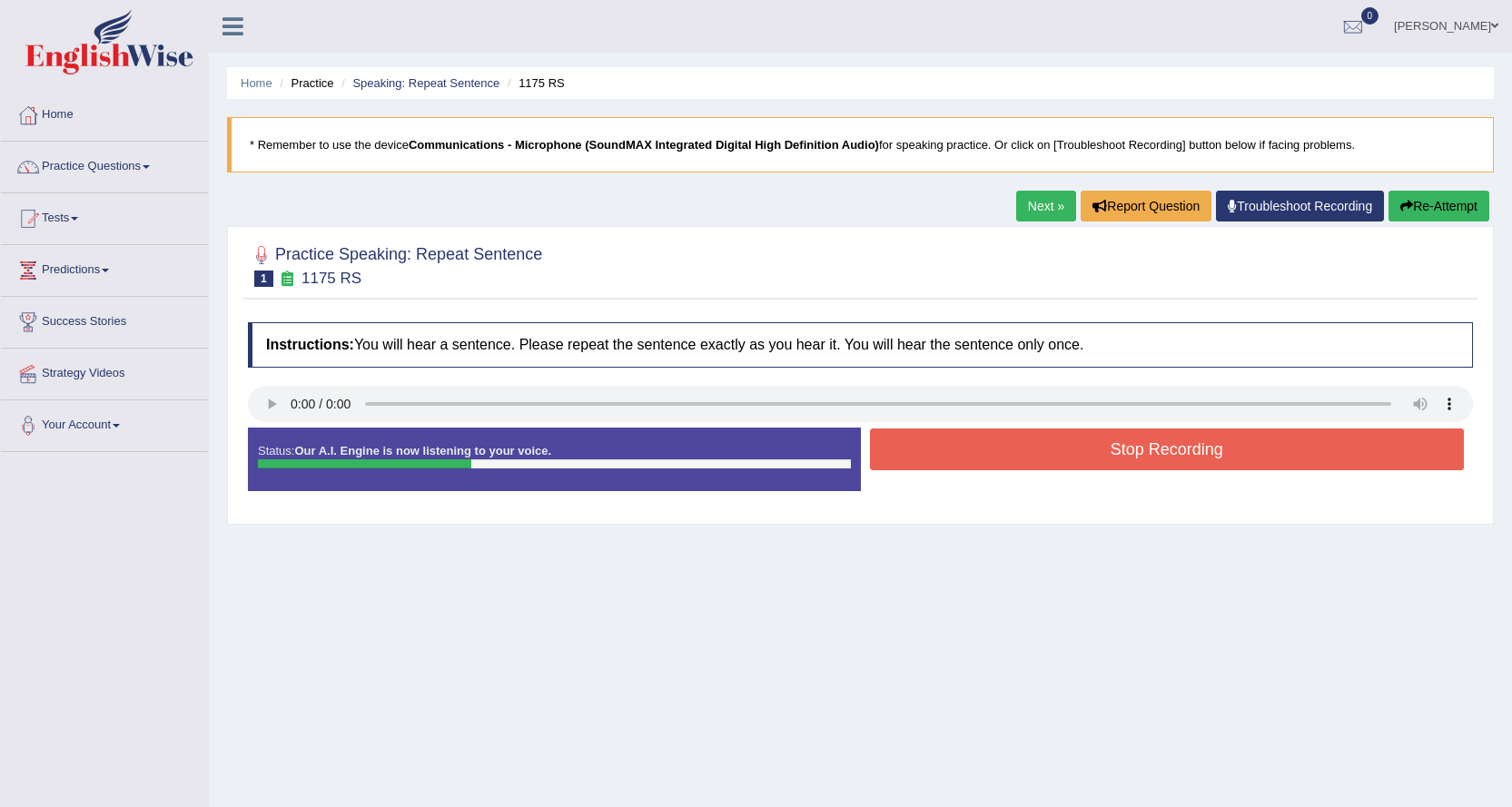
click at [900, 455] on button "Stop Recording" at bounding box center [1167, 449] width 594 height 42
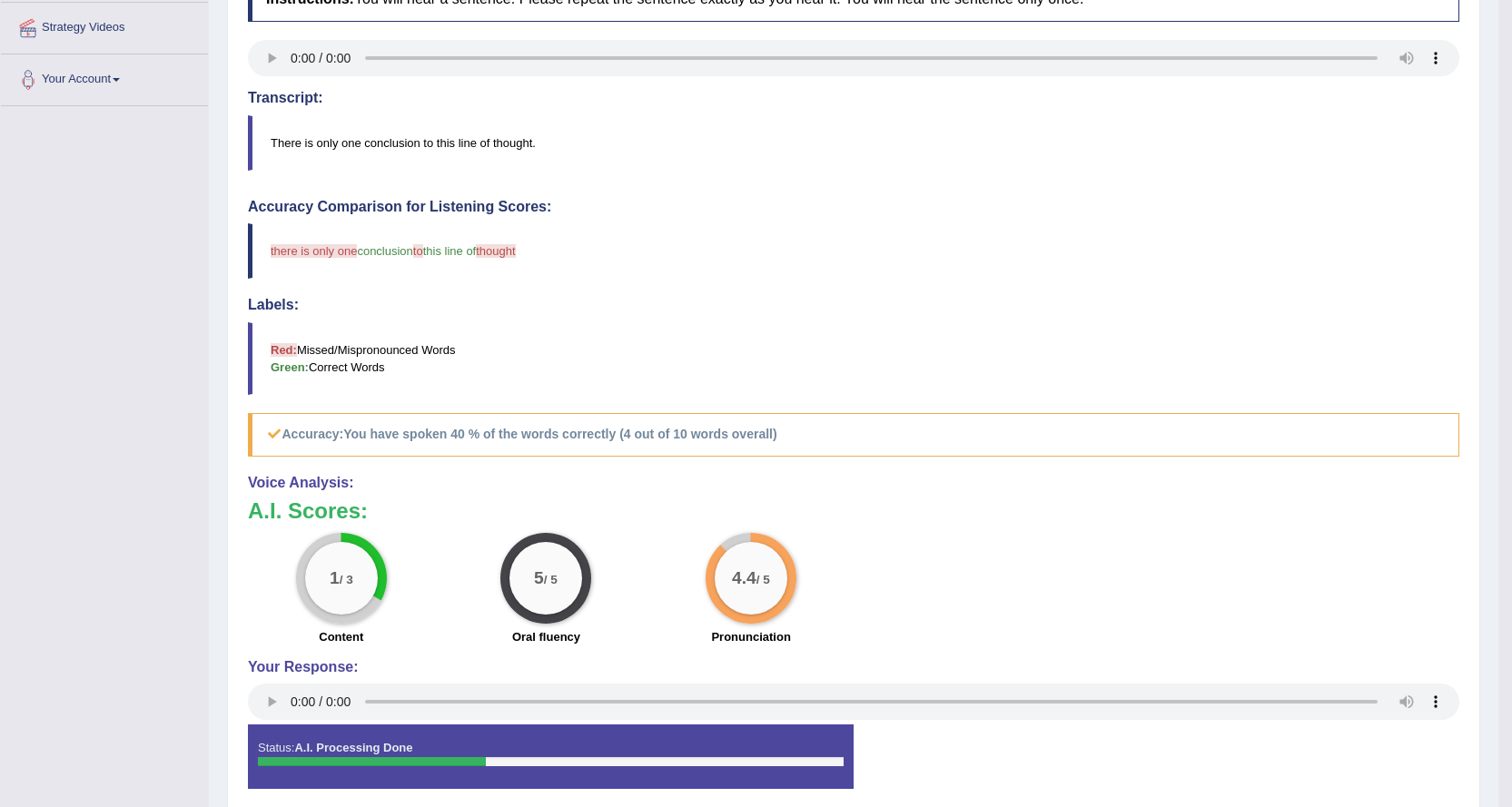
scroll to position [57, 0]
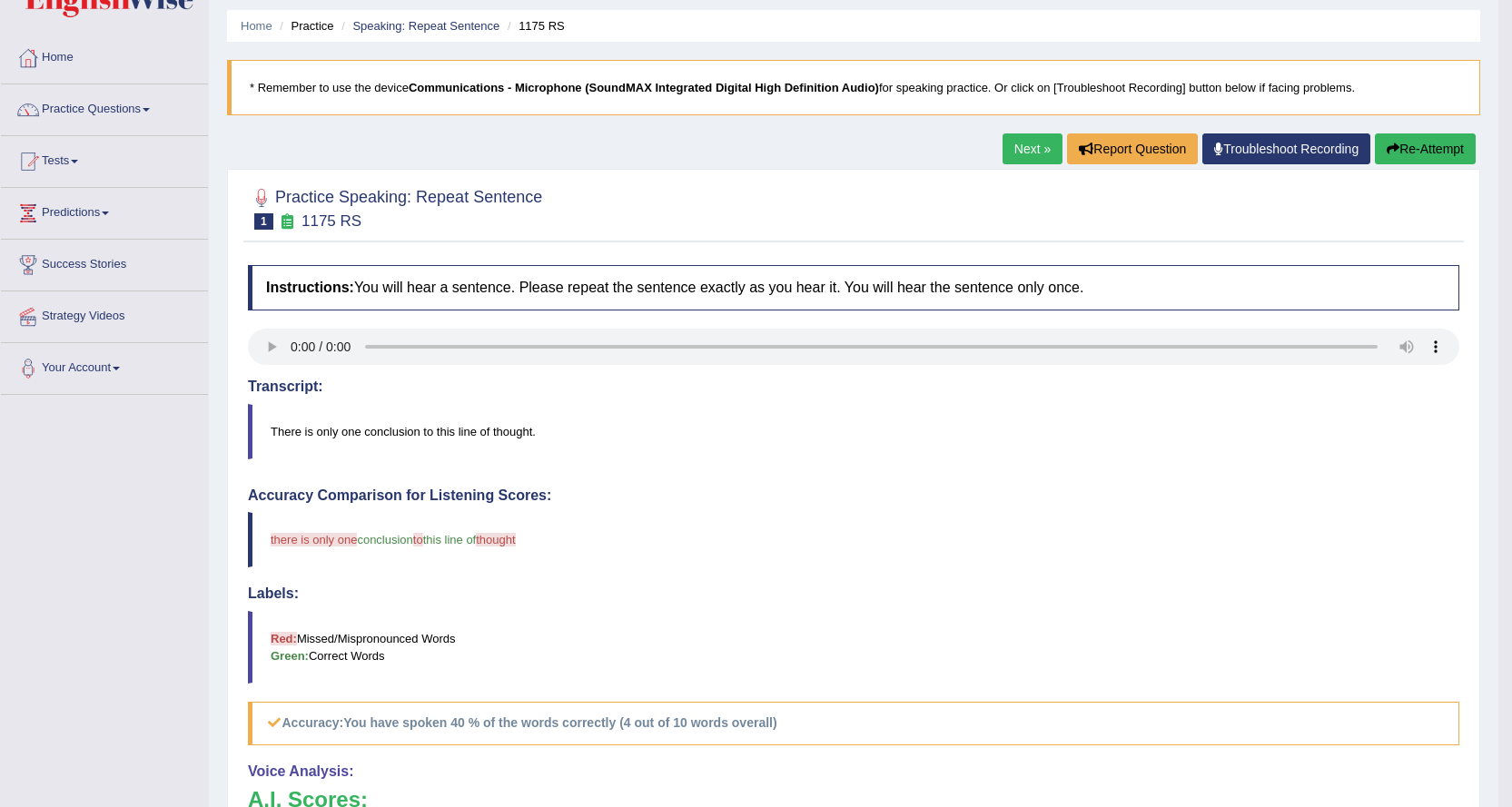
click at [1014, 151] on link "Next »" at bounding box center [1032, 148] width 60 height 31
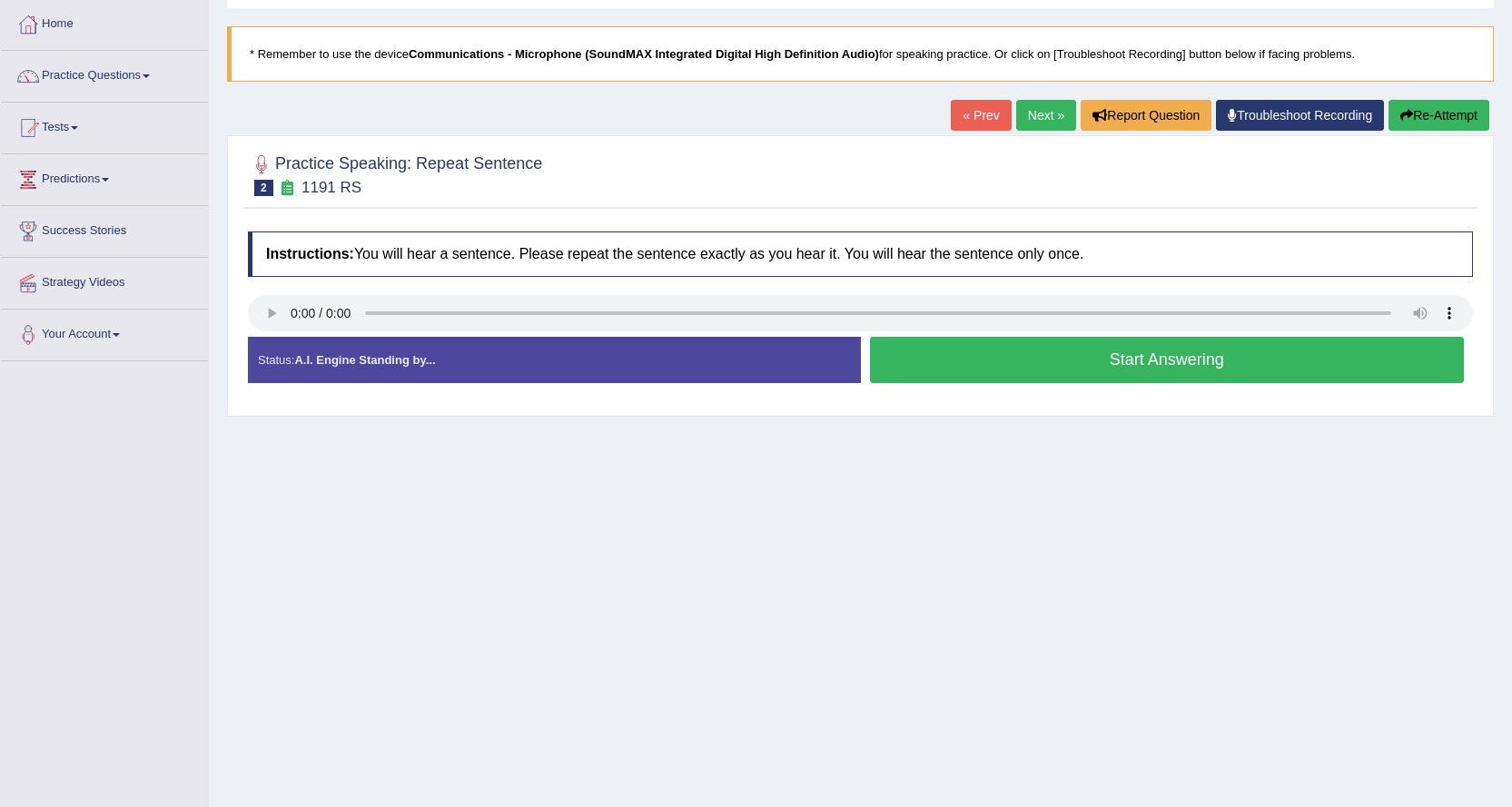
scroll to position [90, 0]
click at [907, 351] on button "Start Answering" at bounding box center [1167, 361] width 594 height 47
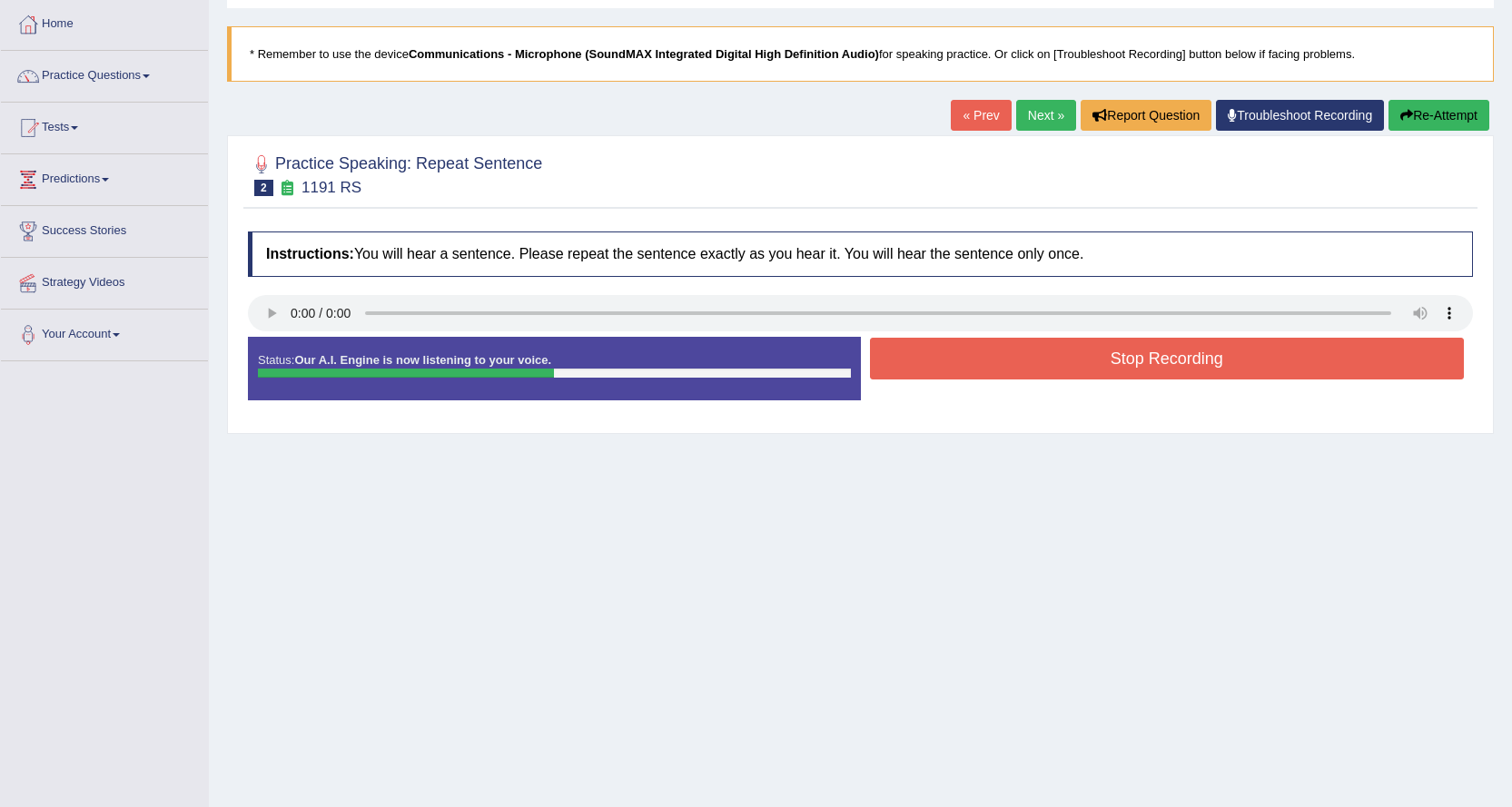
click at [920, 354] on button "Stop Recording" at bounding box center [1167, 359] width 594 height 42
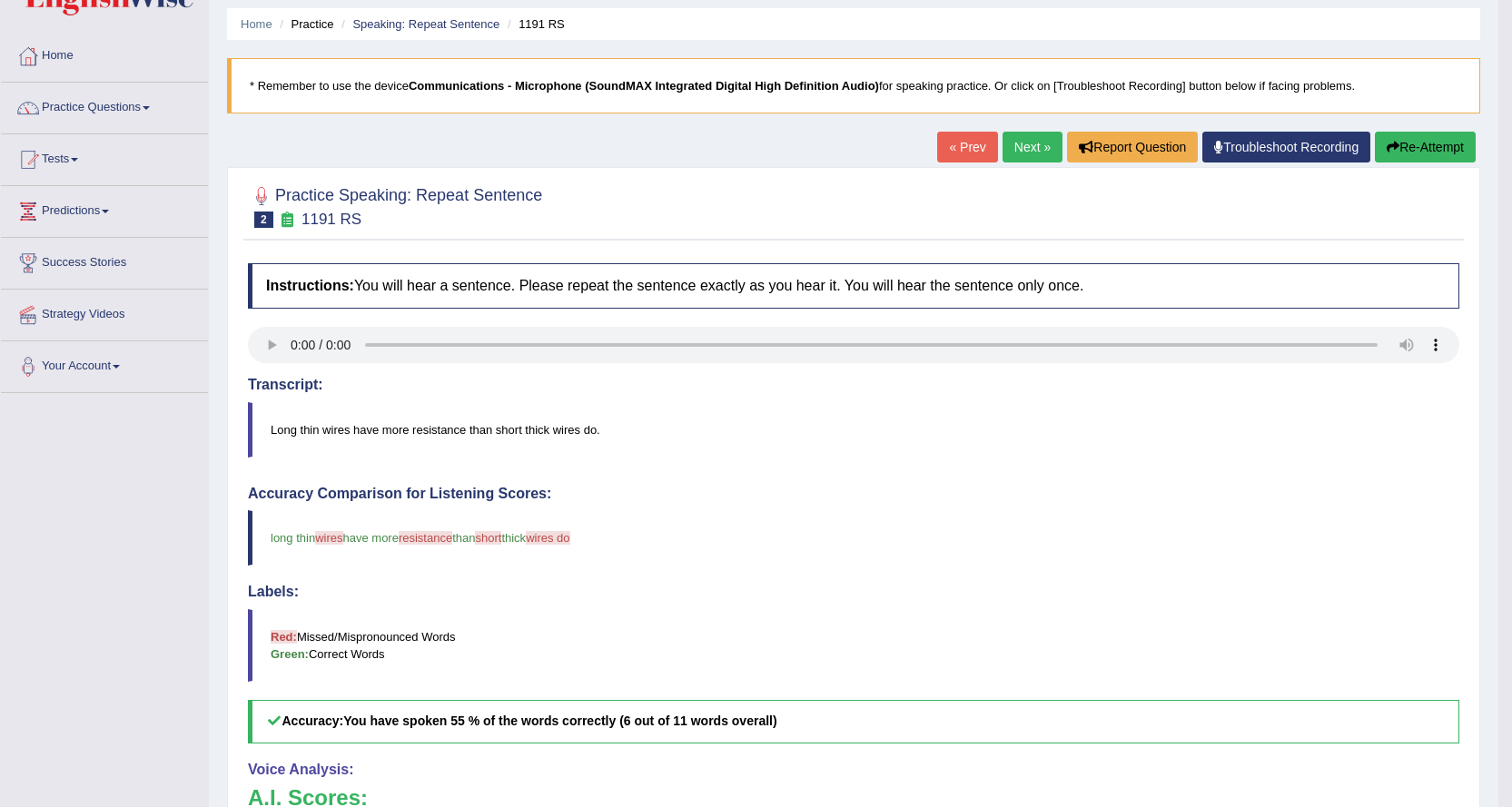
scroll to position [57, 0]
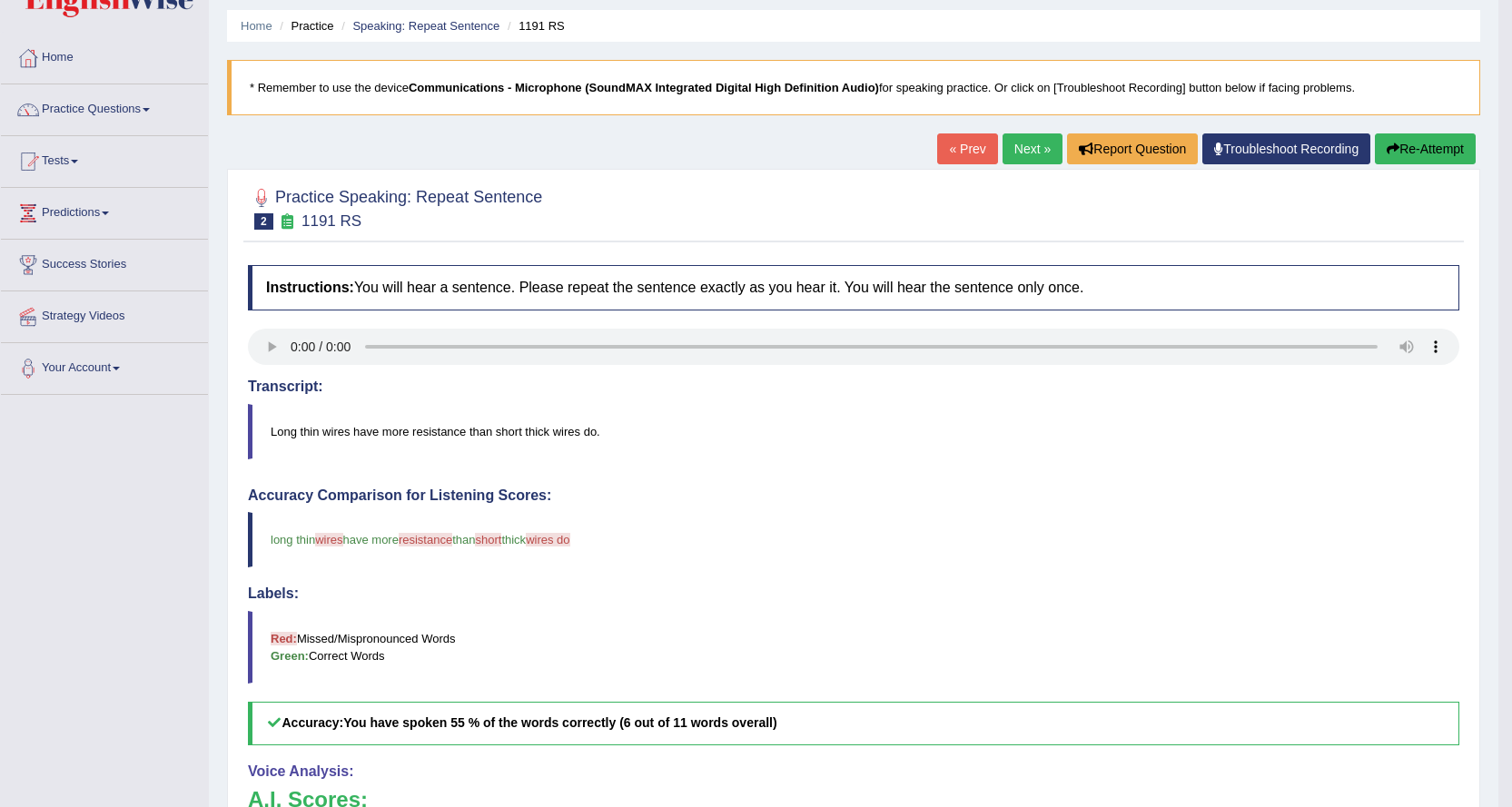
click at [1015, 142] on link "Next »" at bounding box center [1032, 148] width 60 height 31
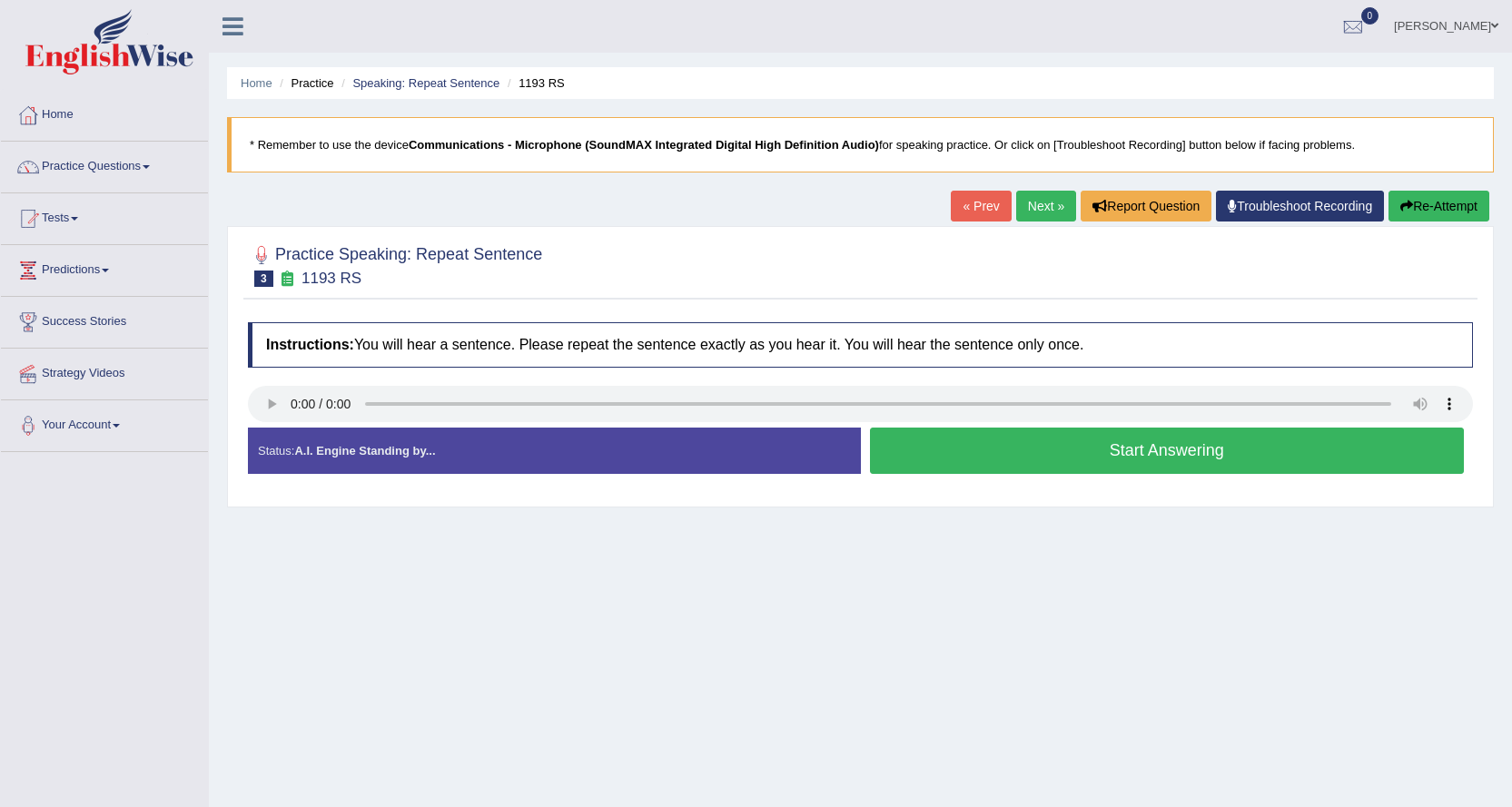
click at [918, 456] on button "Start Answering" at bounding box center [1167, 451] width 594 height 47
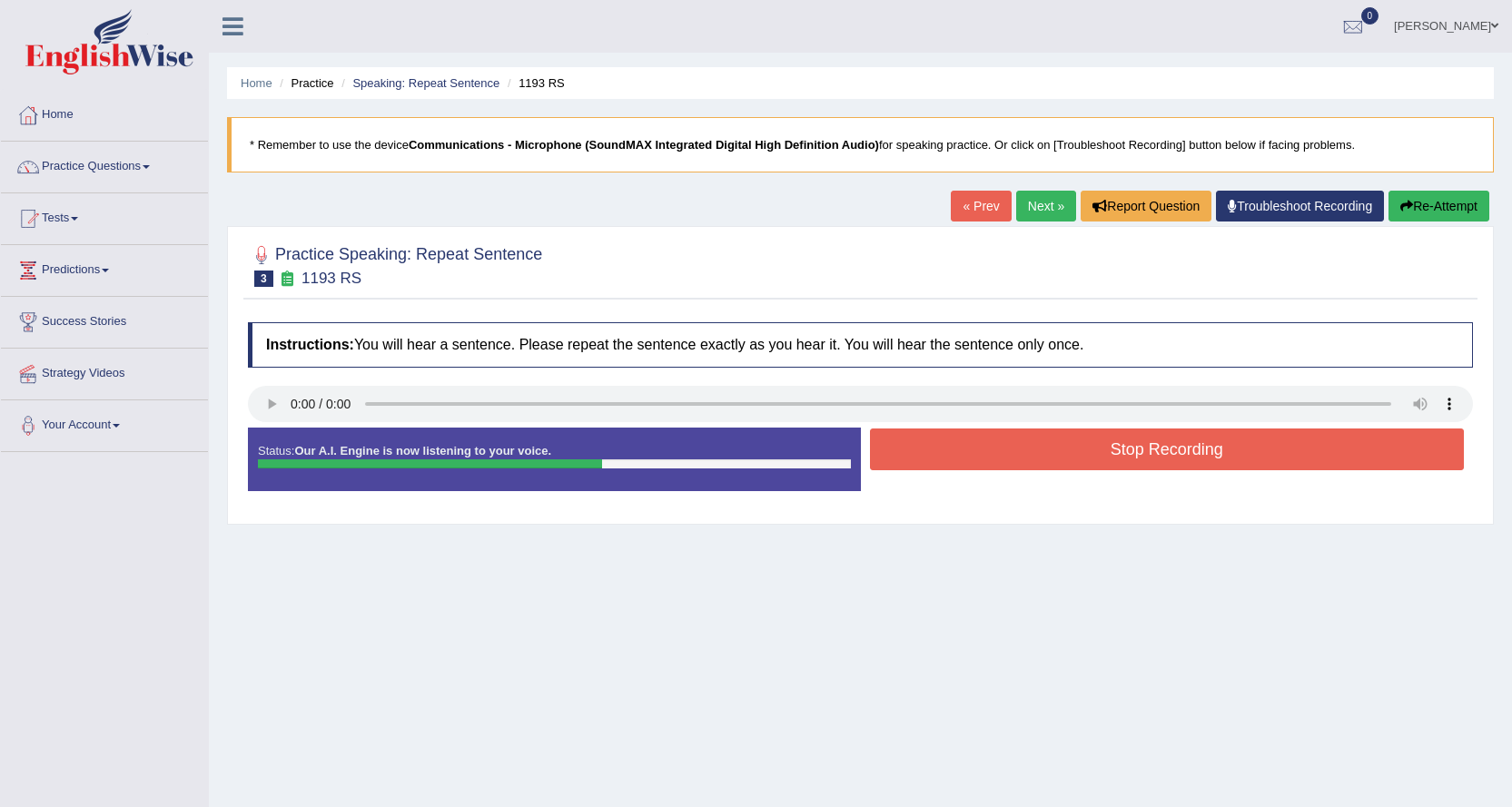
click at [910, 455] on button "Stop Recording" at bounding box center [1167, 449] width 594 height 42
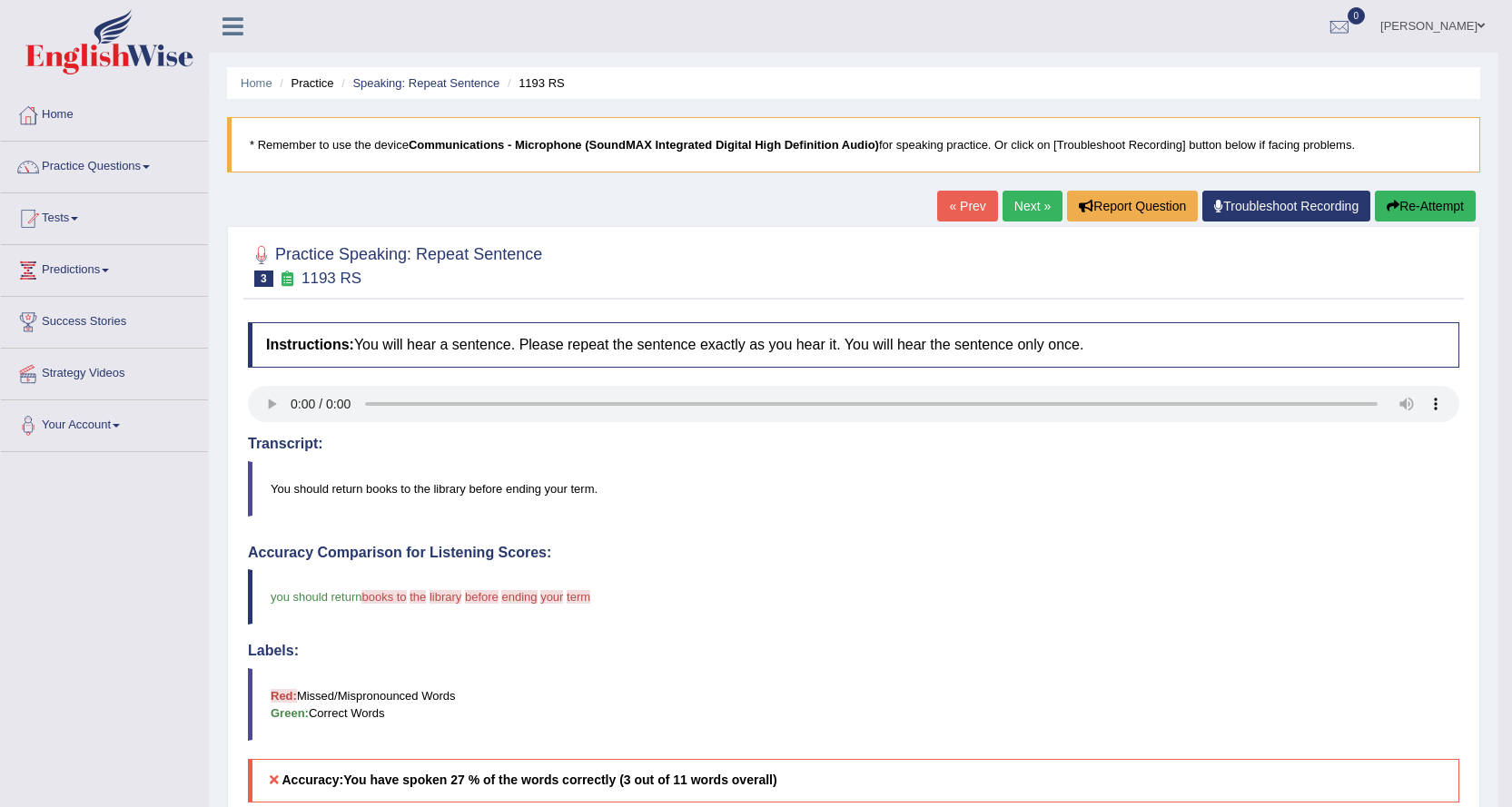
click at [1028, 205] on link "Next »" at bounding box center [1032, 206] width 60 height 31
